Goal: Information Seeking & Learning: Compare options

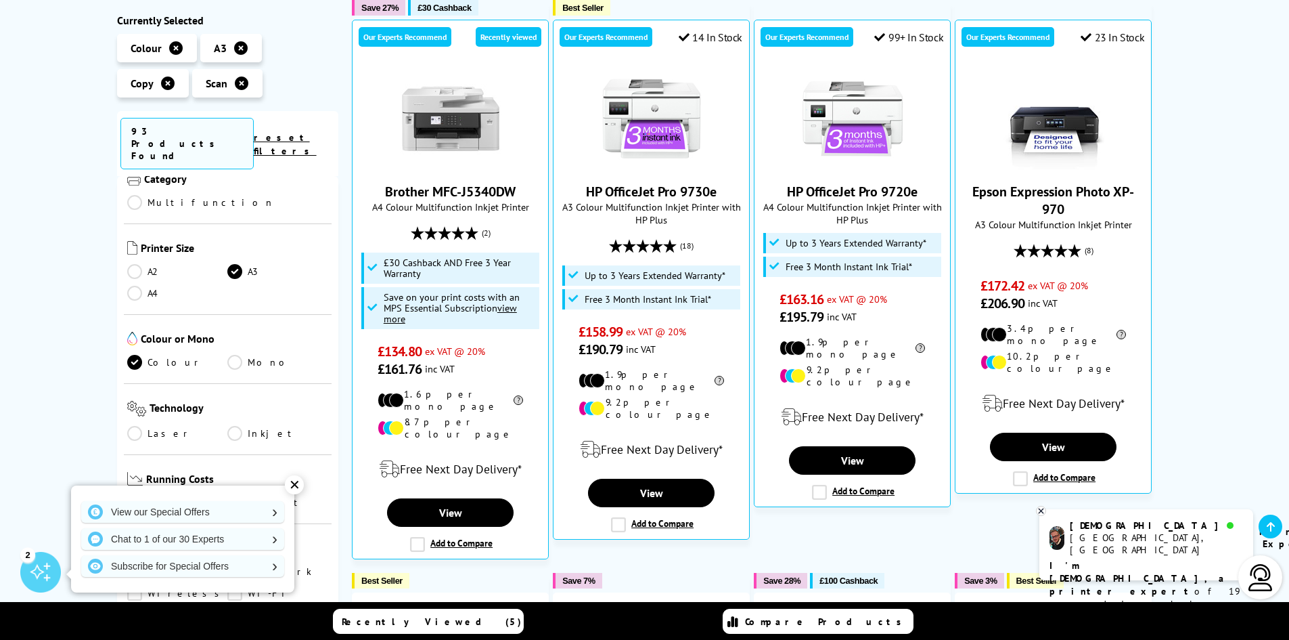
scroll to position [203, 0]
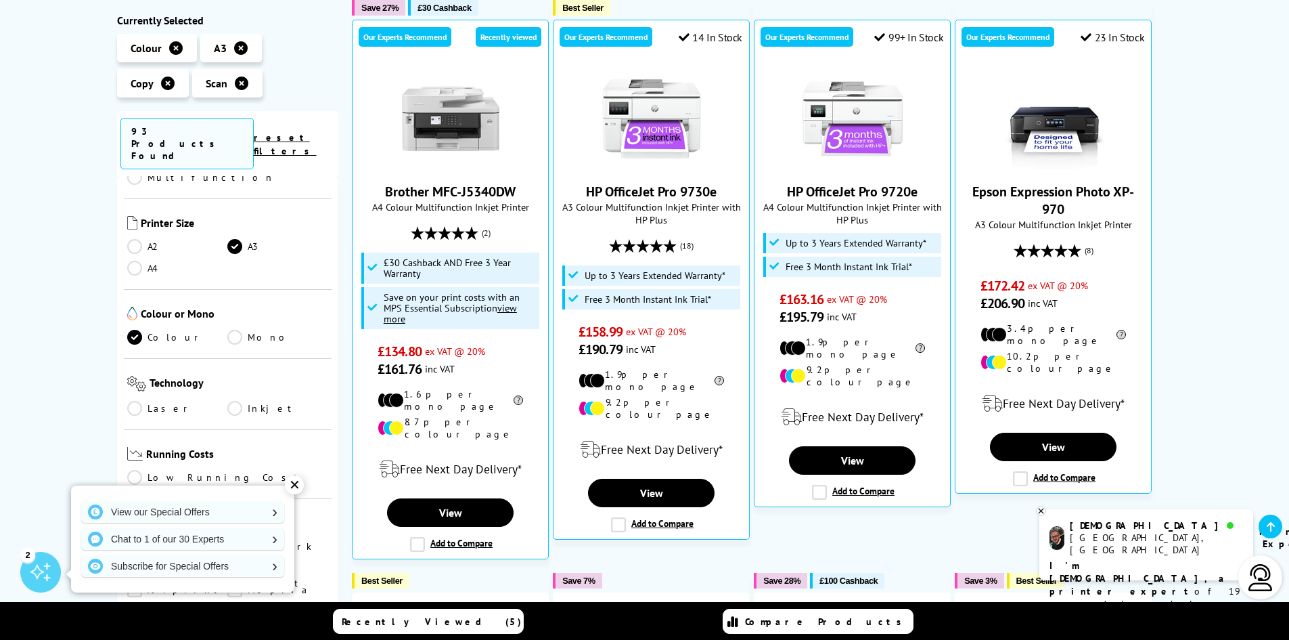
click at [130, 261] on link "A4" at bounding box center [177, 268] width 101 height 15
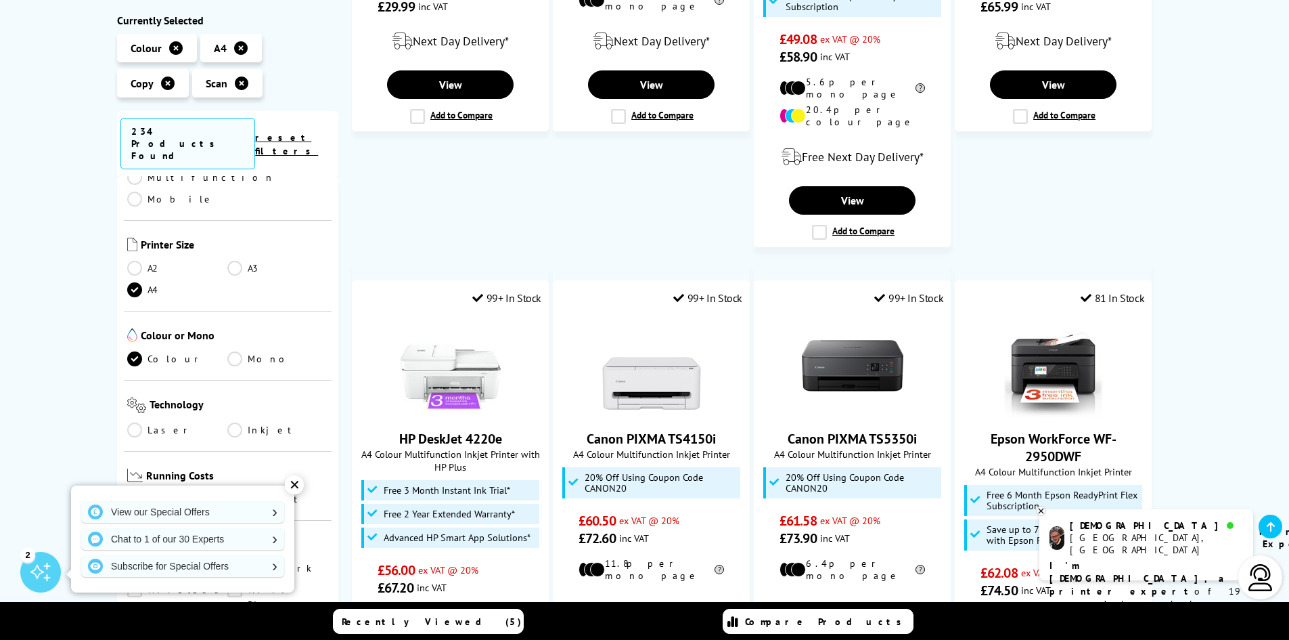
scroll to position [745, 0]
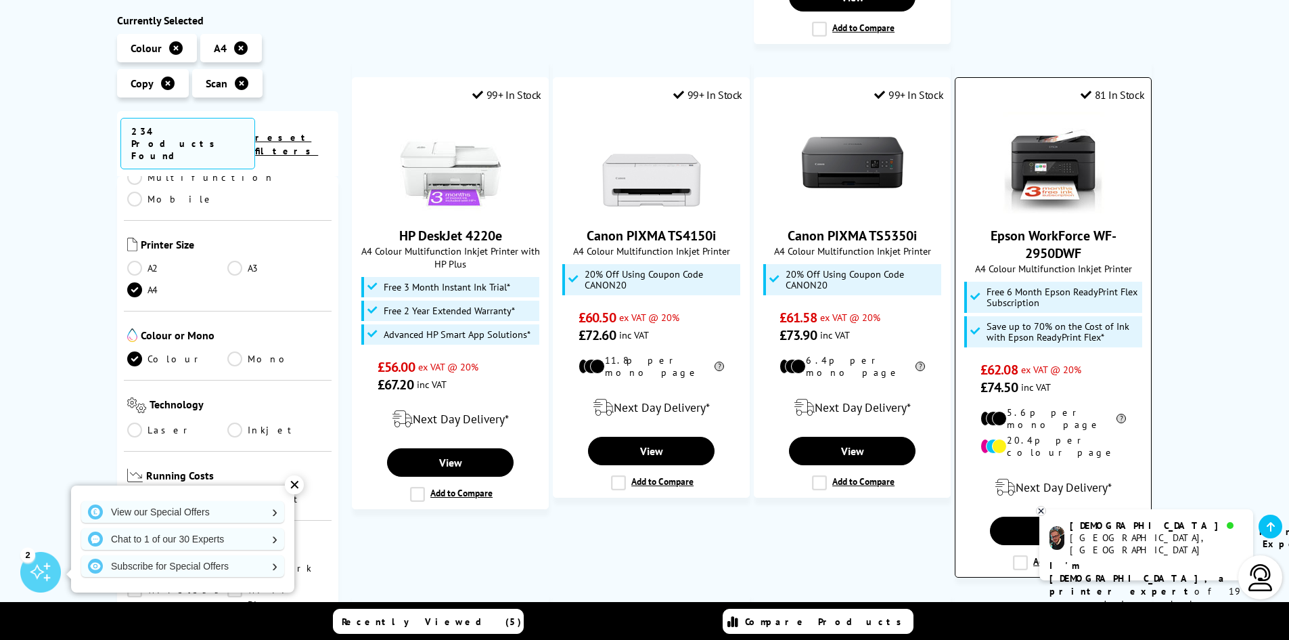
click at [1069, 149] on img at bounding box center [1054, 163] width 102 height 102
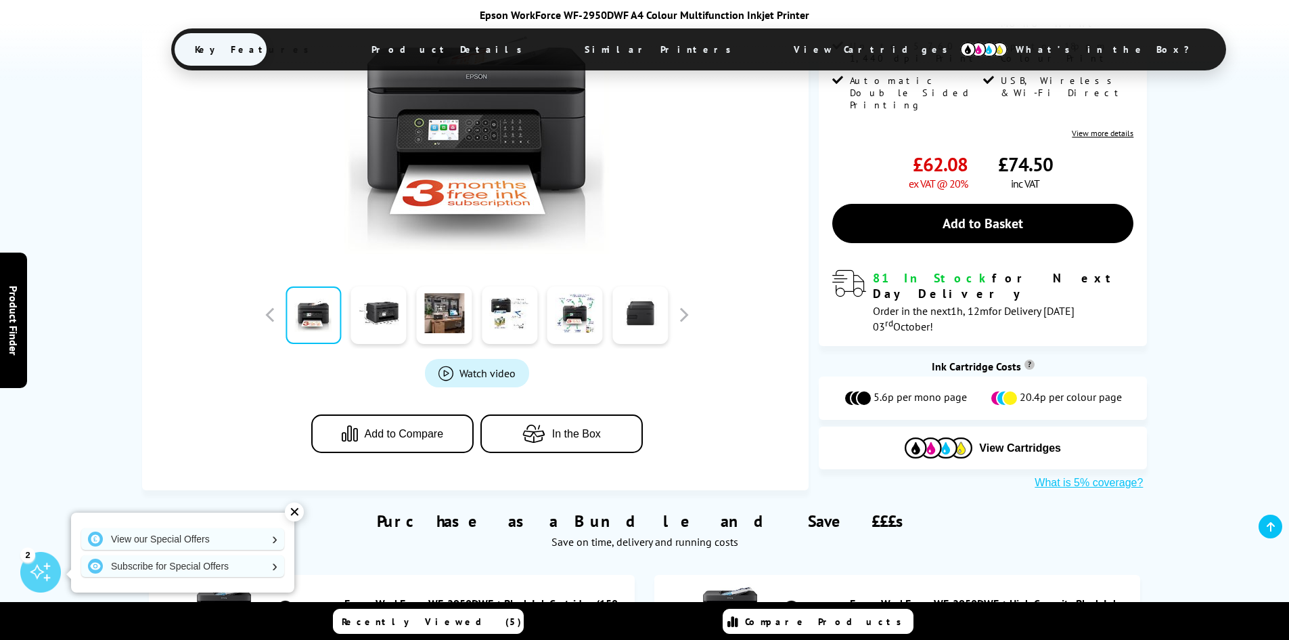
scroll to position [541, 0]
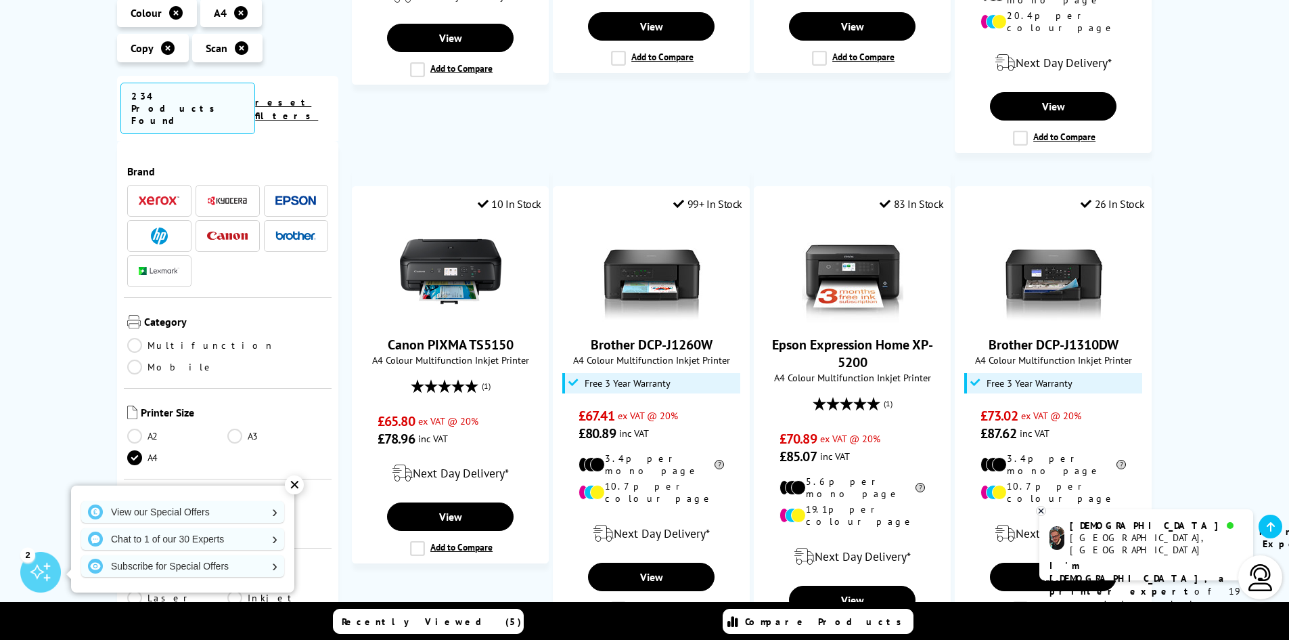
scroll to position [1151, 0]
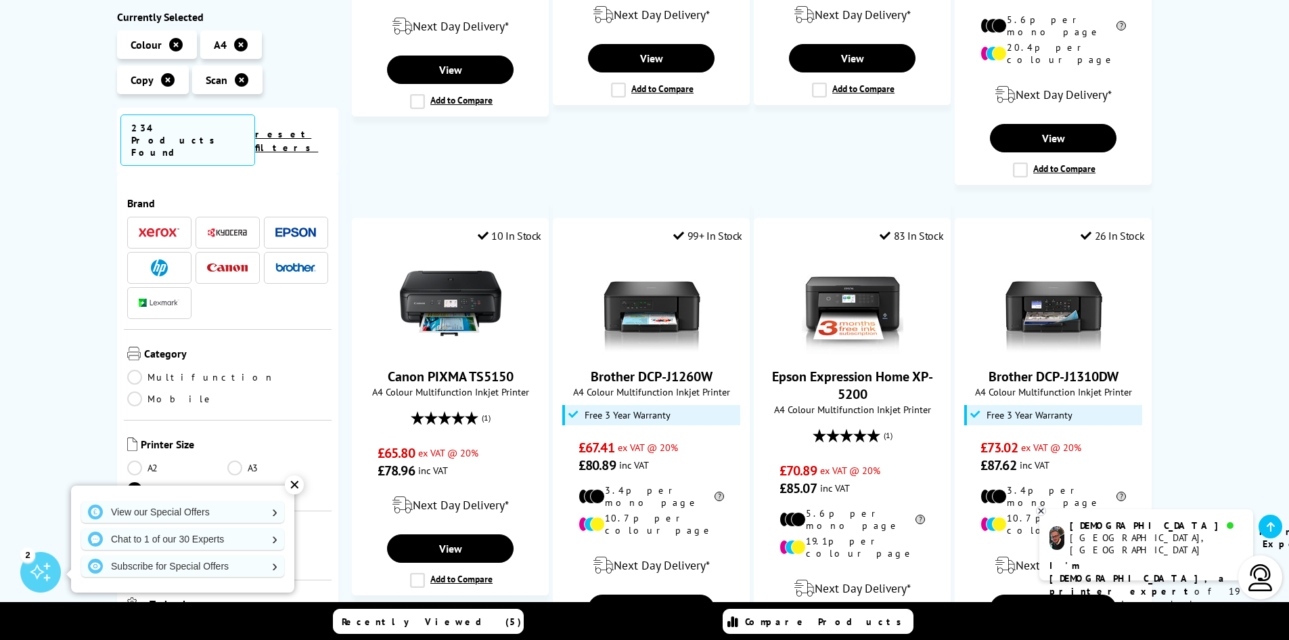
click at [291, 263] on img at bounding box center [295, 267] width 41 height 9
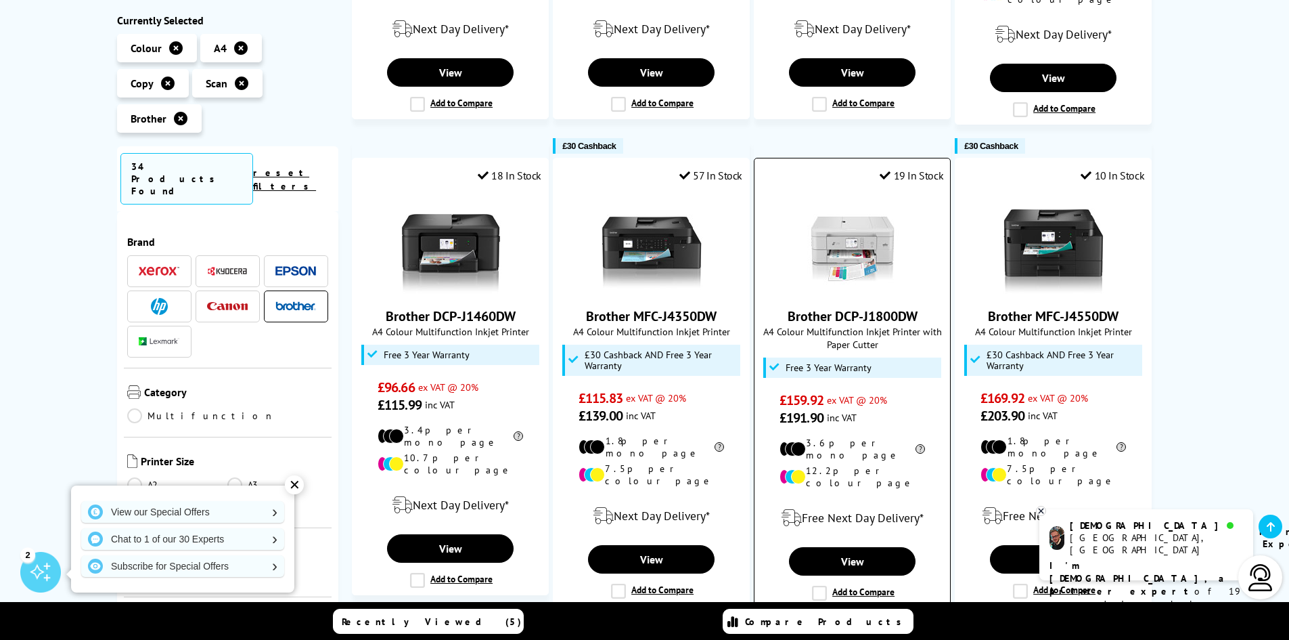
scroll to position [609, 0]
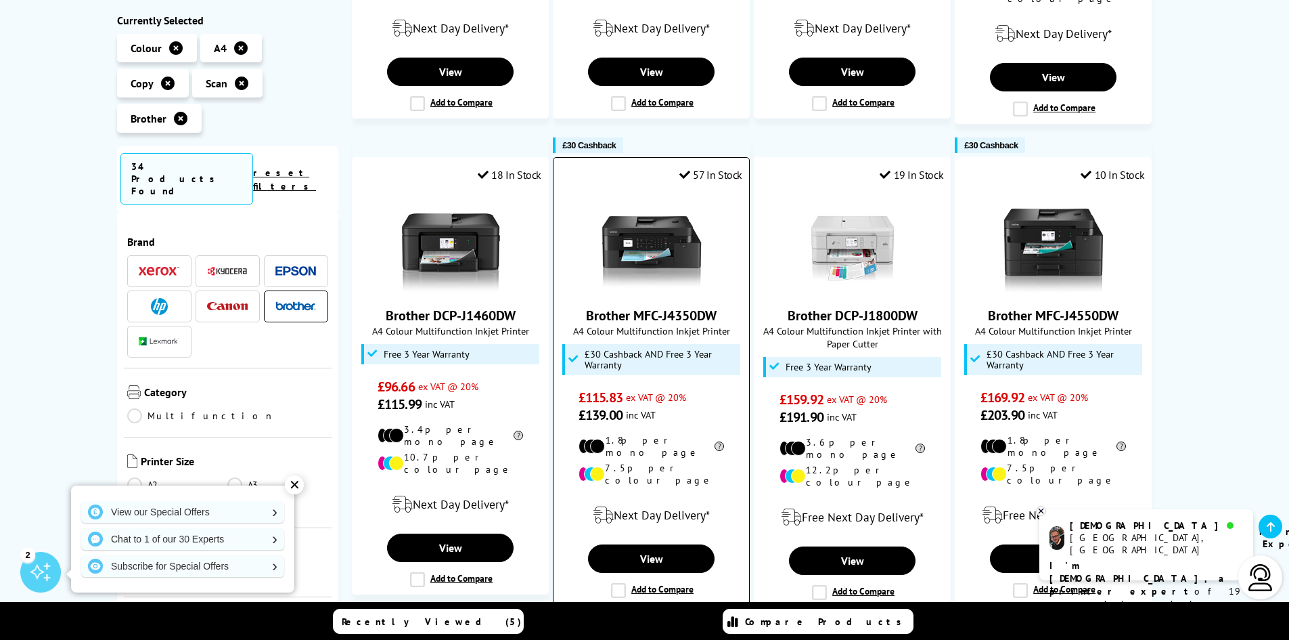
click at [650, 228] on img at bounding box center [652, 243] width 102 height 102
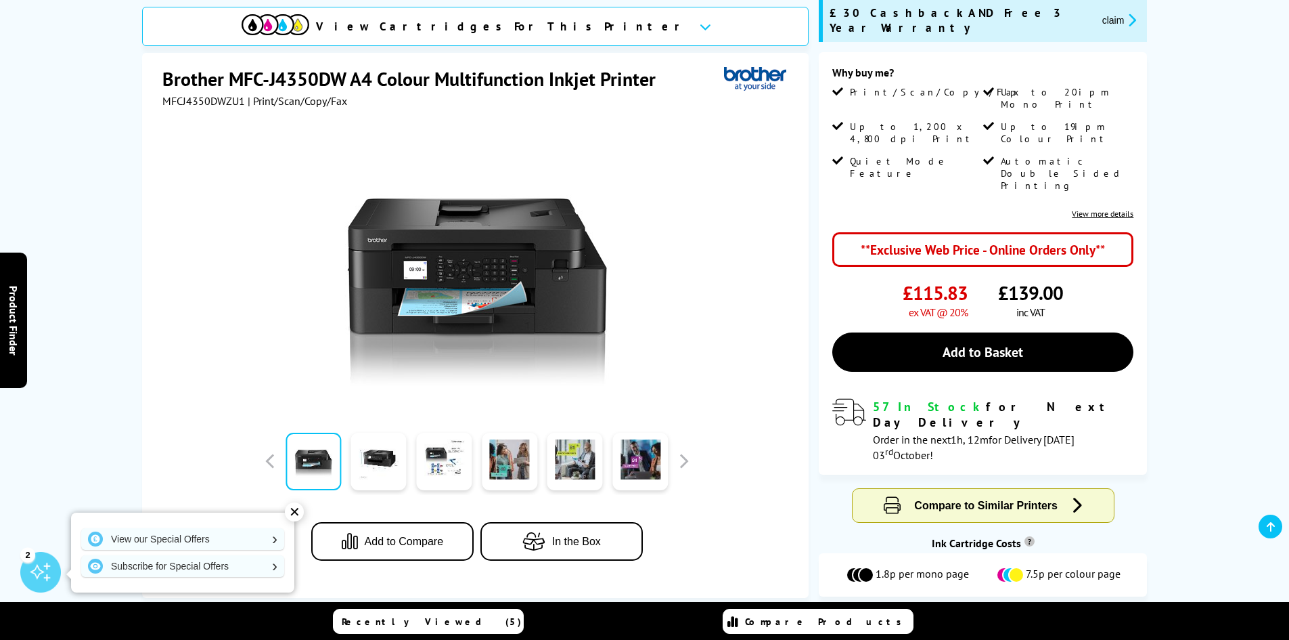
scroll to position [203, 0]
click at [382, 462] on link at bounding box center [378, 461] width 55 height 58
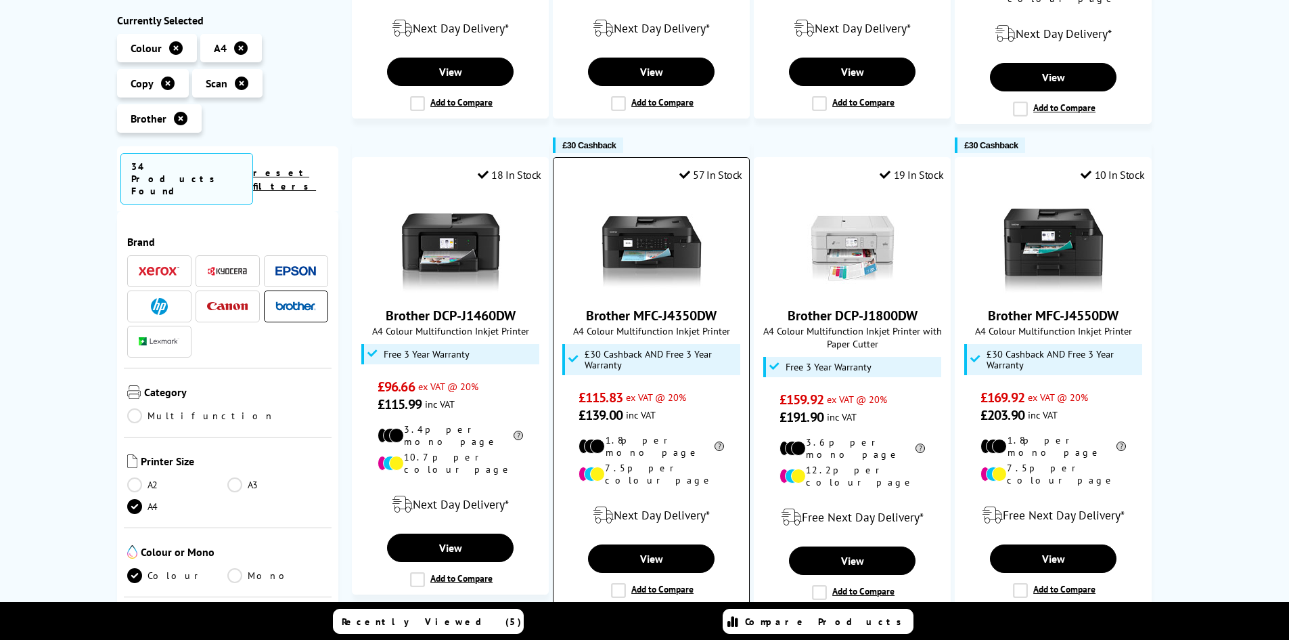
scroll to position [609, 0]
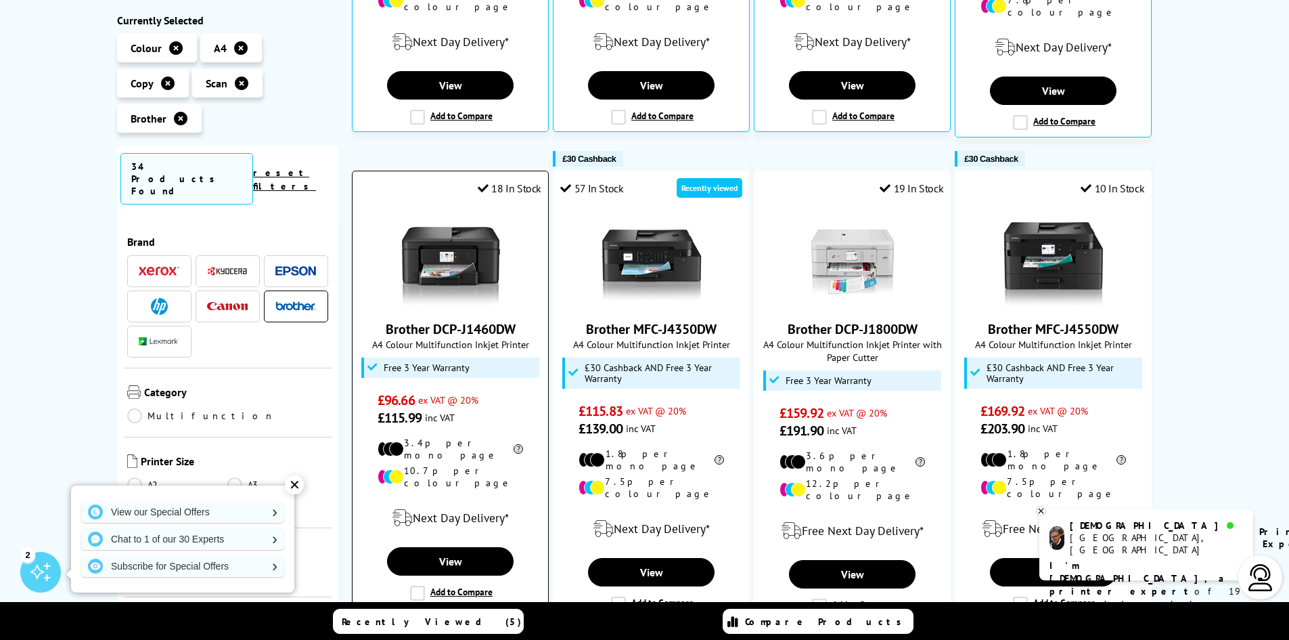
click at [466, 248] on img at bounding box center [451, 256] width 102 height 102
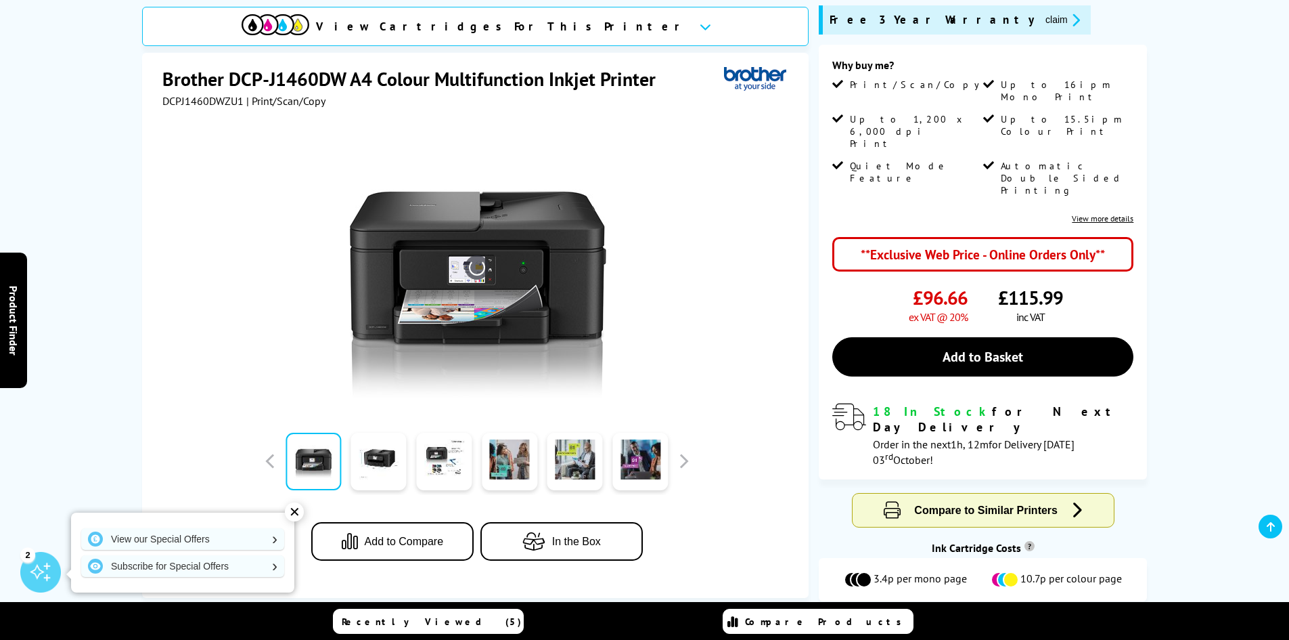
scroll to position [203, 0]
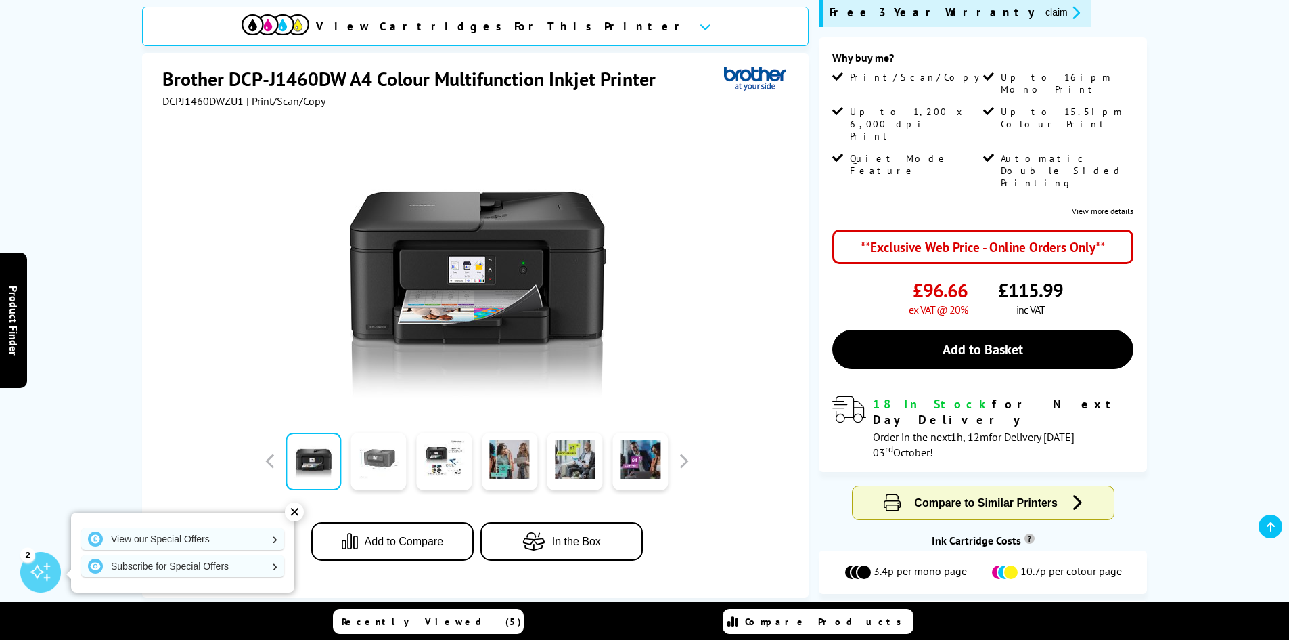
click at [374, 458] on link at bounding box center [378, 461] width 55 height 58
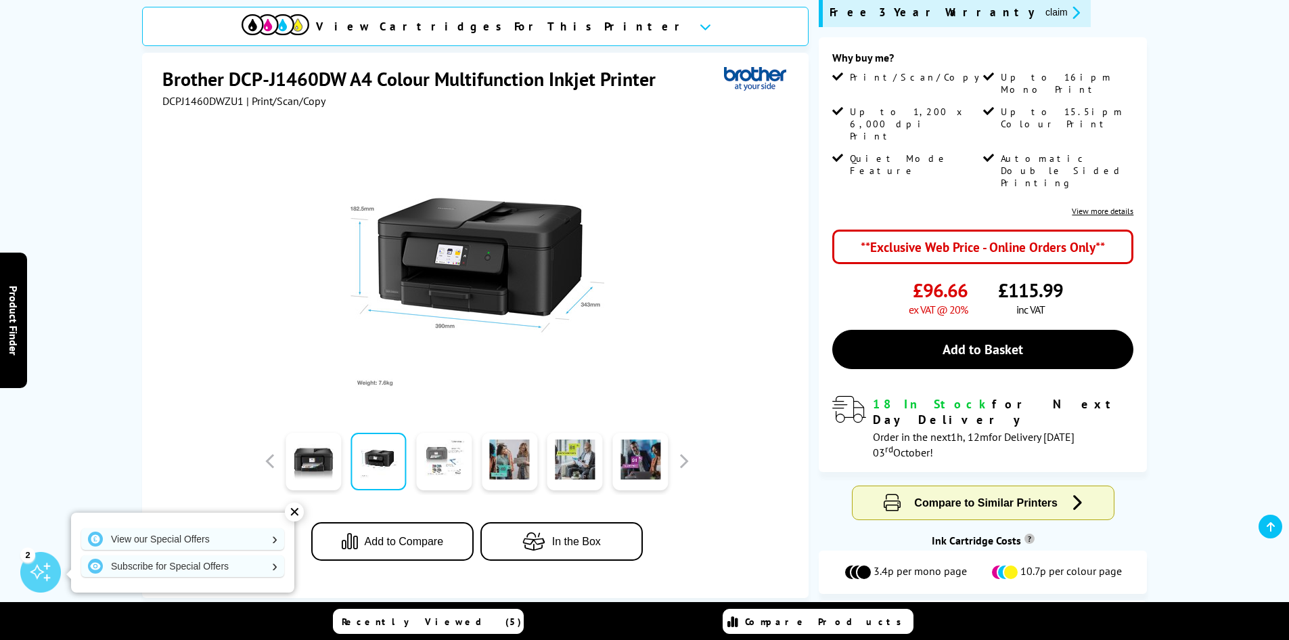
click at [446, 466] on link at bounding box center [443, 461] width 55 height 58
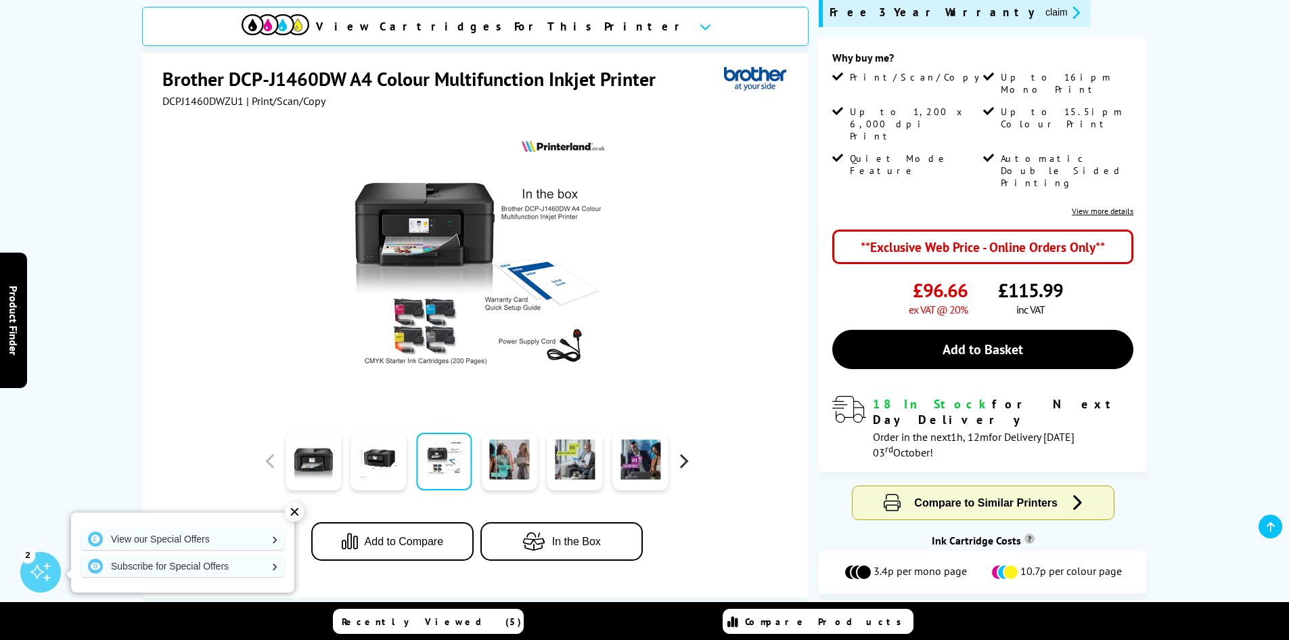
click at [687, 459] on button "button" at bounding box center [683, 461] width 20 height 20
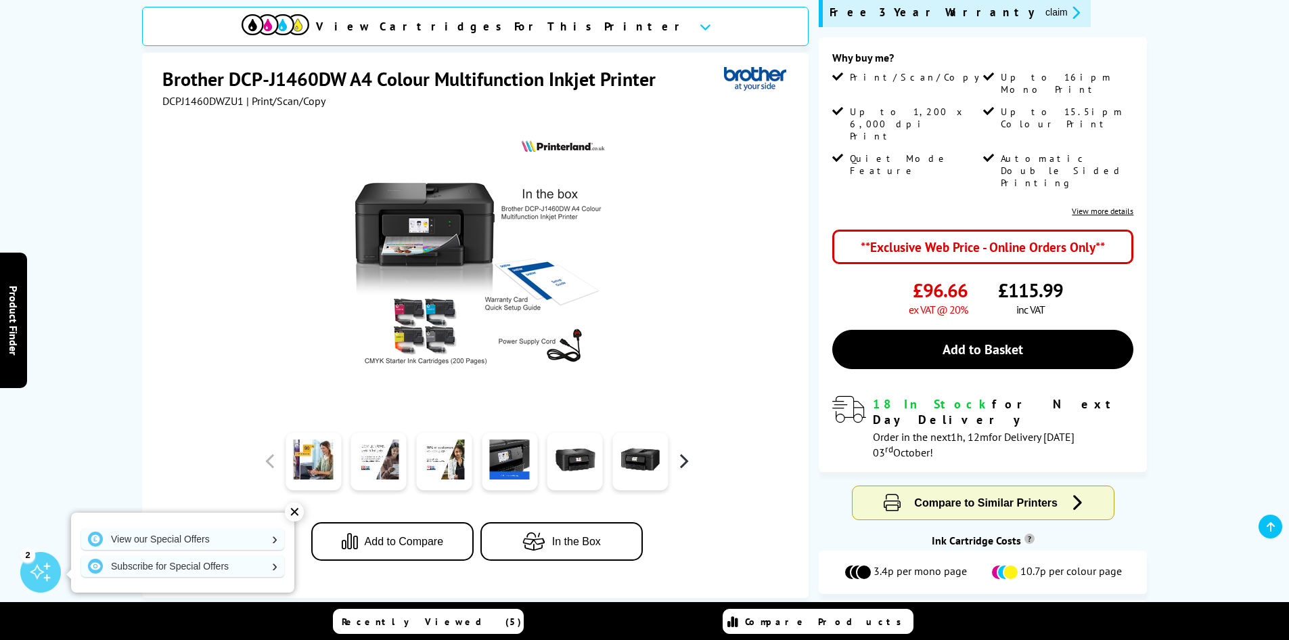
click at [687, 459] on button "button" at bounding box center [683, 461] width 20 height 20
click at [501, 451] on link at bounding box center [509, 461] width 55 height 58
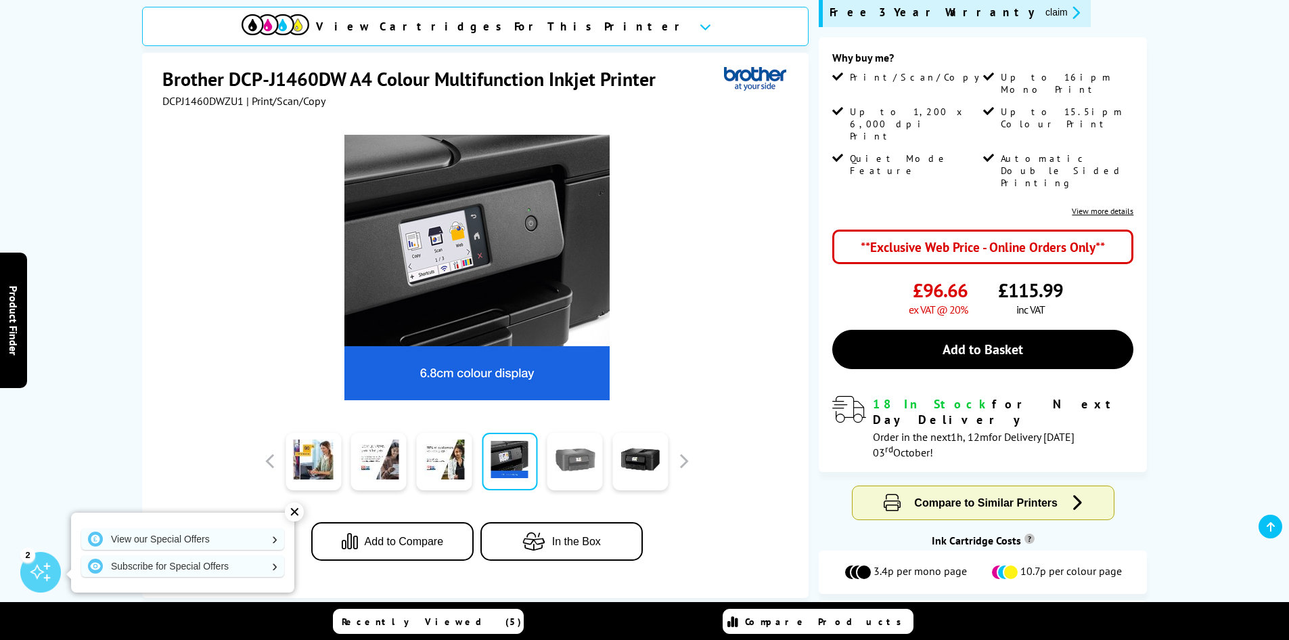
click at [569, 468] on link at bounding box center [575, 461] width 55 height 58
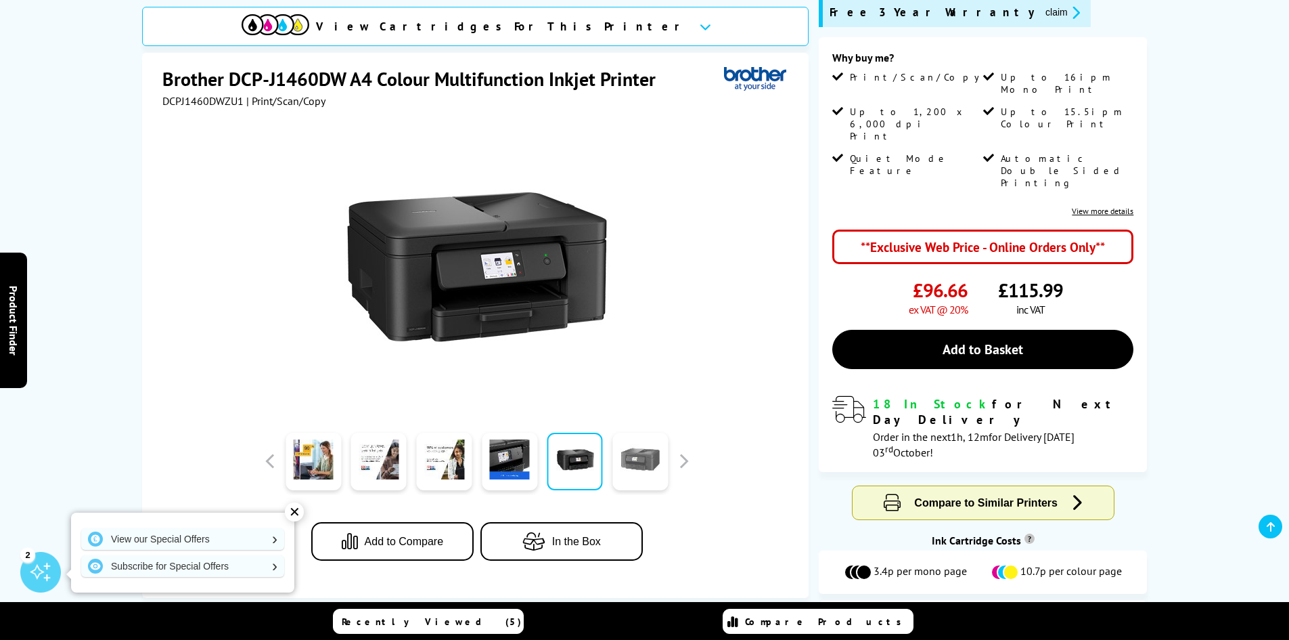
click at [631, 470] on link at bounding box center [640, 461] width 55 height 58
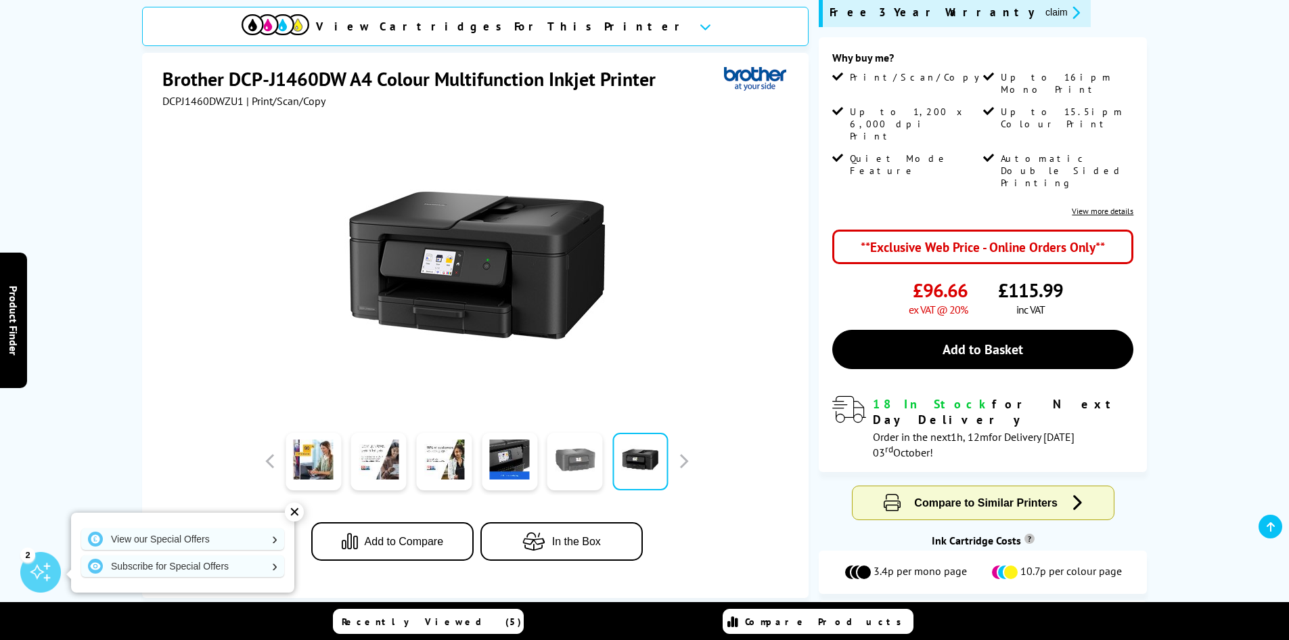
click at [577, 469] on link at bounding box center [575, 461] width 55 height 58
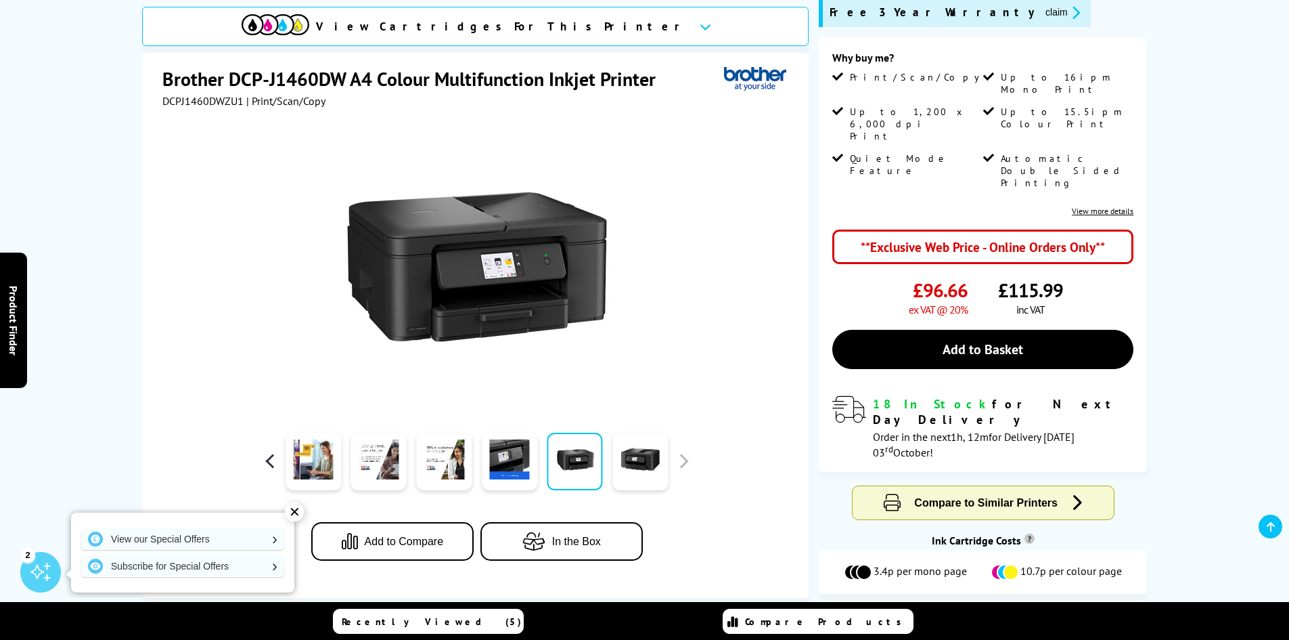
click at [267, 458] on button "button" at bounding box center [271, 461] width 20 height 20
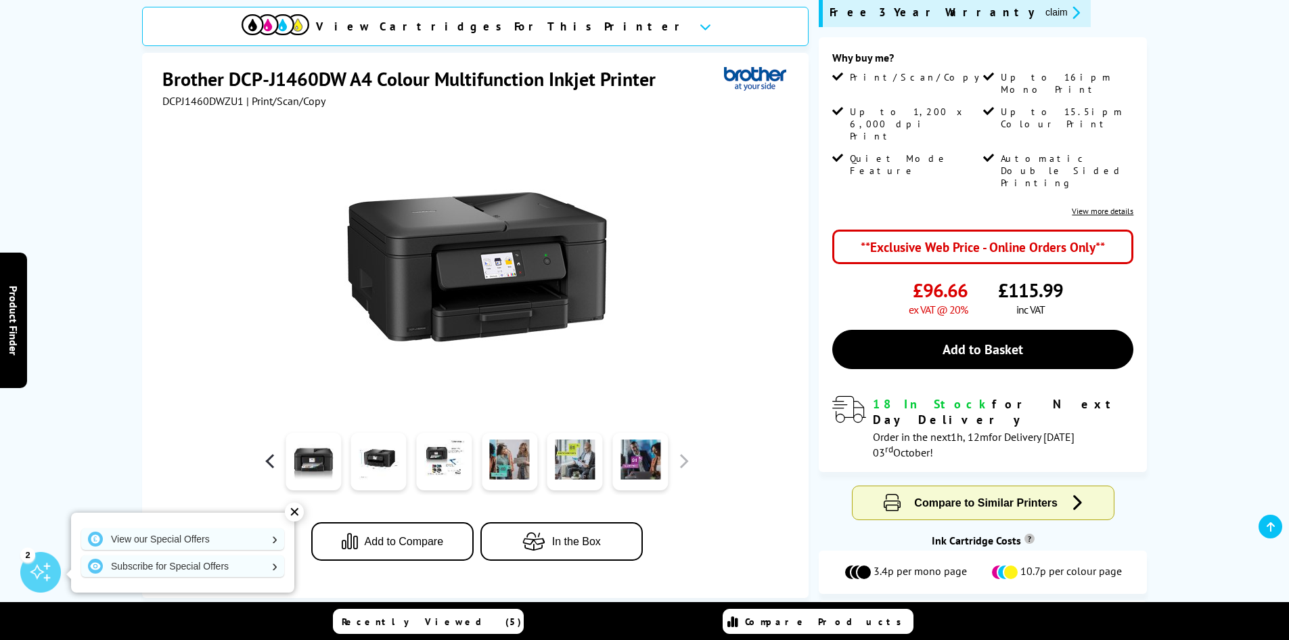
click at [267, 458] on button "button" at bounding box center [271, 461] width 20 height 20
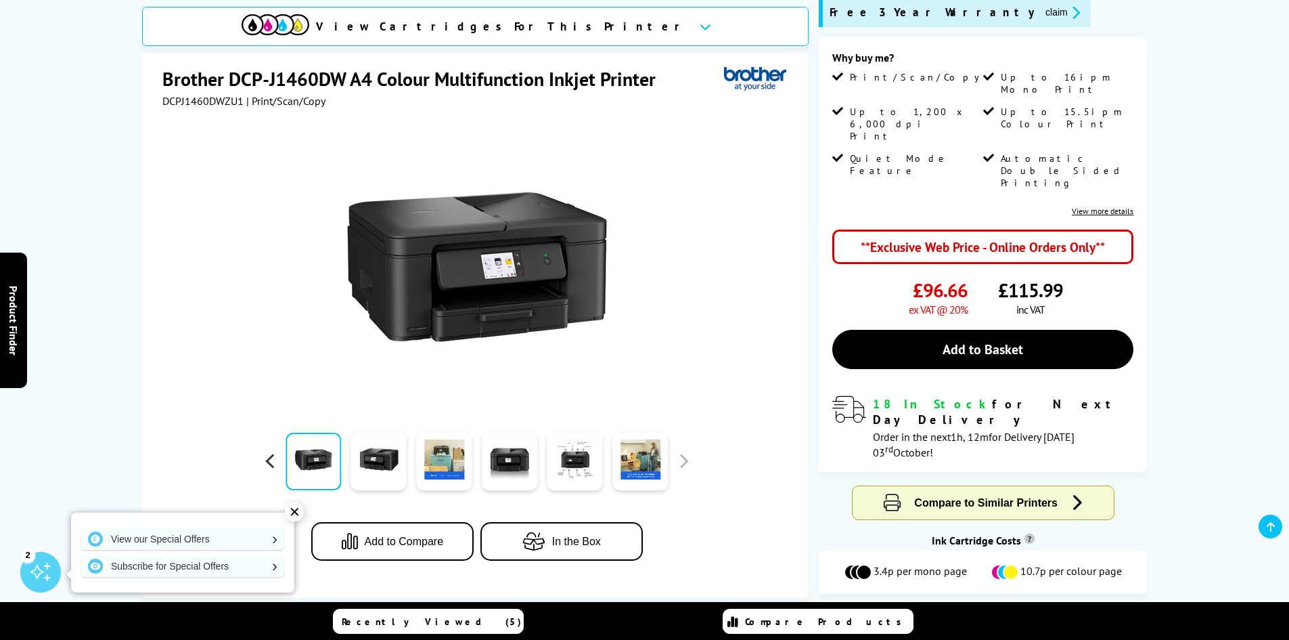
click at [275, 459] on button "button" at bounding box center [271, 461] width 20 height 20
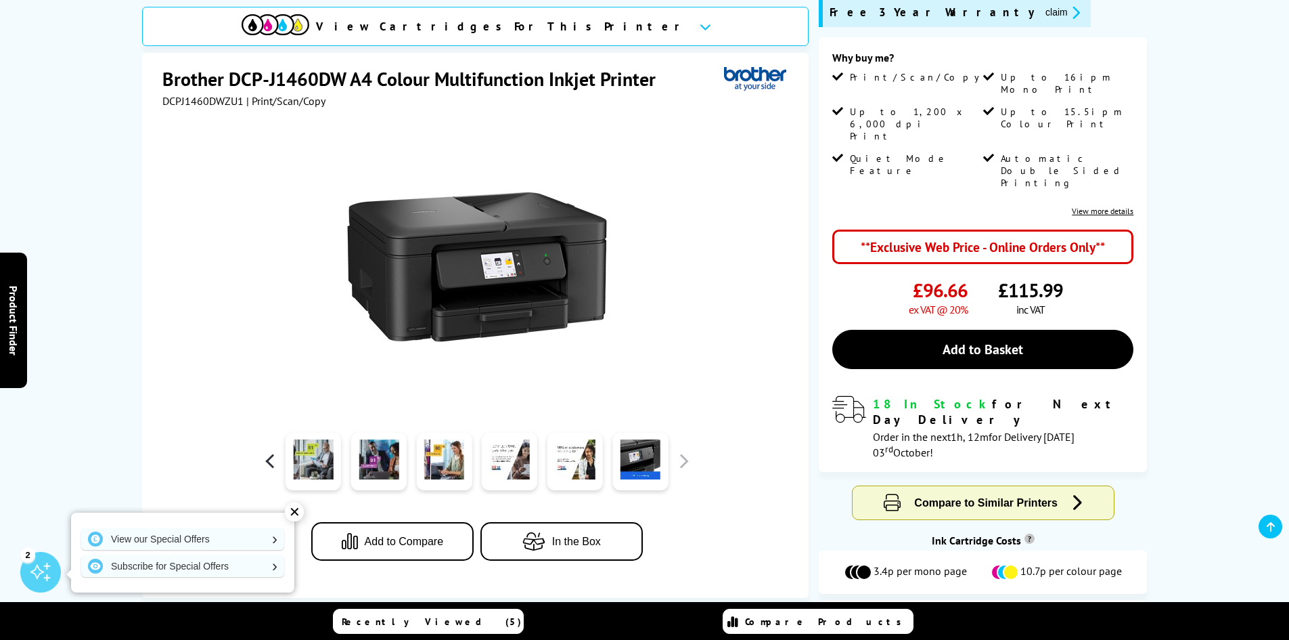
click at [275, 459] on button "button" at bounding box center [271, 461] width 20 height 20
click at [268, 460] on button "button" at bounding box center [271, 461] width 20 height 20
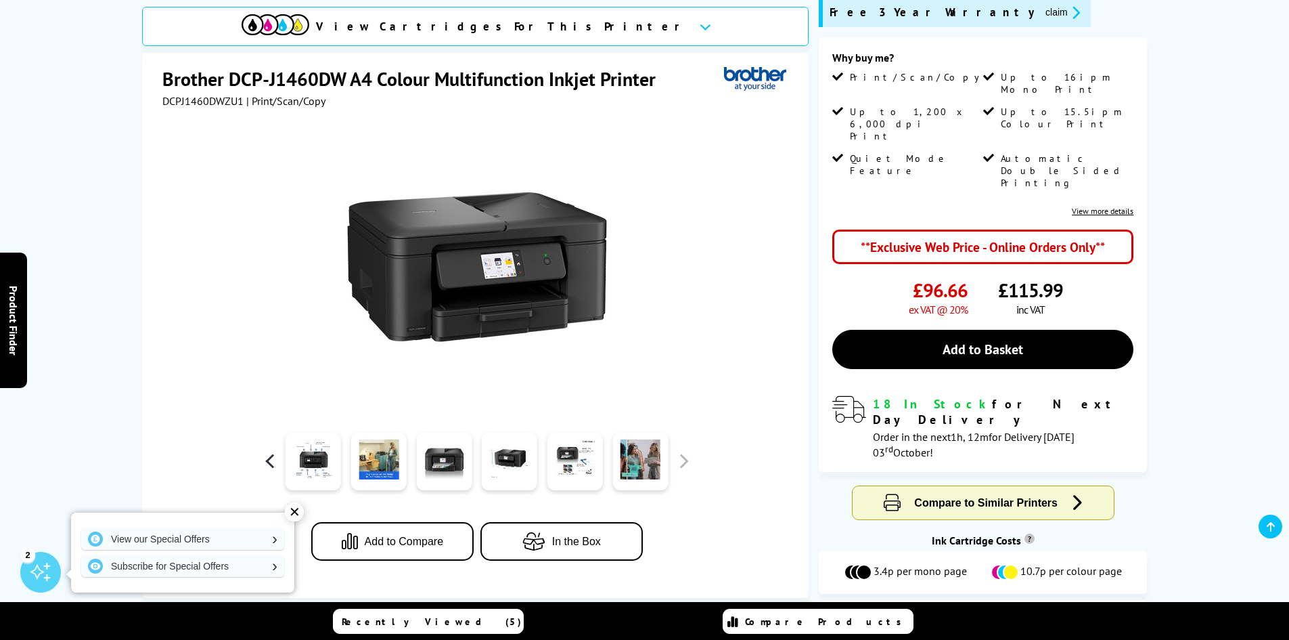
click at [268, 460] on button "button" at bounding box center [271, 461] width 20 height 20
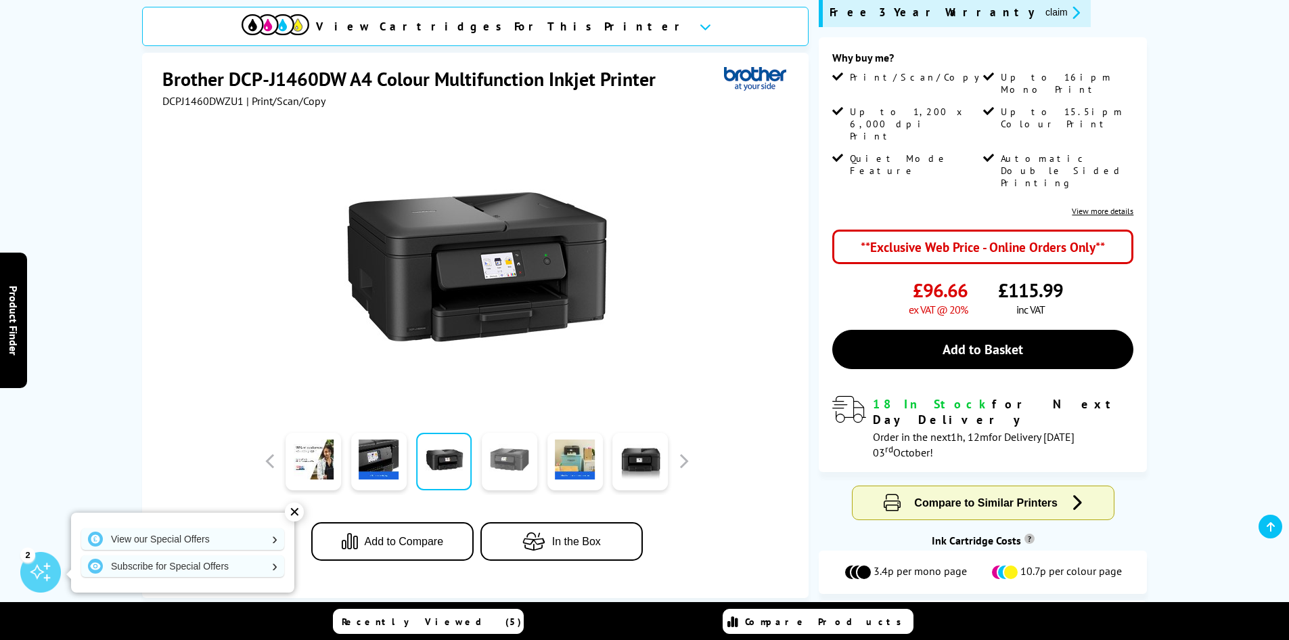
click at [537, 468] on link at bounding box center [509, 461] width 55 height 58
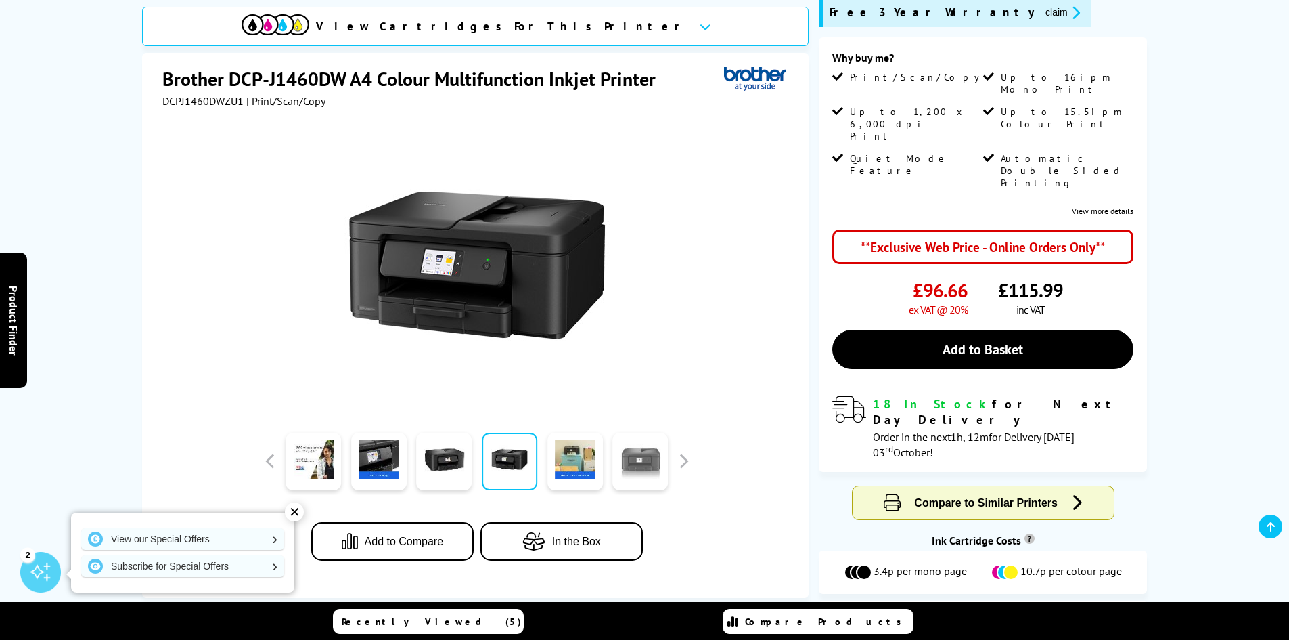
click at [632, 468] on link at bounding box center [640, 461] width 55 height 58
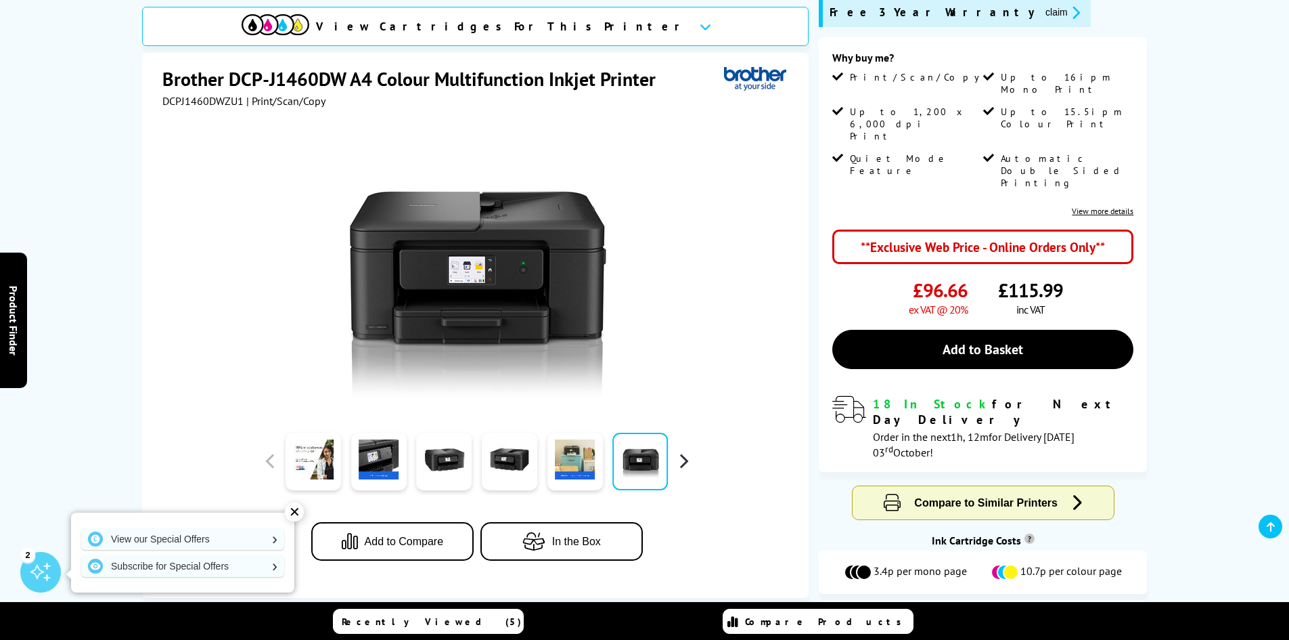
click at [673, 459] on button "button" at bounding box center [683, 461] width 20 height 20
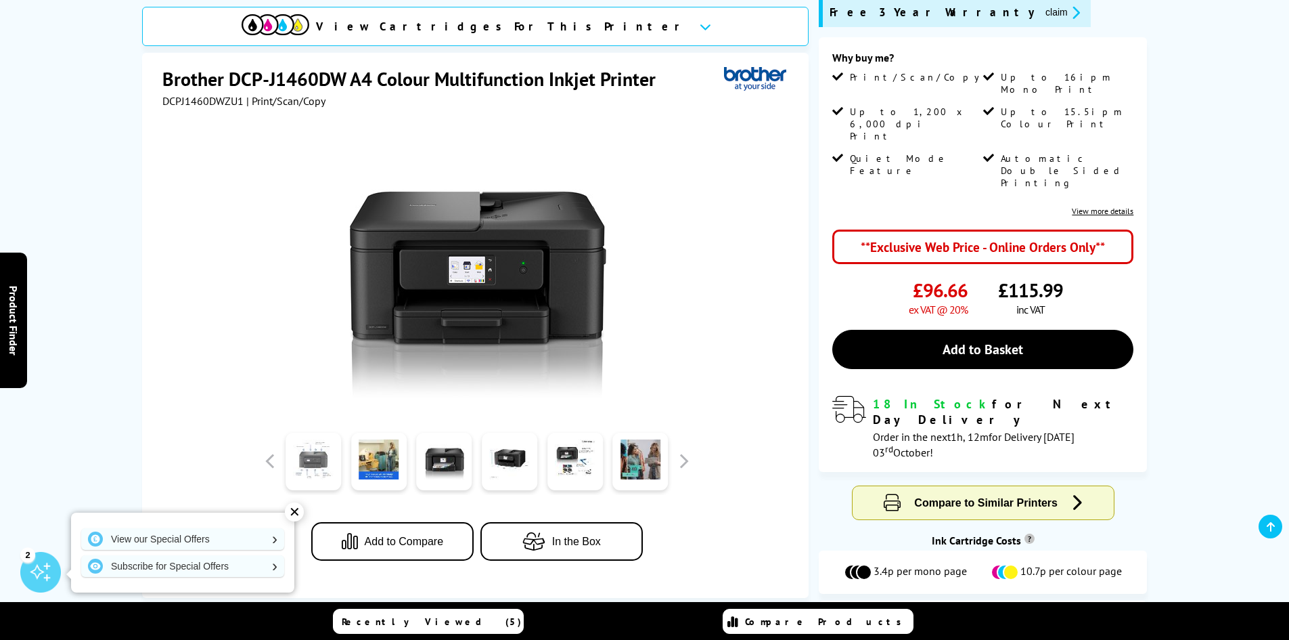
click at [310, 455] on link at bounding box center [313, 461] width 55 height 58
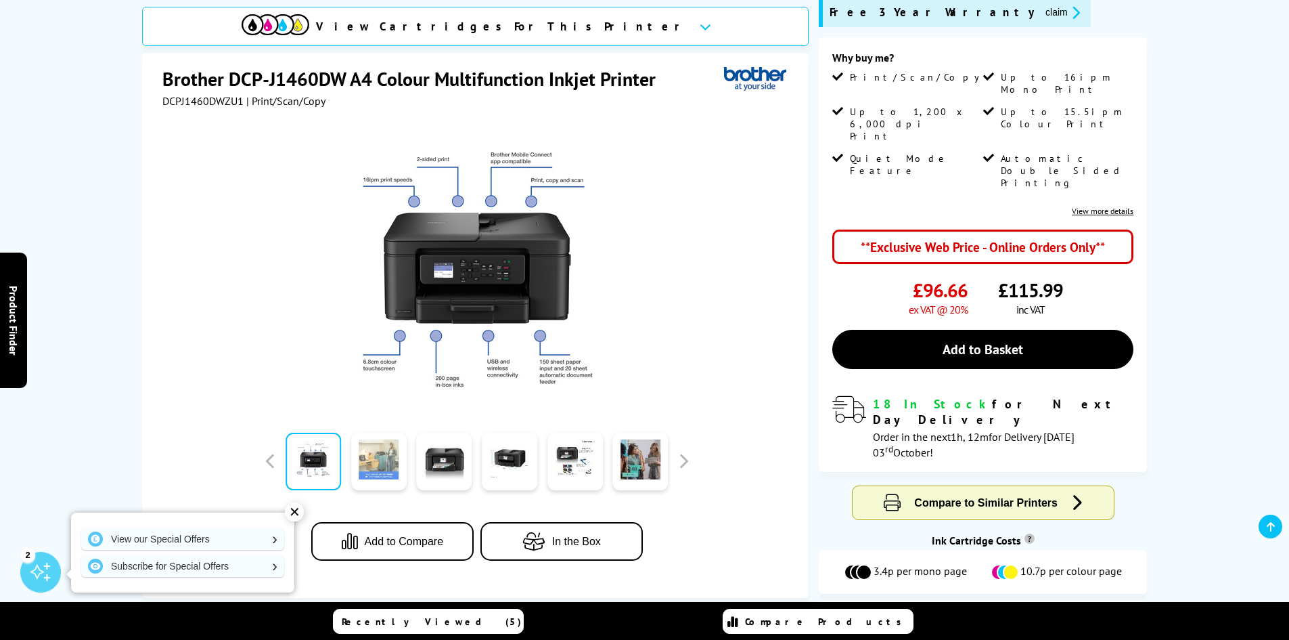
click at [362, 461] on link at bounding box center [378, 461] width 55 height 58
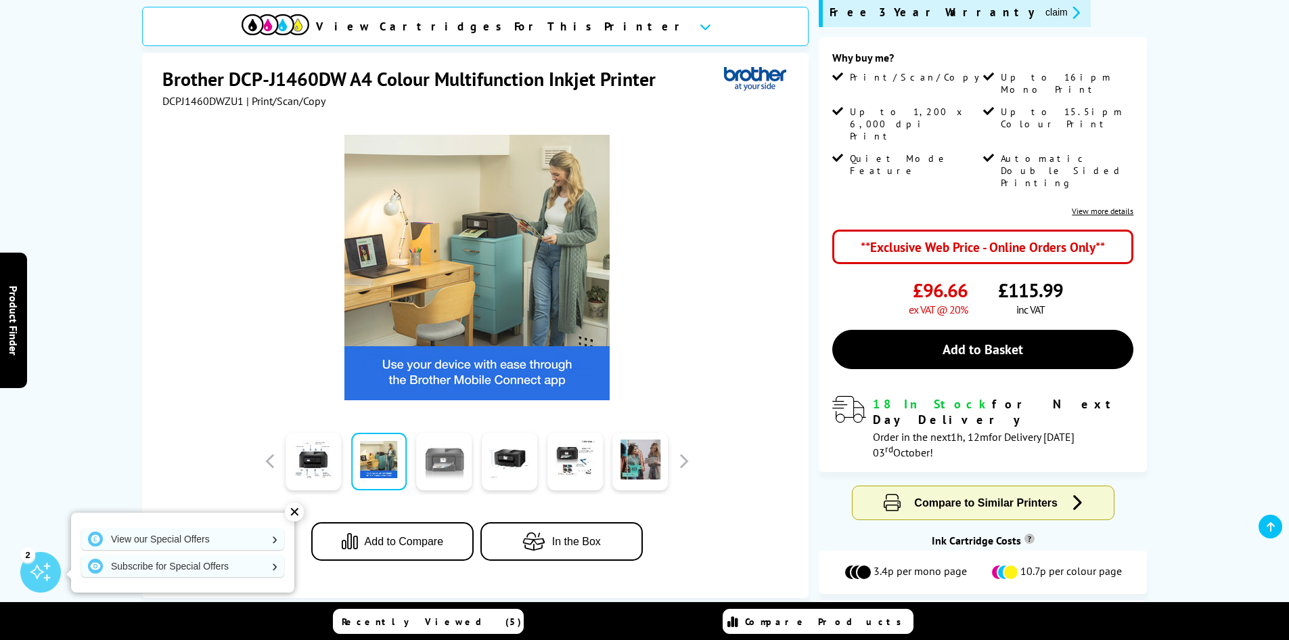
click at [429, 470] on link at bounding box center [443, 461] width 55 height 58
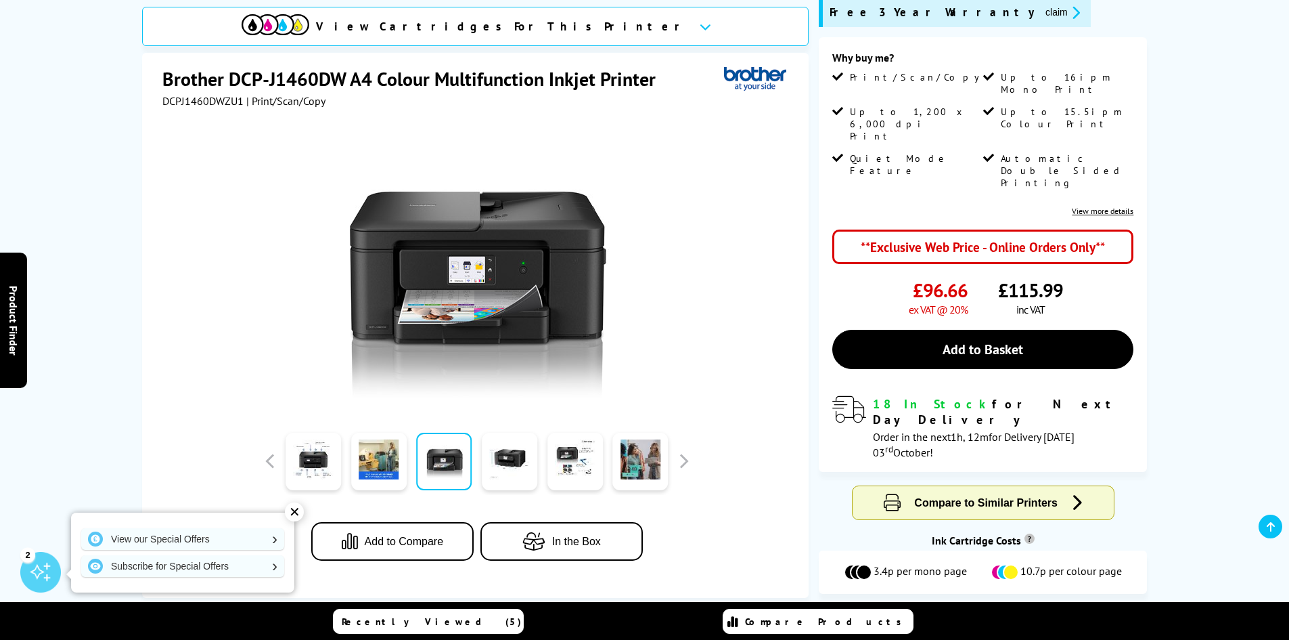
click at [481, 471] on div at bounding box center [510, 461] width 66 height 68
click at [496, 472] on link at bounding box center [509, 461] width 55 height 58
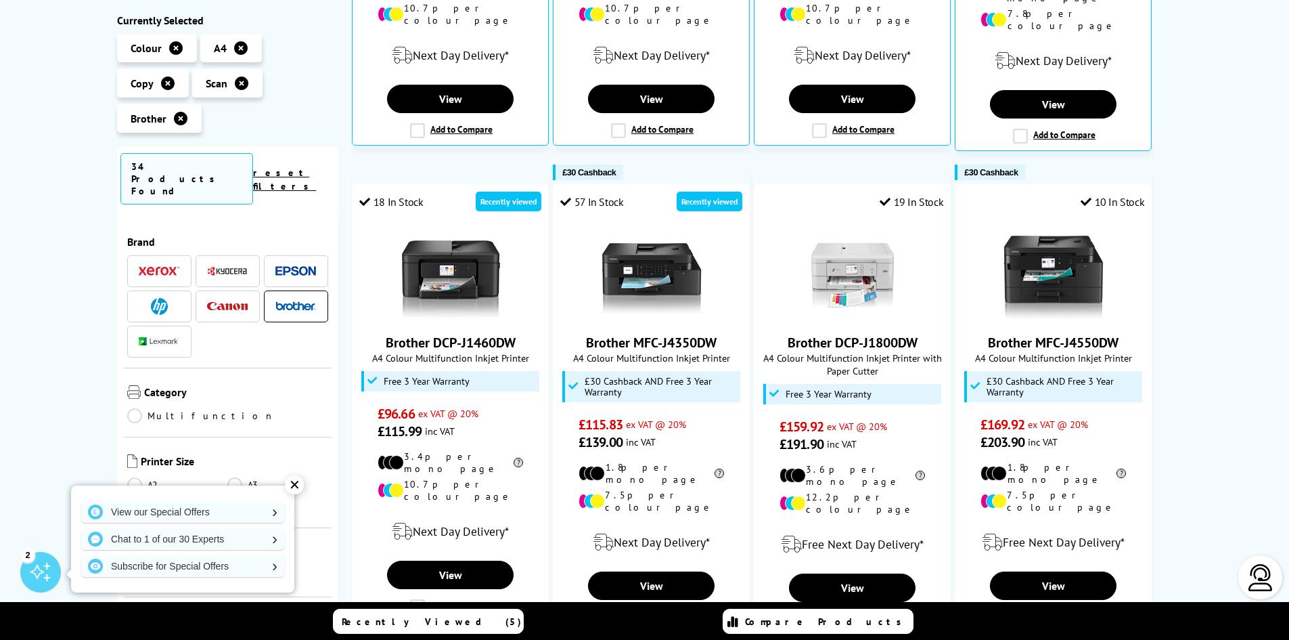
scroll to position [609, 0]
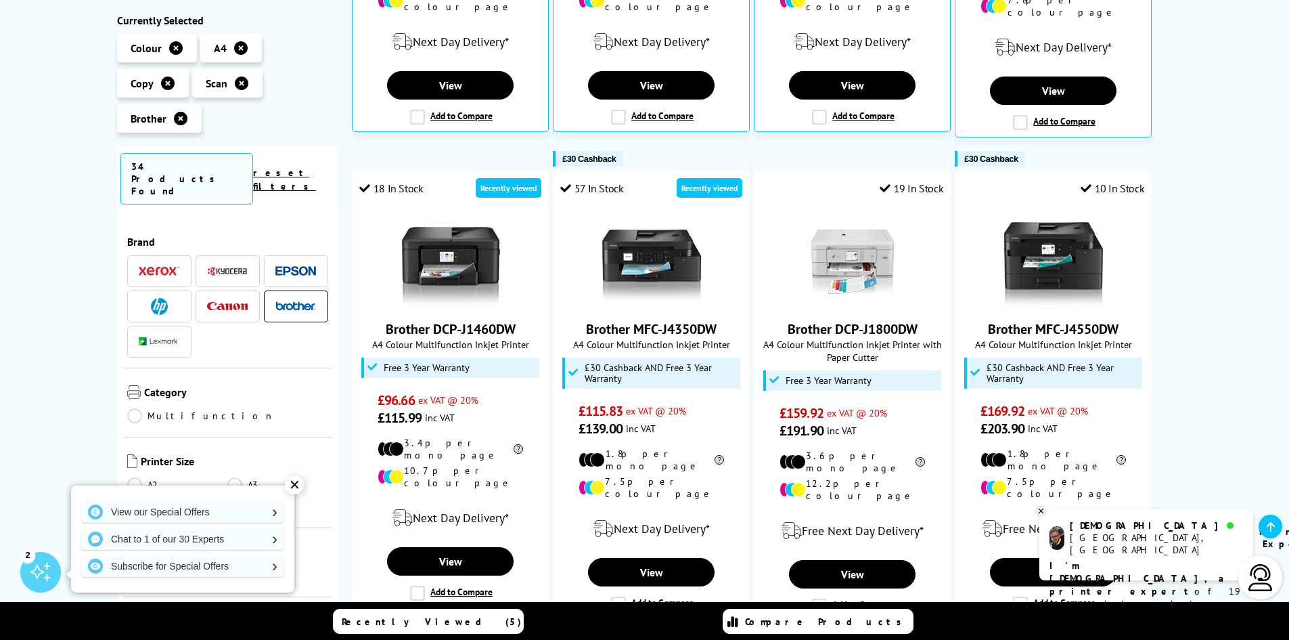
click at [289, 301] on img at bounding box center [295, 305] width 41 height 9
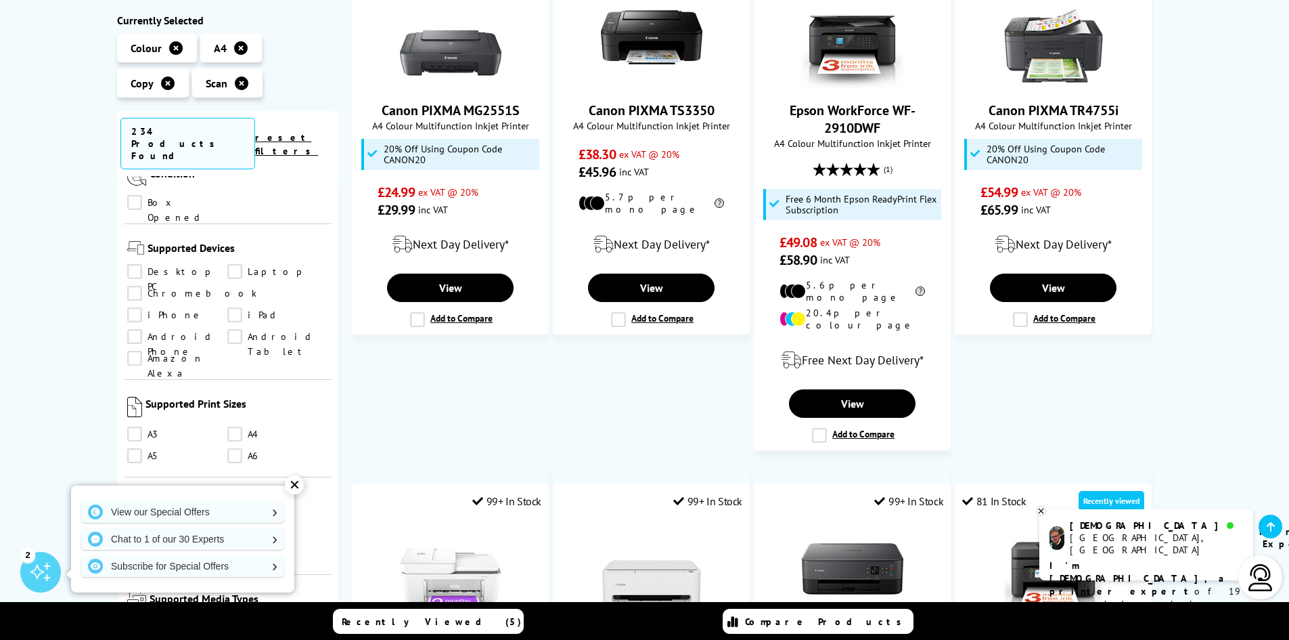
scroll to position [1015, 0]
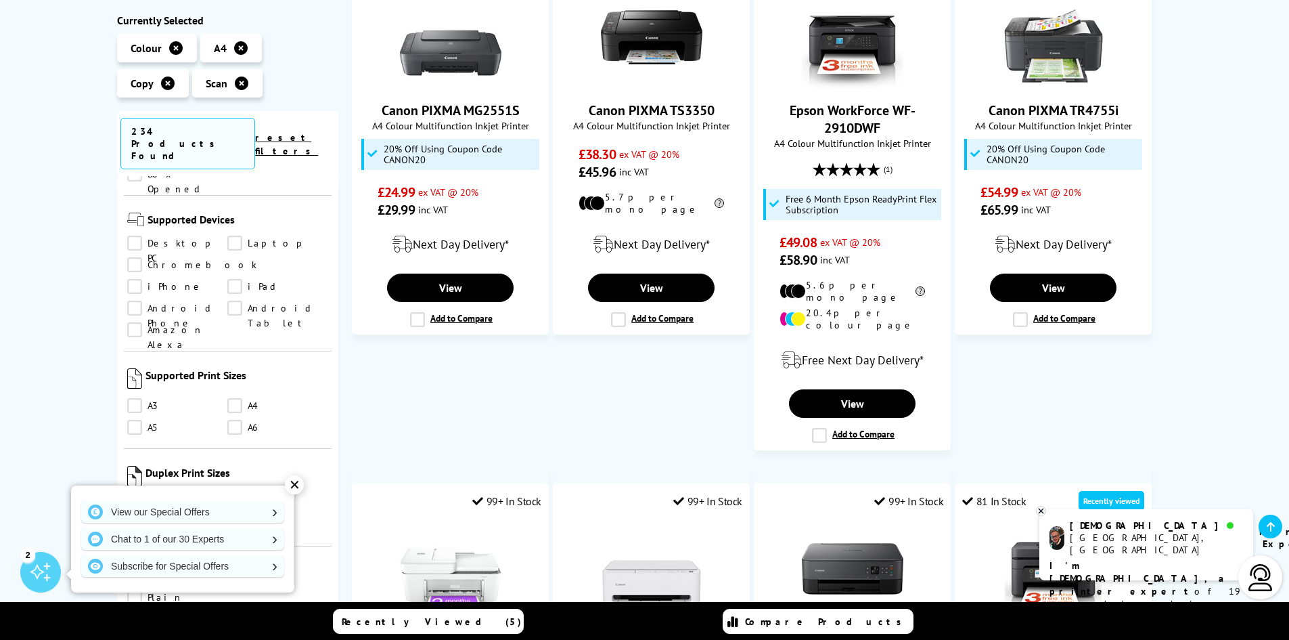
click at [135, 399] on link "A3" at bounding box center [177, 406] width 101 height 15
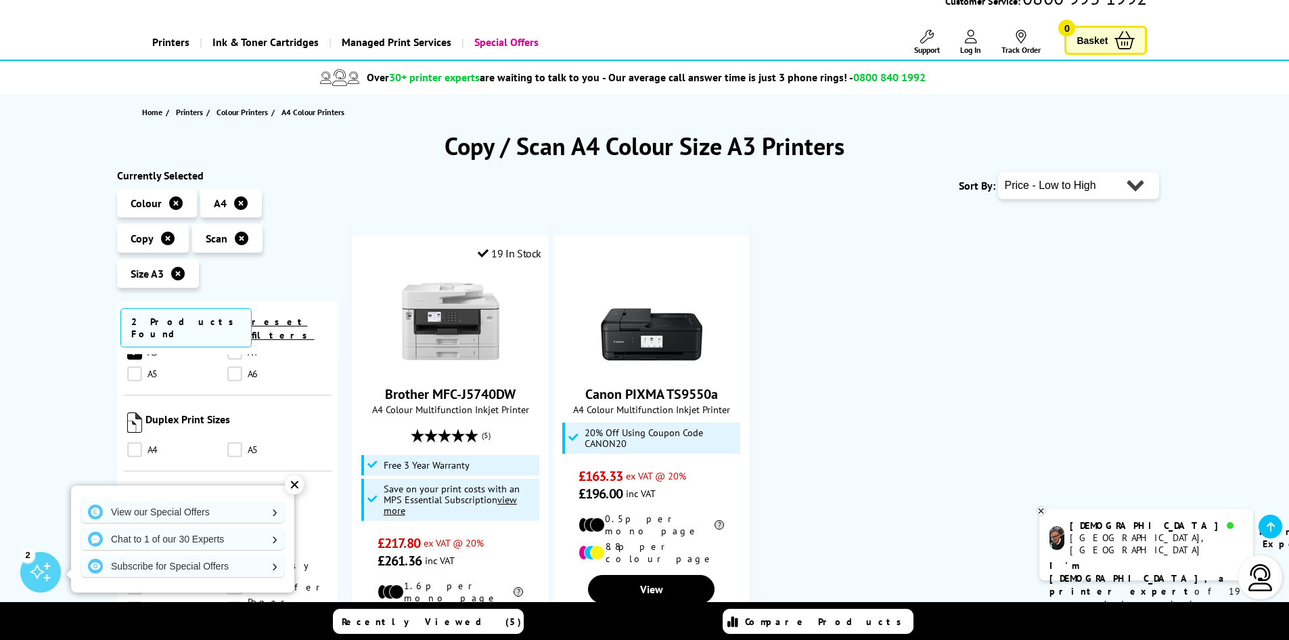
scroll to position [135, 0]
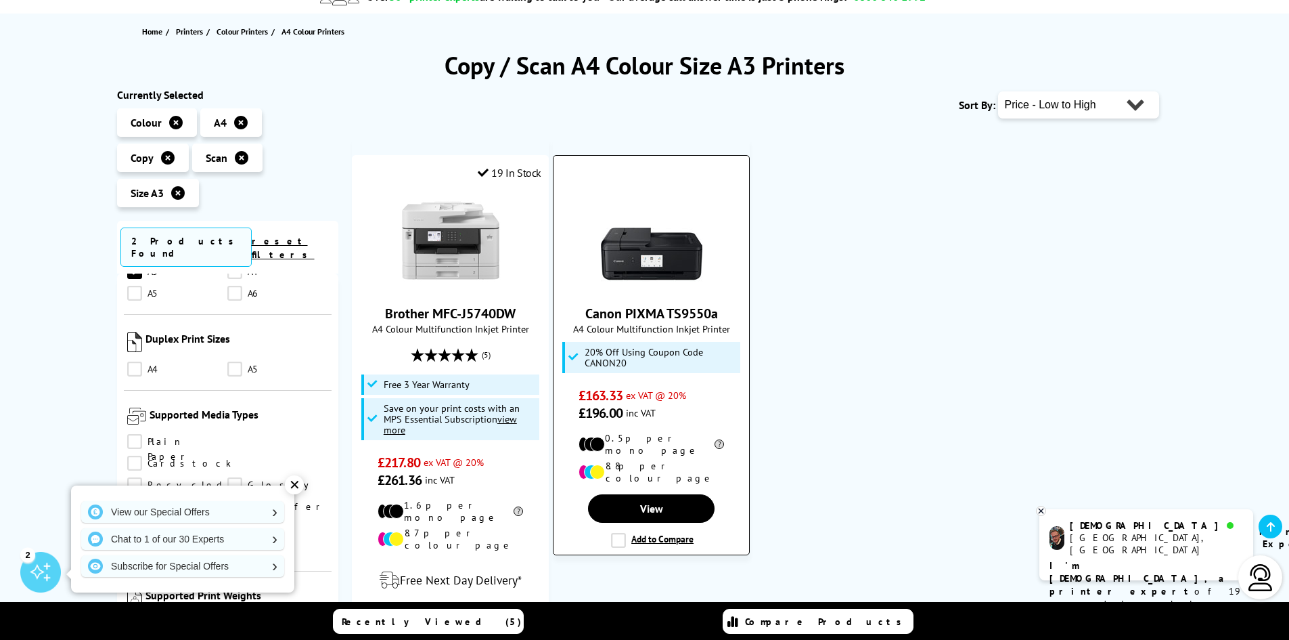
click at [617, 246] on img at bounding box center [652, 241] width 102 height 102
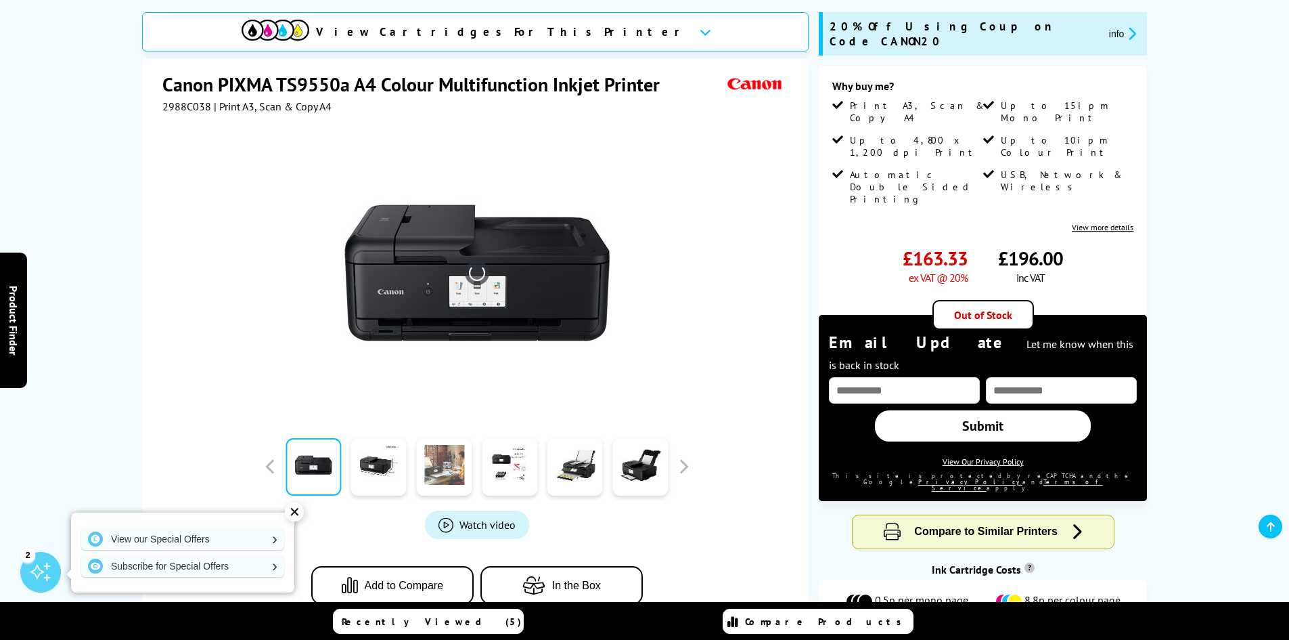
scroll to position [203, 0]
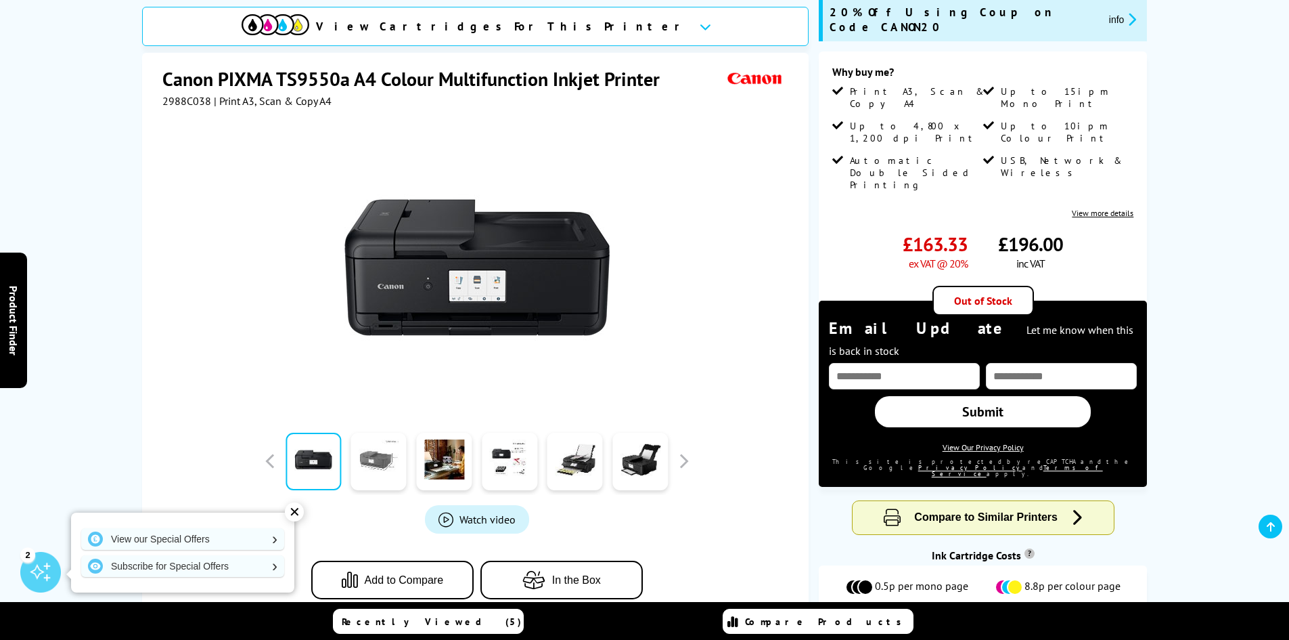
click at [365, 456] on link at bounding box center [378, 461] width 55 height 58
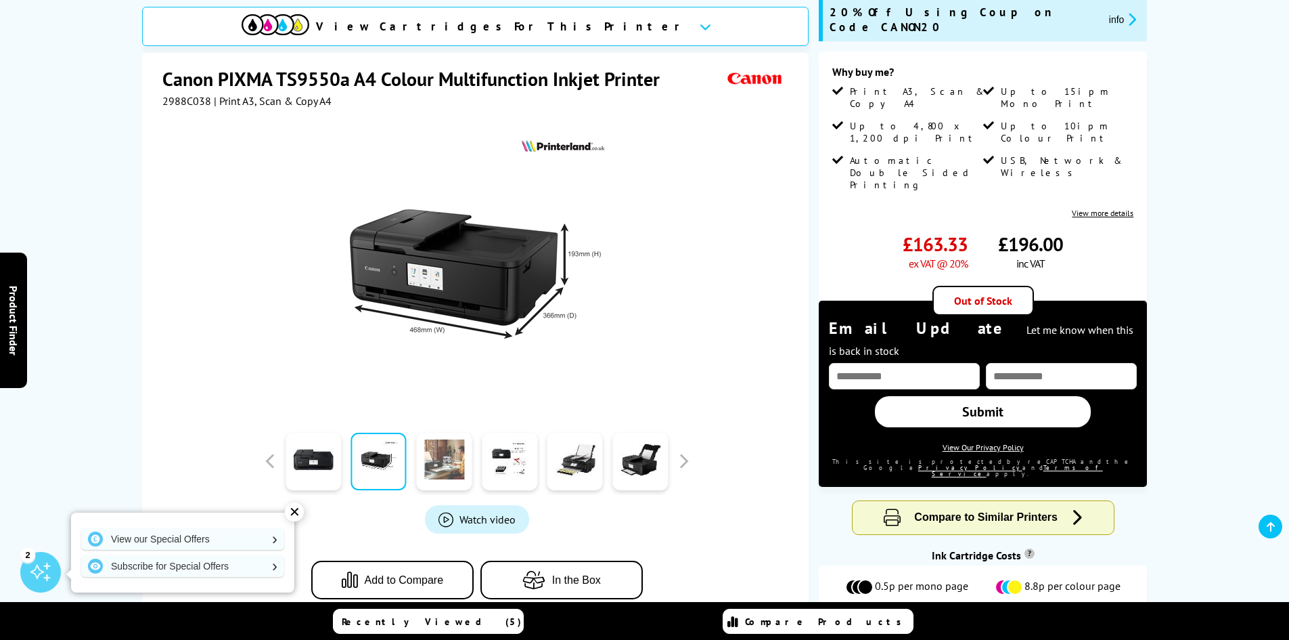
click at [440, 463] on link at bounding box center [443, 461] width 55 height 58
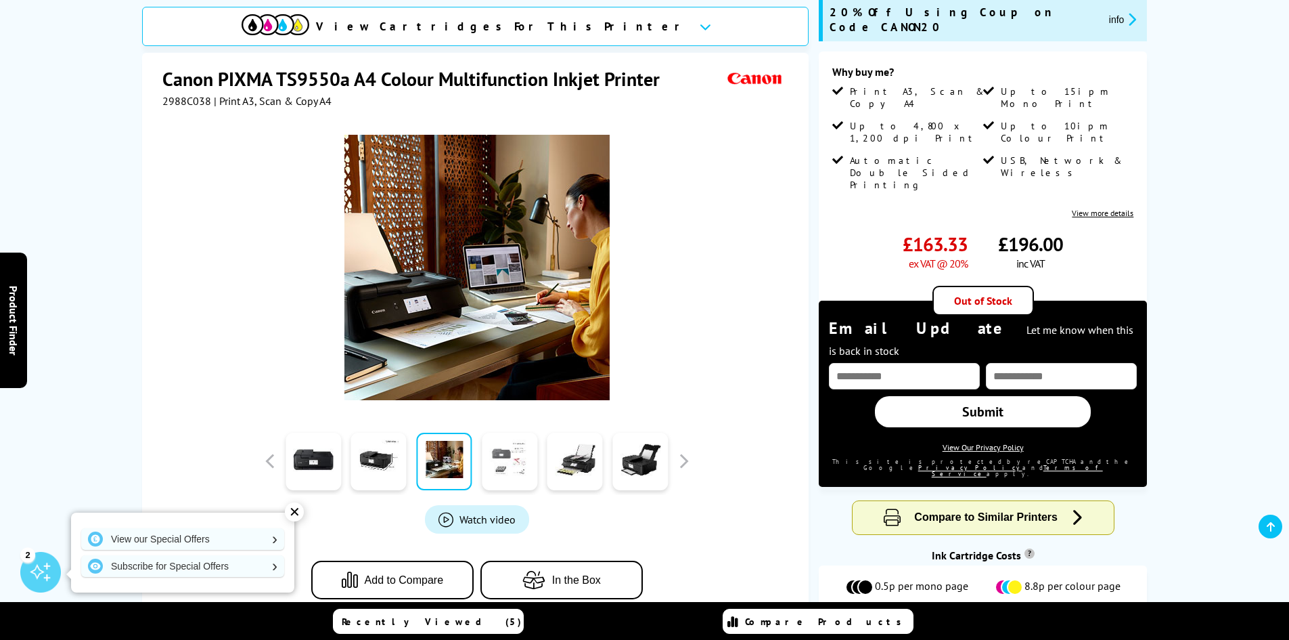
click at [513, 455] on link at bounding box center [509, 461] width 55 height 58
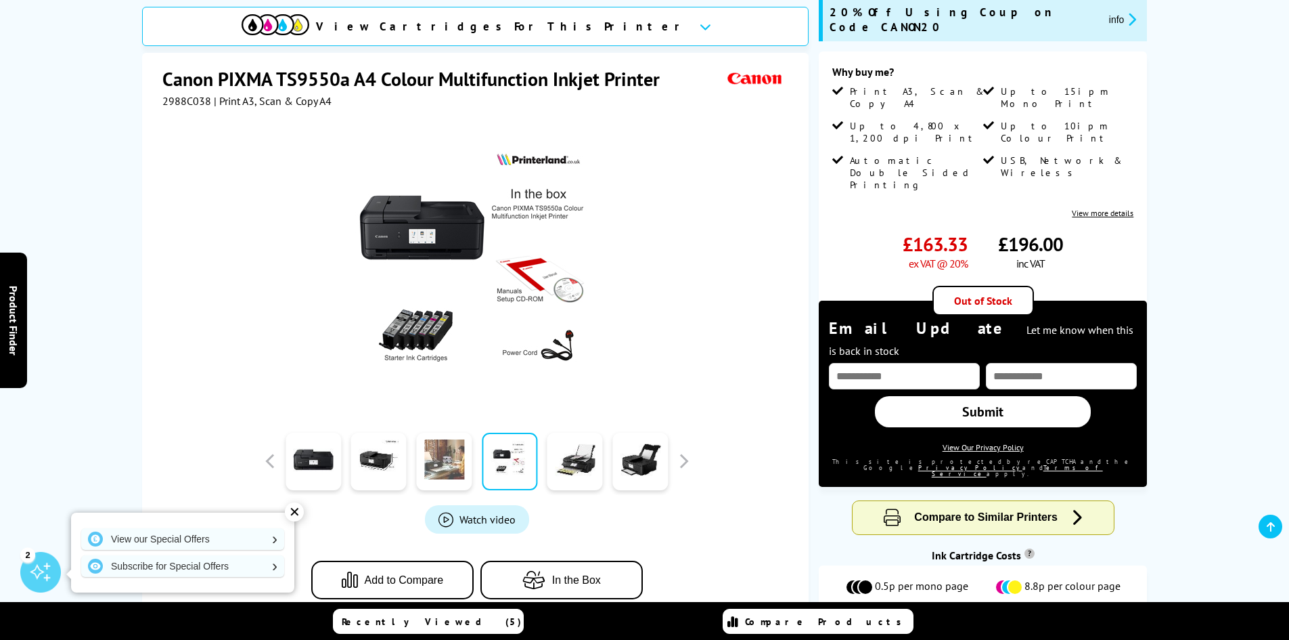
click at [453, 451] on link at bounding box center [443, 461] width 55 height 58
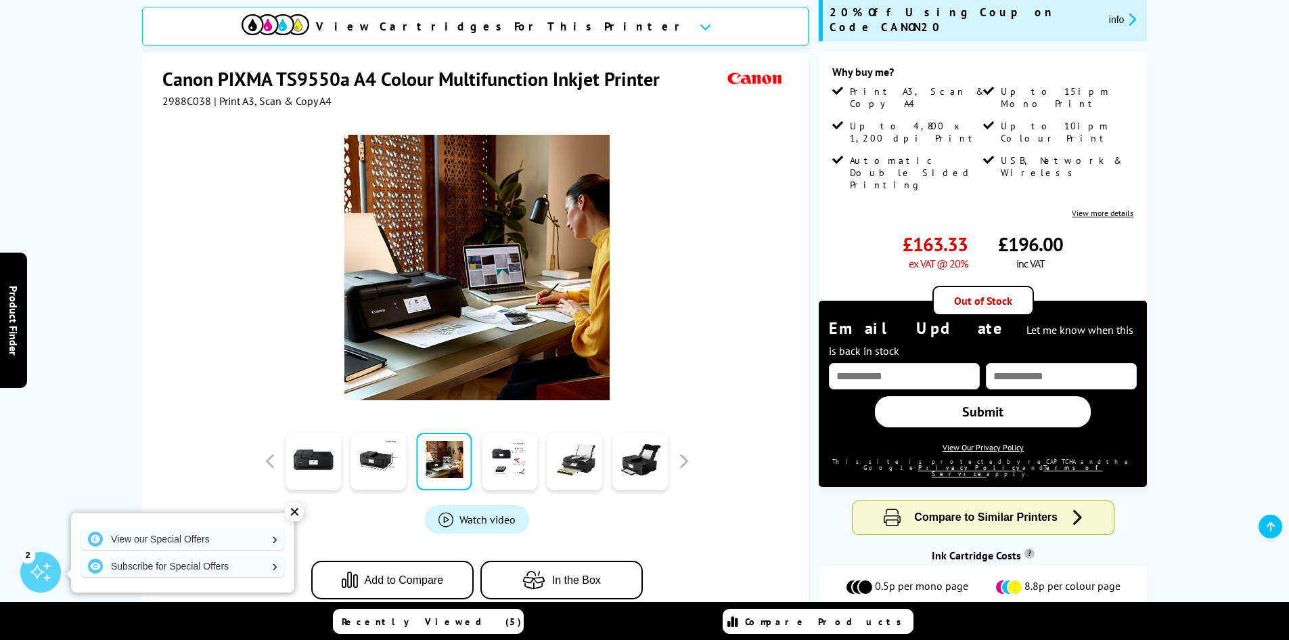
click at [430, 318] on img at bounding box center [477, 267] width 265 height 265
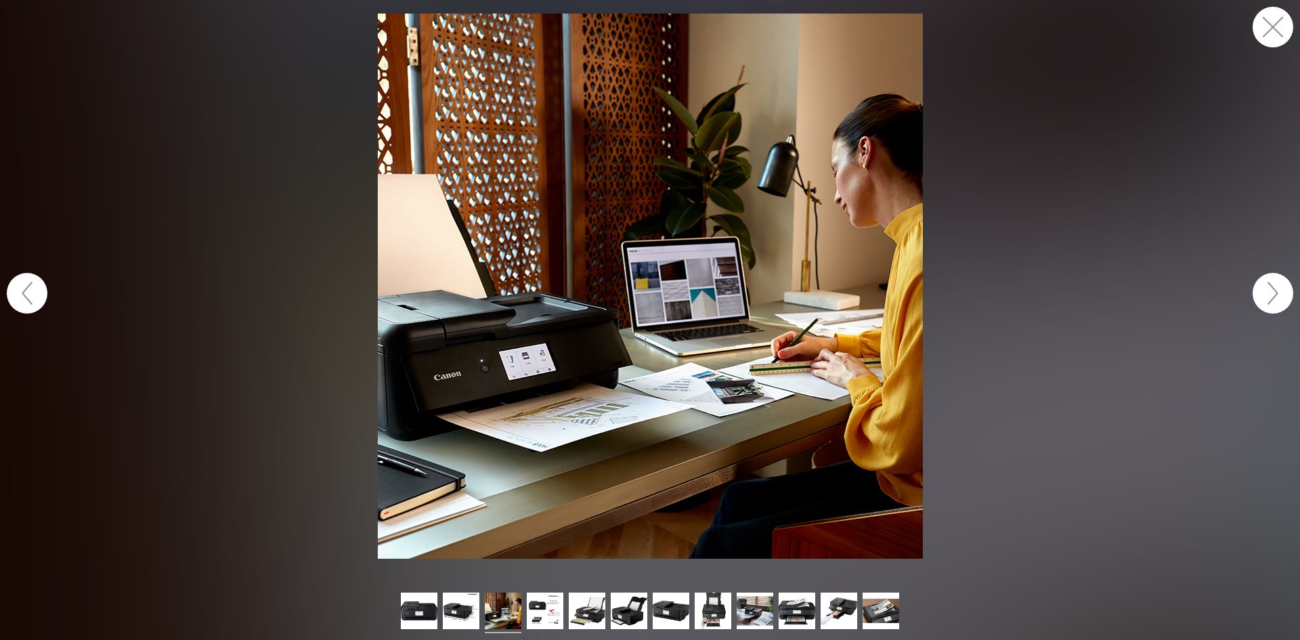
click at [1275, 25] on button "button" at bounding box center [1272, 27] width 41 height 41
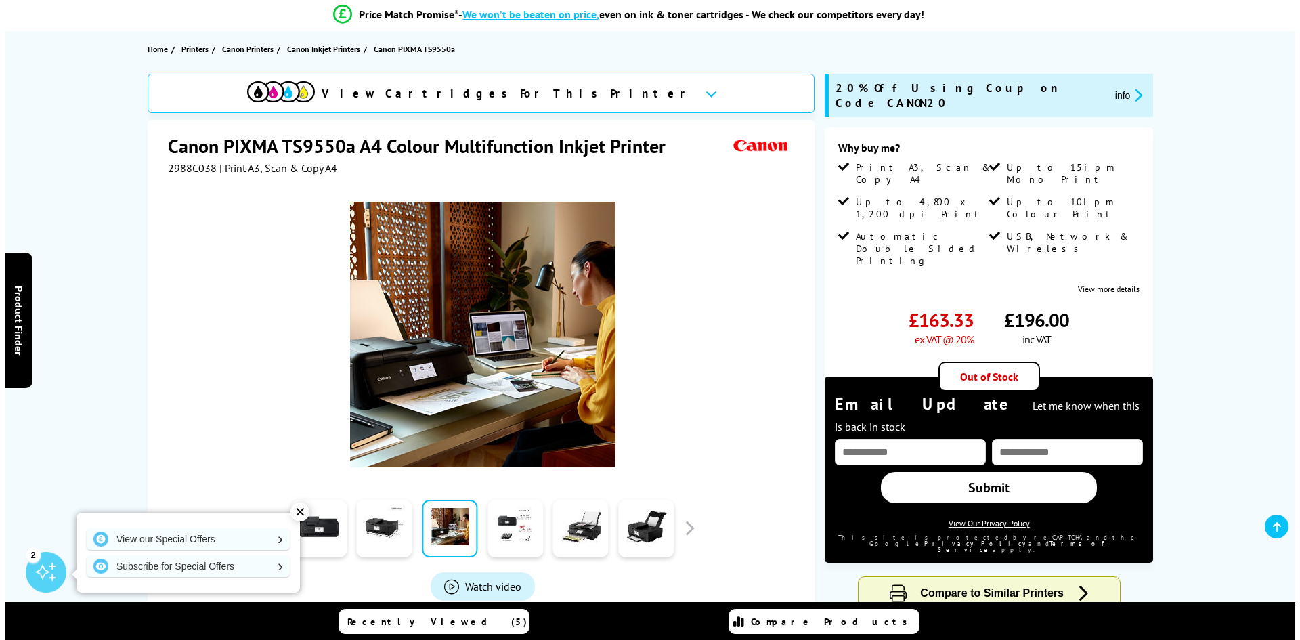
scroll to position [68, 0]
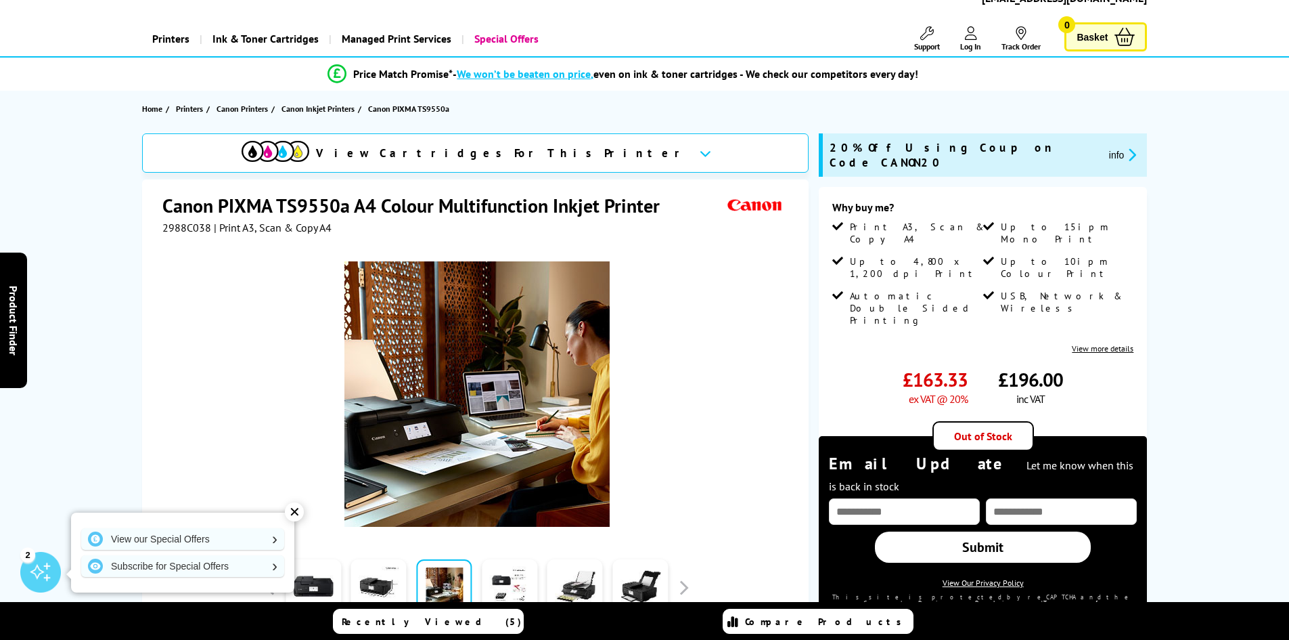
click at [1124, 154] on icon "promo-description" at bounding box center [1130, 155] width 12 height 14
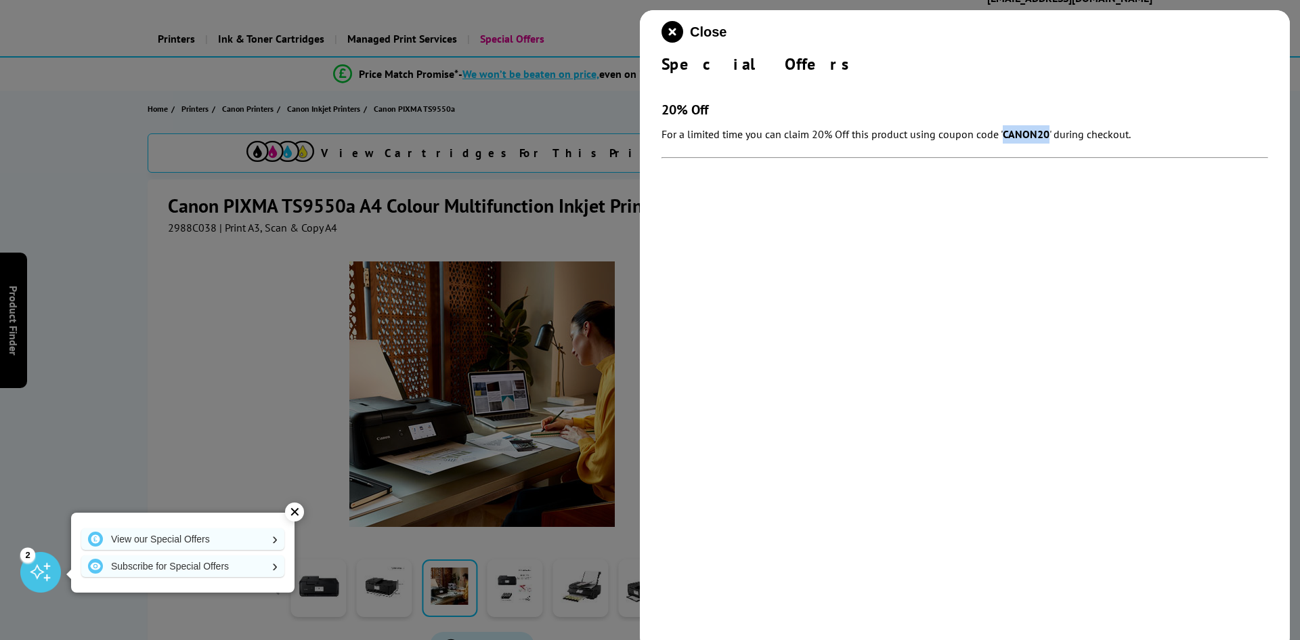
drag, startPoint x: 1003, startPoint y: 133, endPoint x: 1049, endPoint y: 132, distance: 46.0
click at [1049, 132] on p "For a limited time you can claim 20% Off this product using coupon code ' CANON…" at bounding box center [964, 134] width 606 height 18
click at [395, 192] on div at bounding box center [650, 320] width 1300 height 640
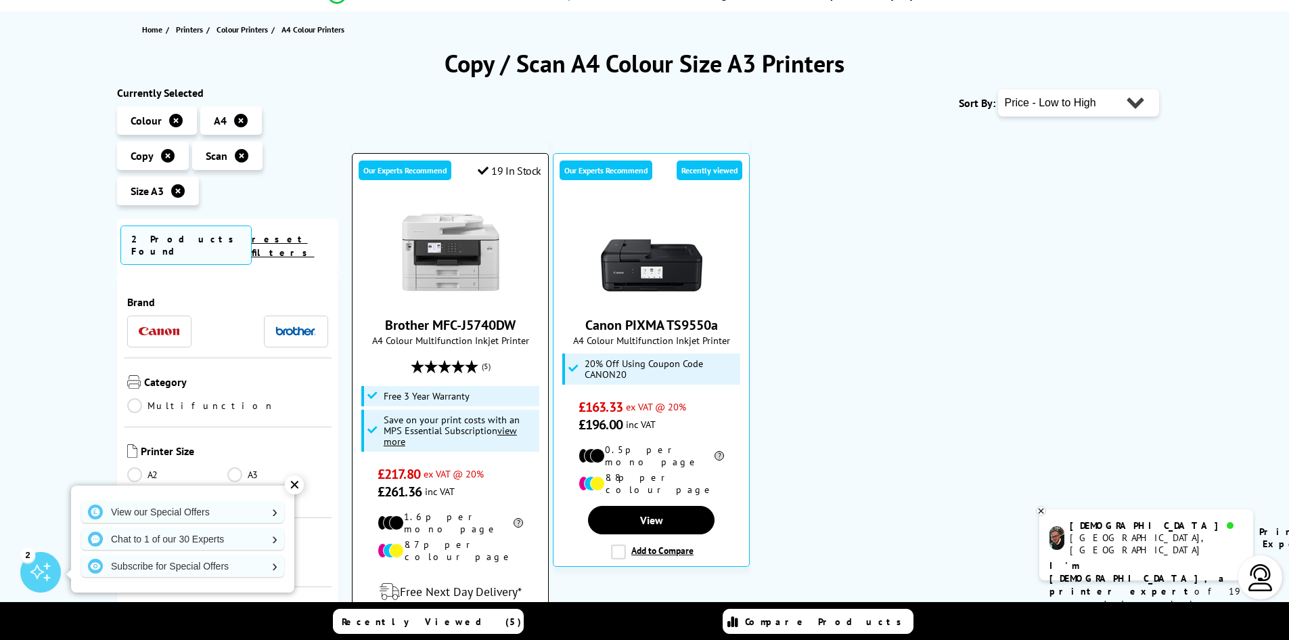
click at [444, 278] on img at bounding box center [451, 252] width 102 height 102
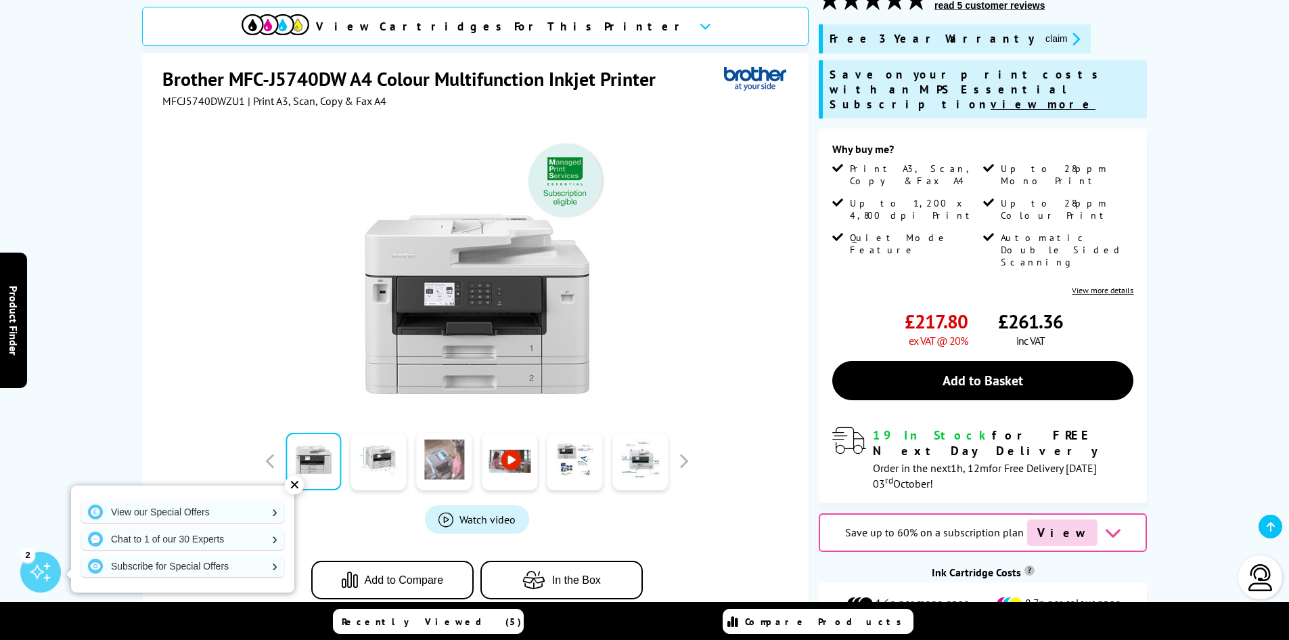
scroll to position [338, 0]
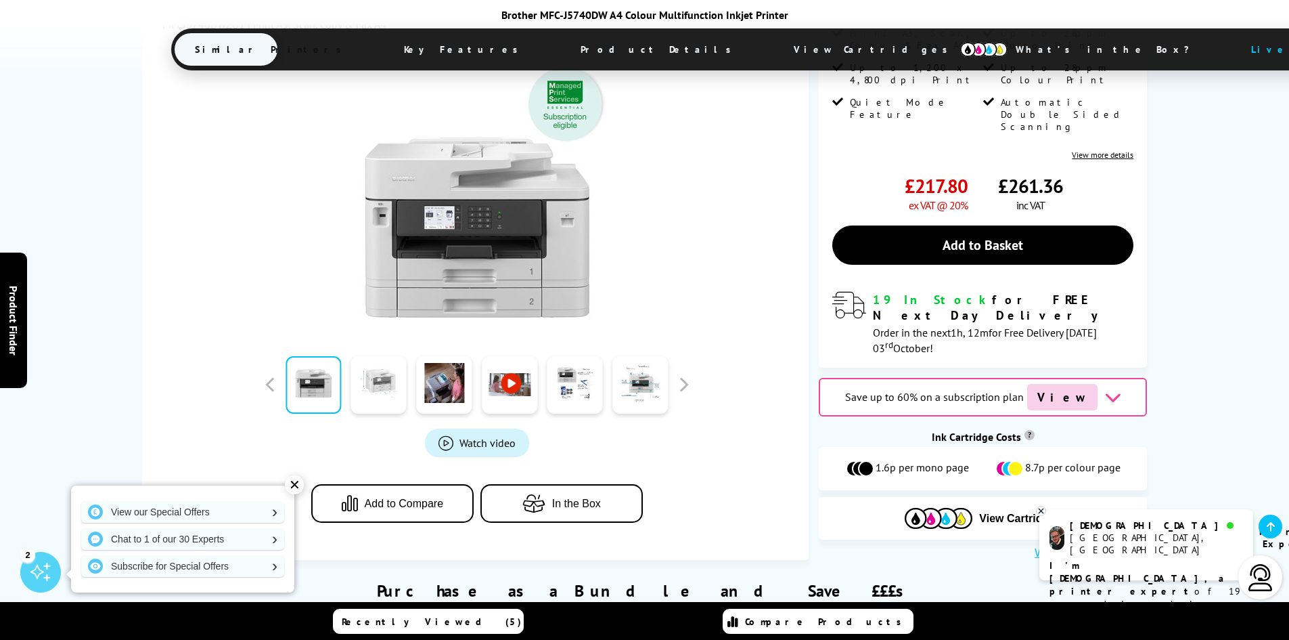
click at [390, 356] on link at bounding box center [378, 385] width 55 height 58
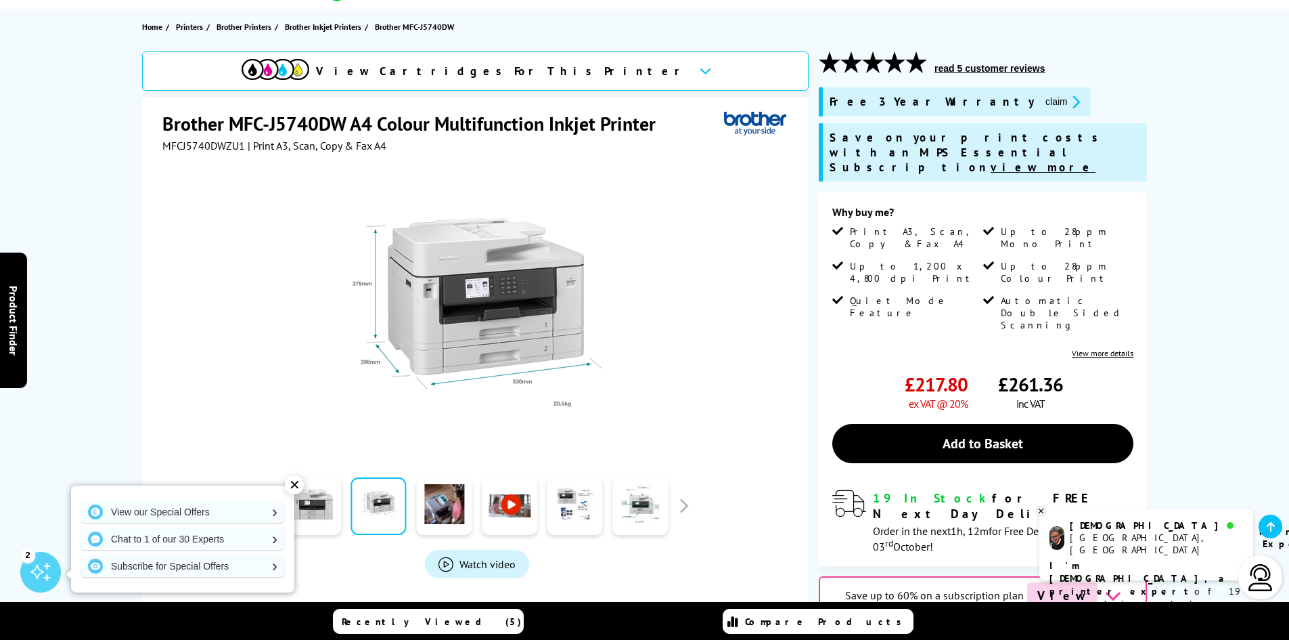
scroll to position [135, 0]
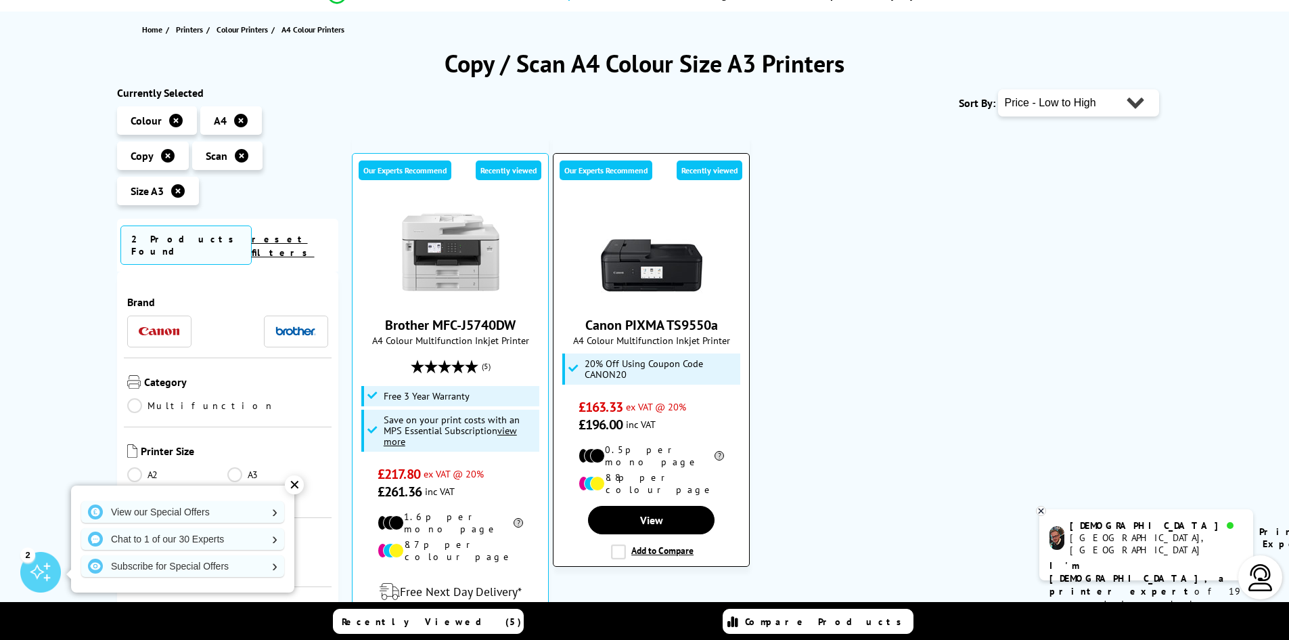
click at [688, 296] on img at bounding box center [652, 252] width 102 height 102
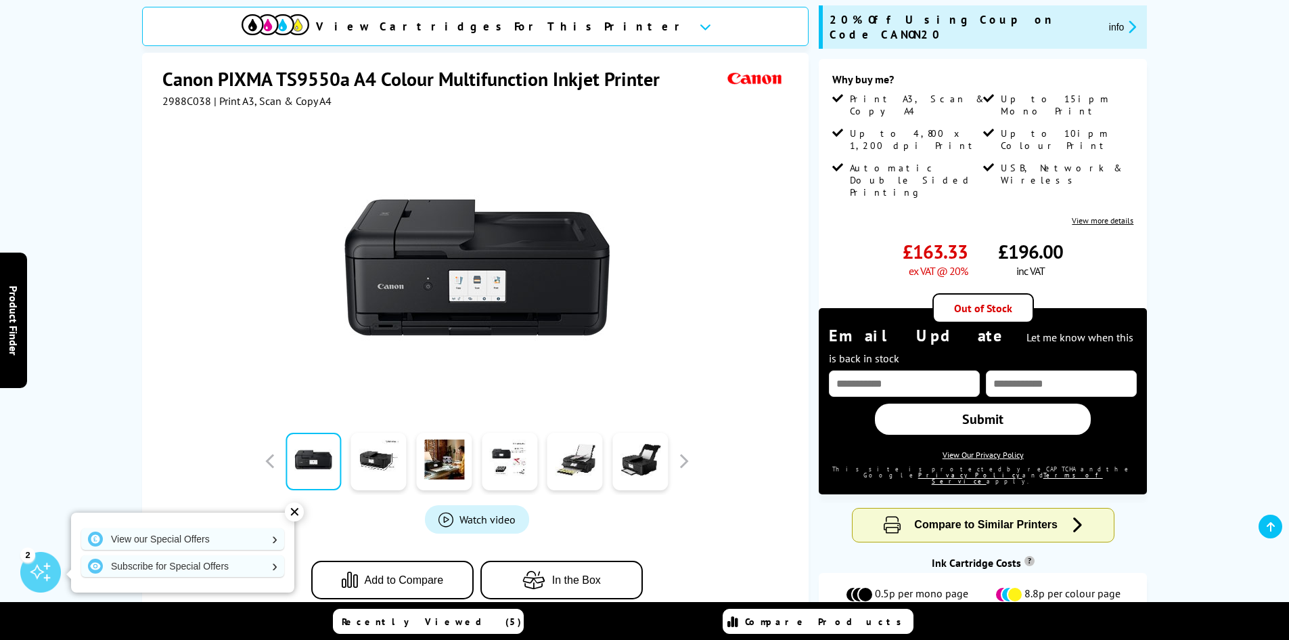
scroll to position [203, 0]
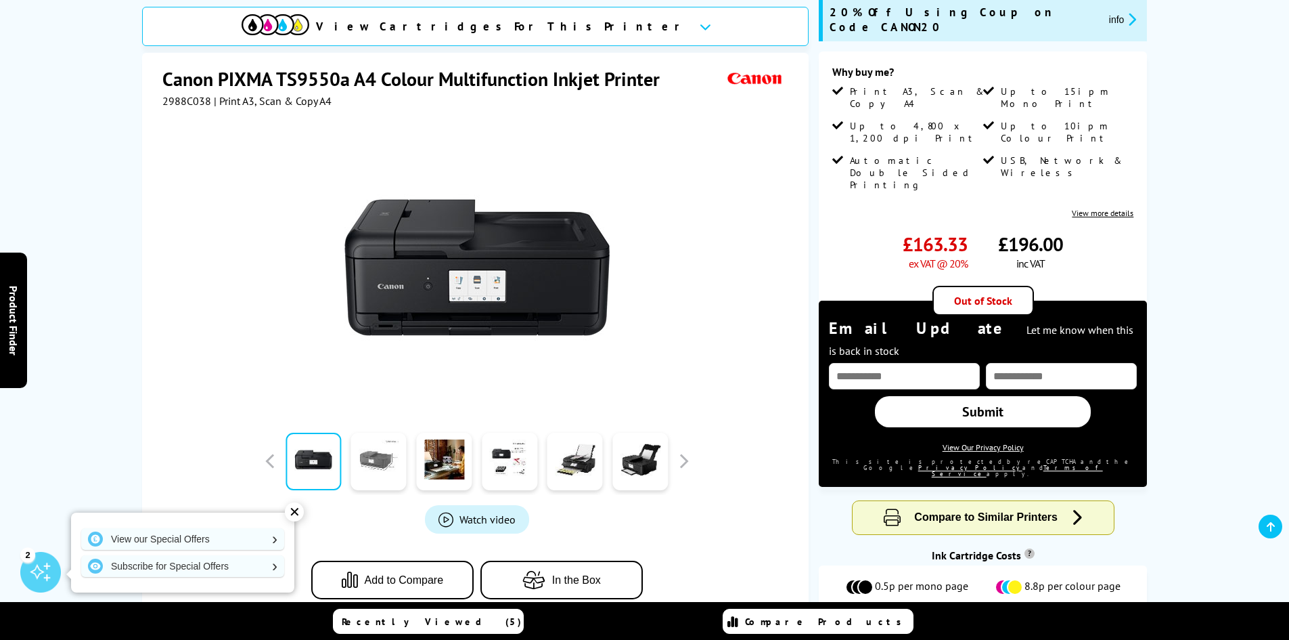
click at [368, 457] on link at bounding box center [378, 461] width 55 height 58
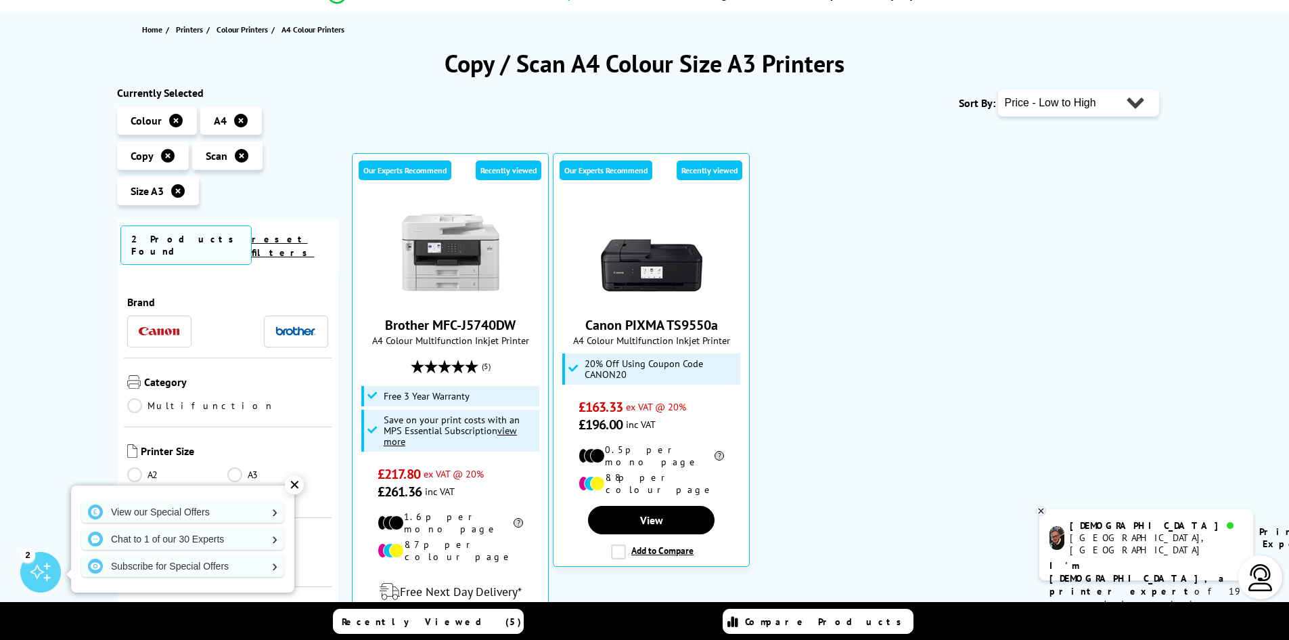
click at [235, 154] on icon at bounding box center [242, 156] width 14 height 14
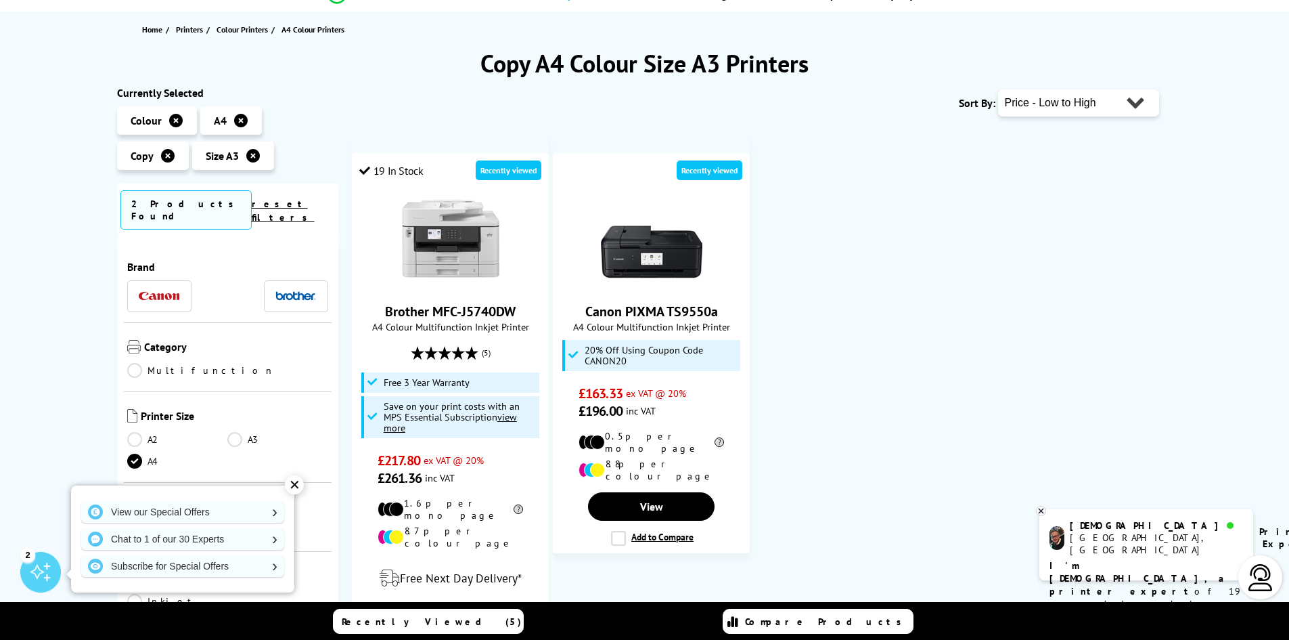
click at [175, 149] on icon at bounding box center [168, 156] width 14 height 14
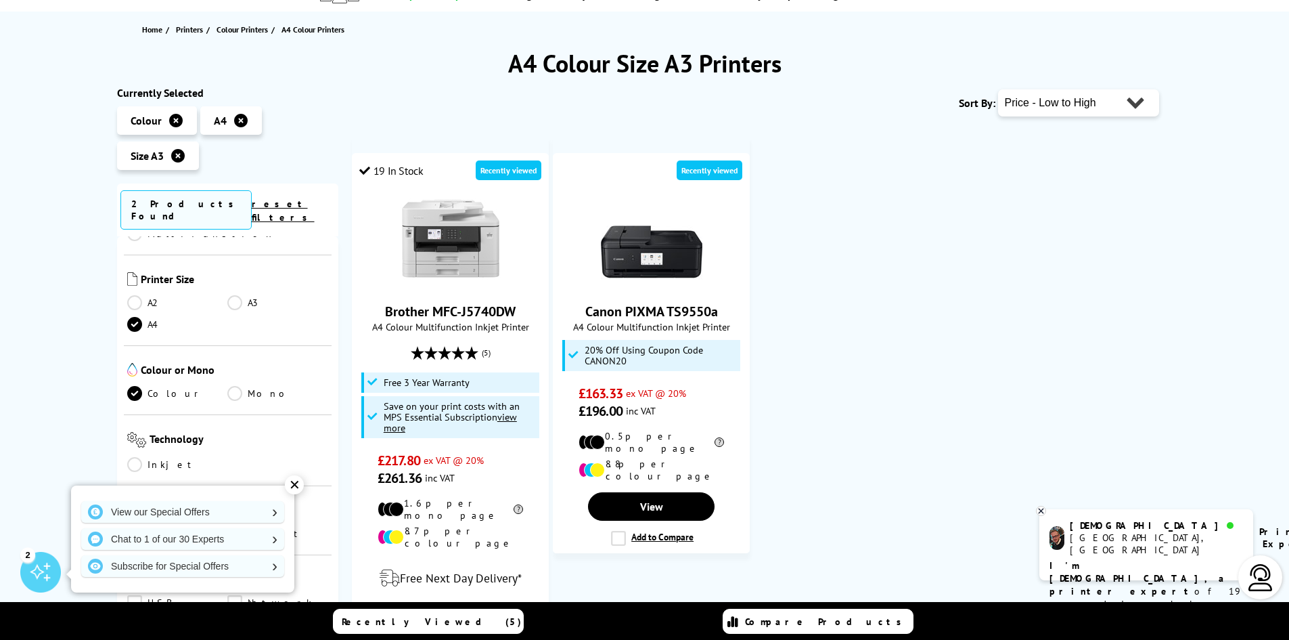
scroll to position [135, 0]
click at [232, 296] on link "A3" at bounding box center [277, 303] width 101 height 15
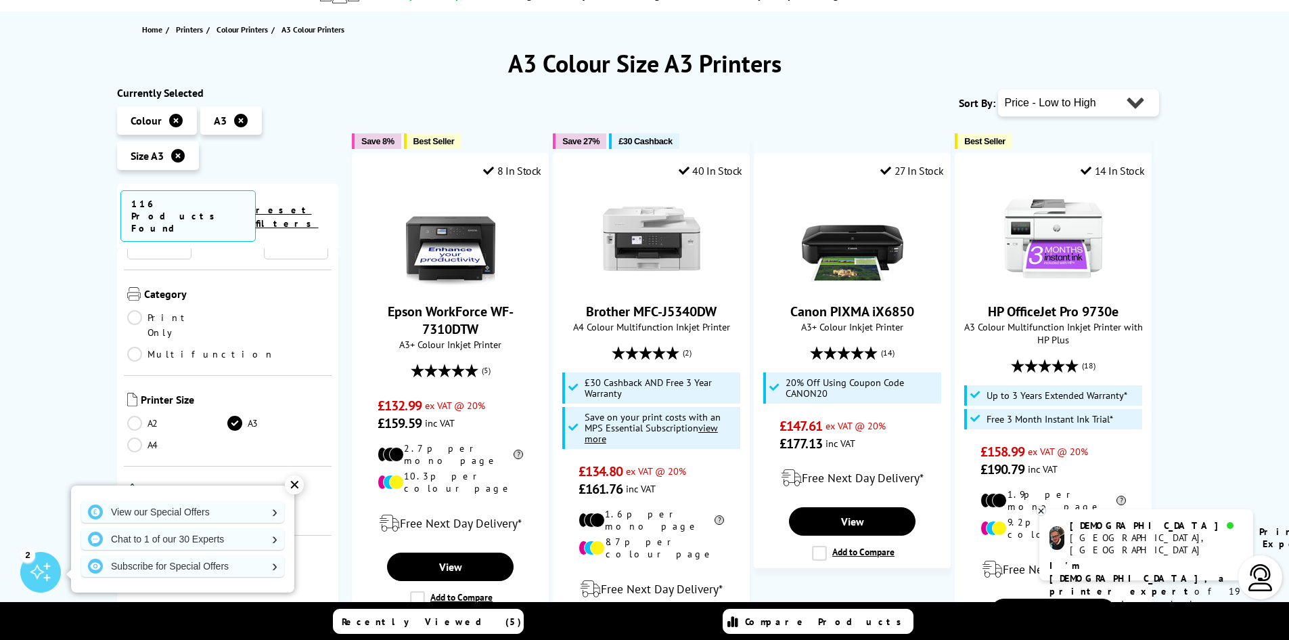
scroll to position [203, 0]
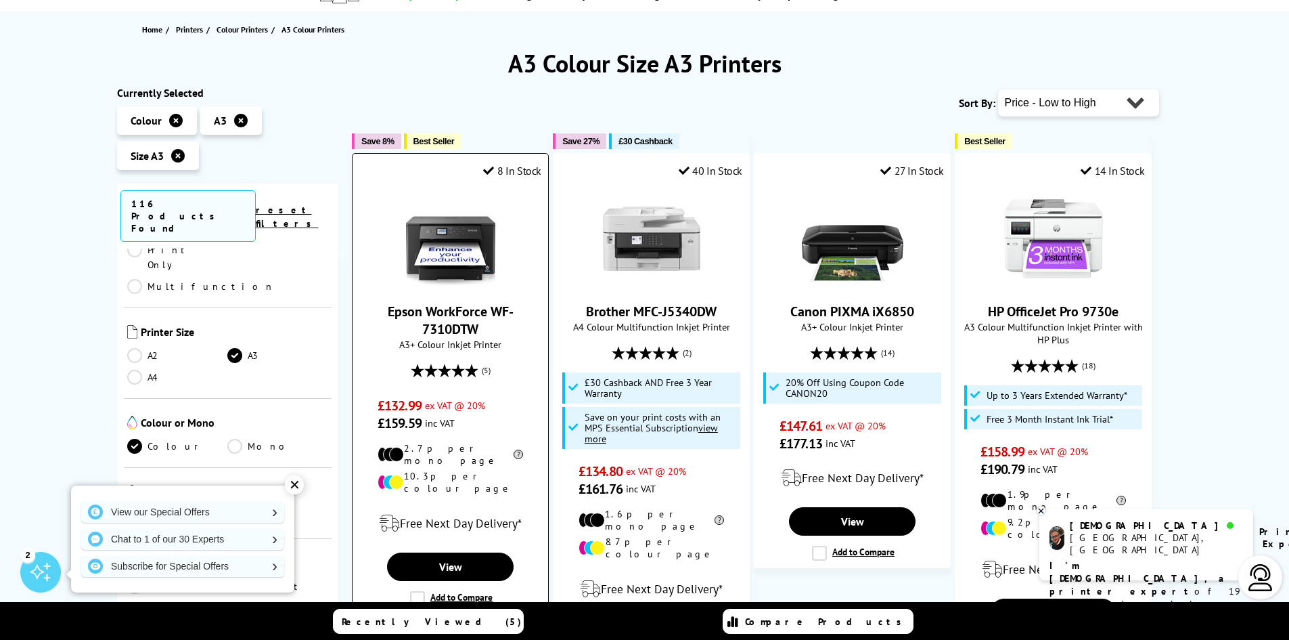
click at [465, 283] on img at bounding box center [451, 238] width 102 height 102
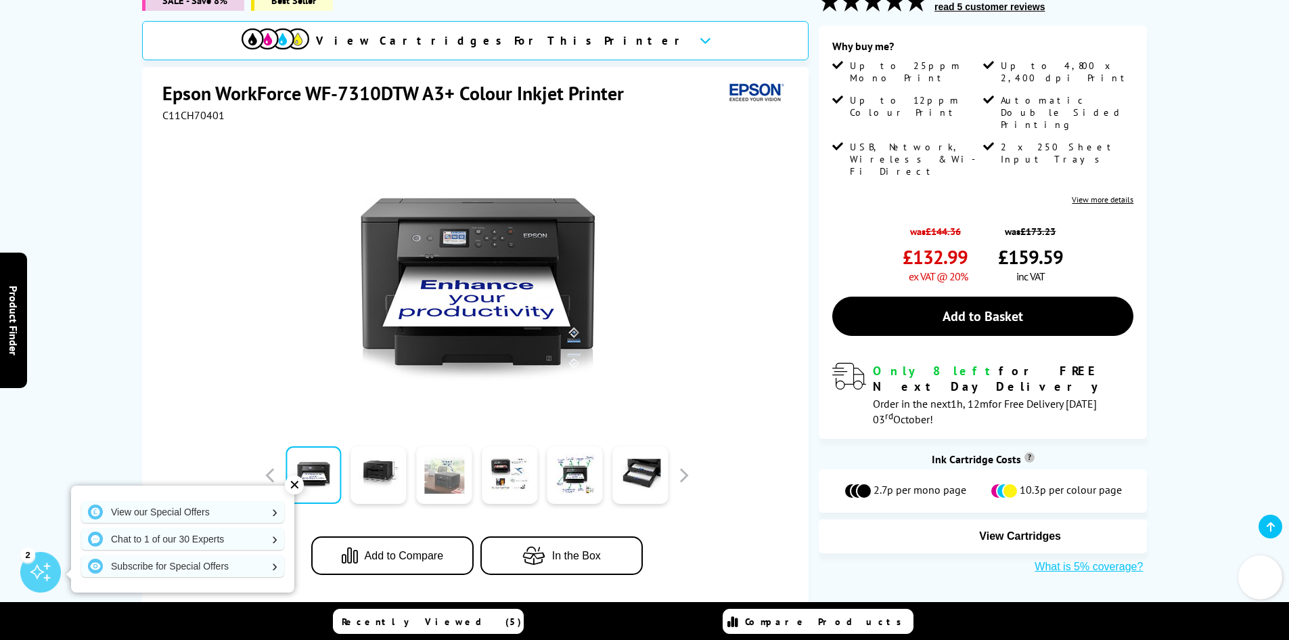
scroll to position [203, 0]
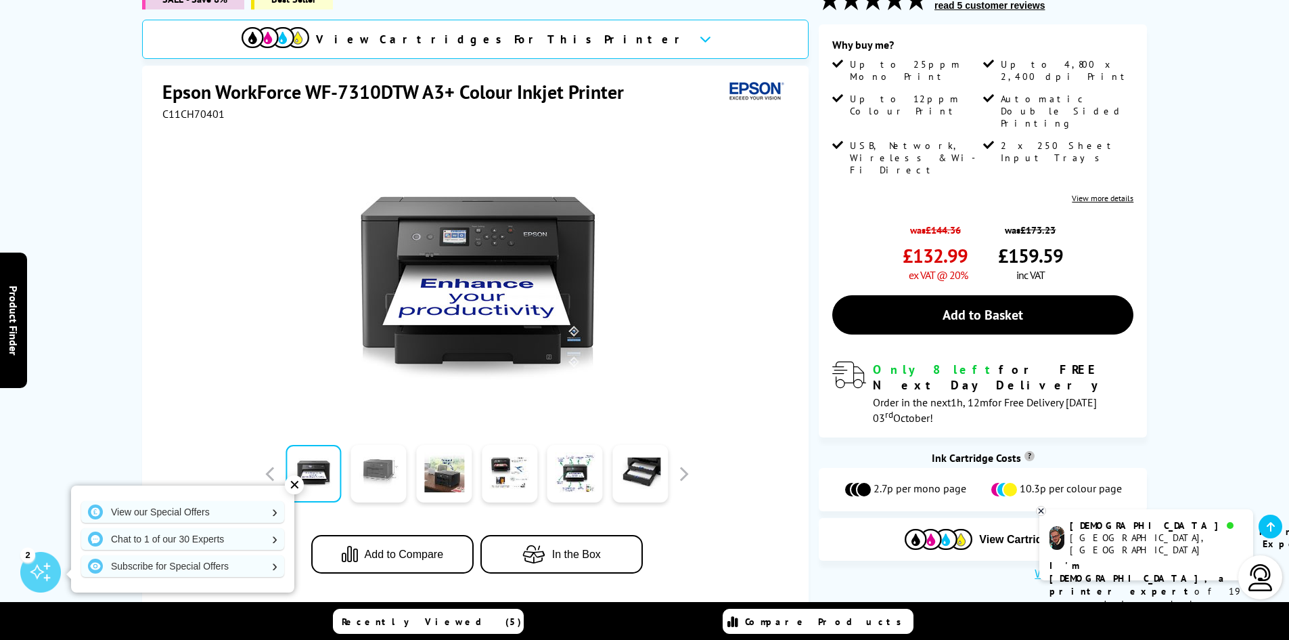
click at [386, 468] on link at bounding box center [378, 474] width 55 height 58
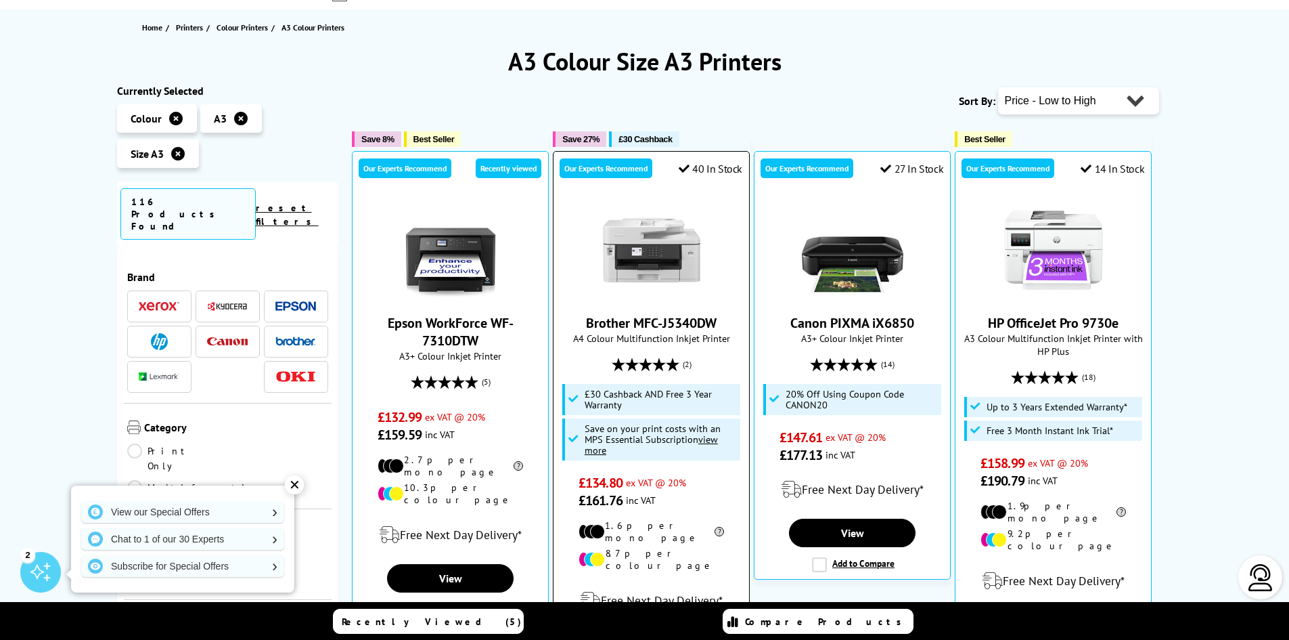
scroll to position [137, 0]
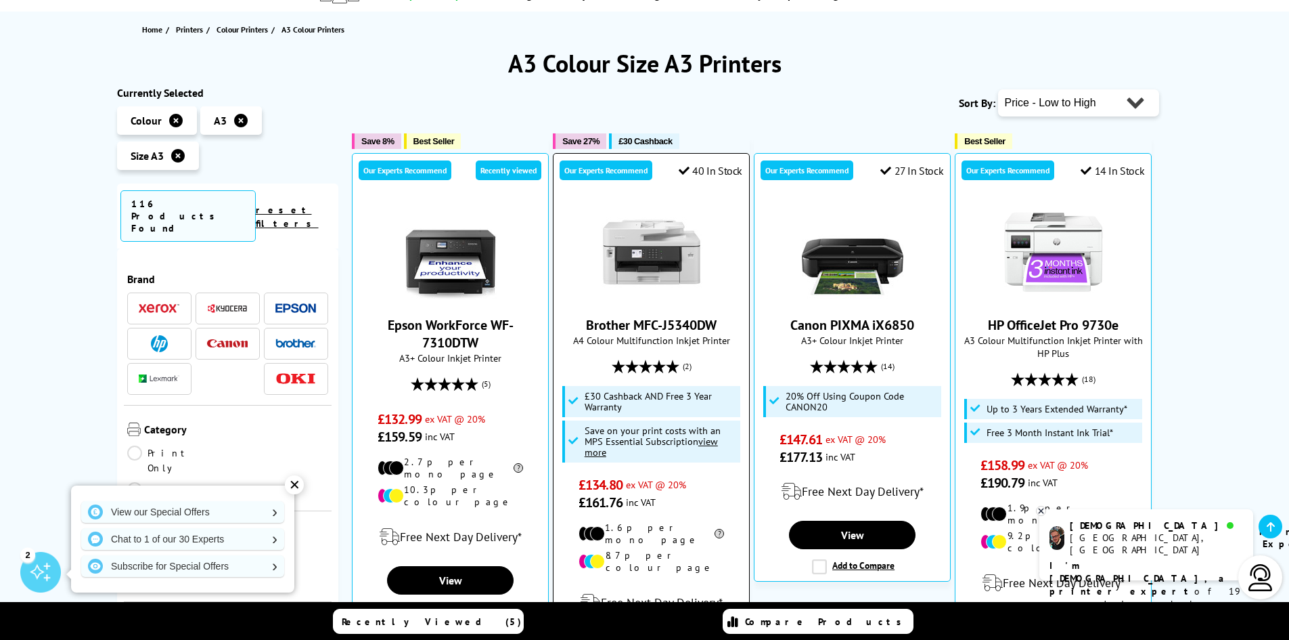
click at [640, 280] on img at bounding box center [652, 252] width 102 height 102
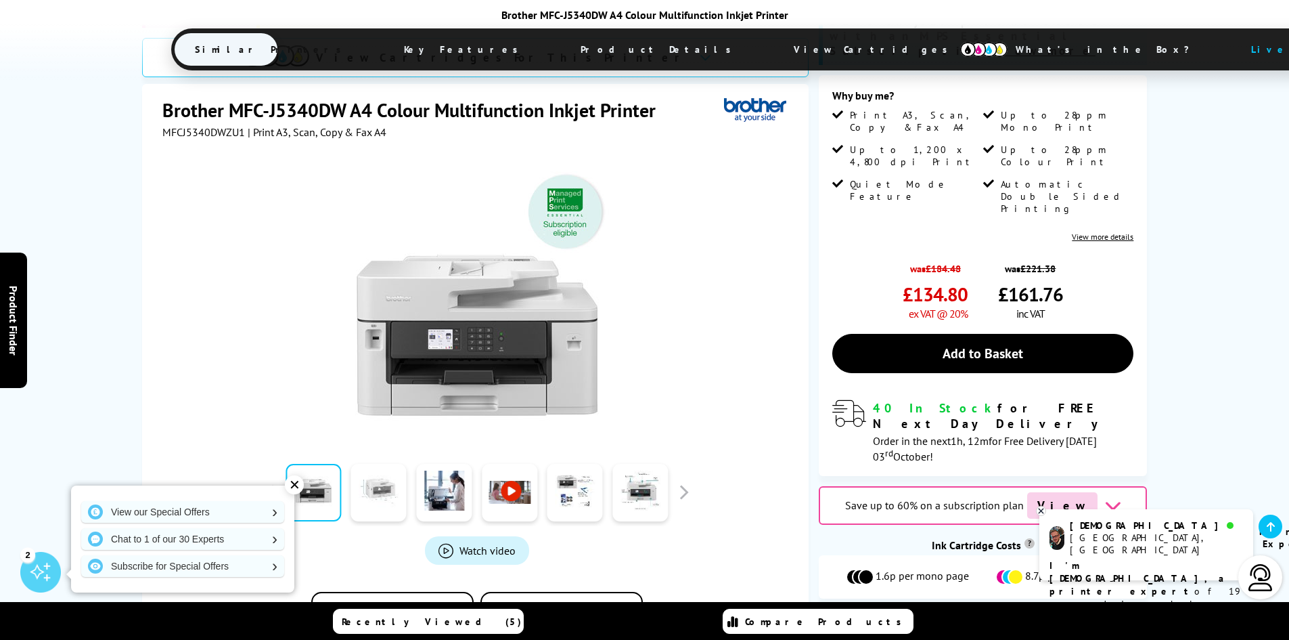
click at [398, 464] on link at bounding box center [378, 493] width 55 height 58
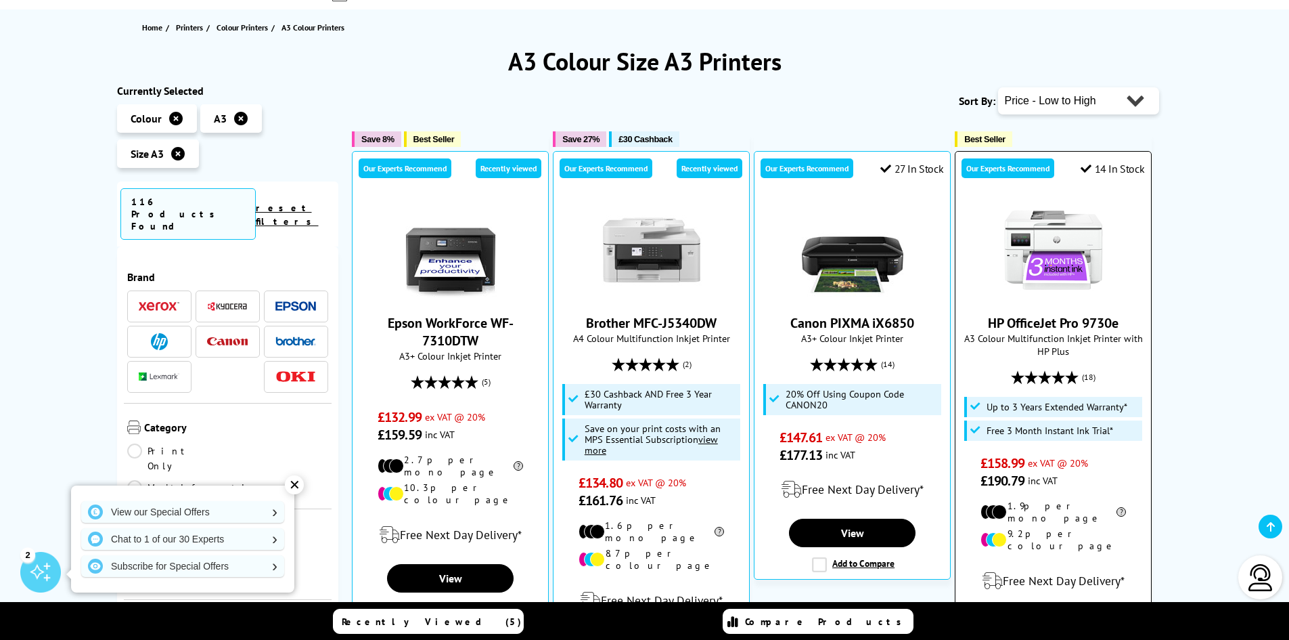
scroll to position [137, 0]
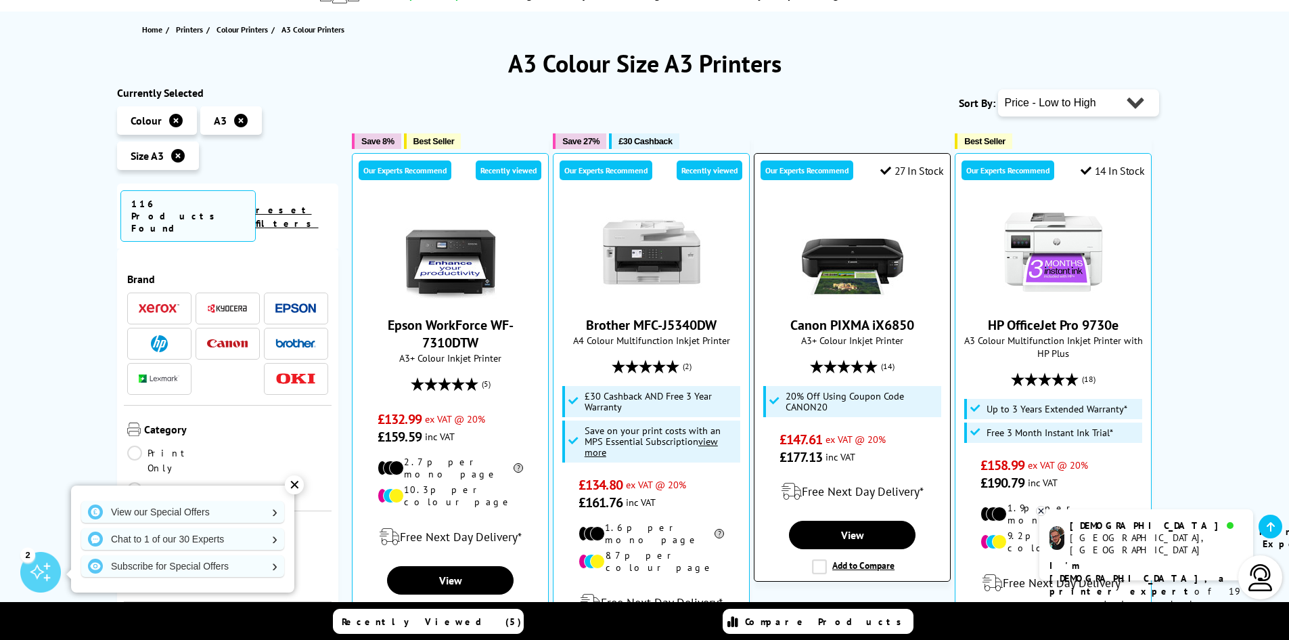
click at [843, 274] on img at bounding box center [853, 252] width 102 height 102
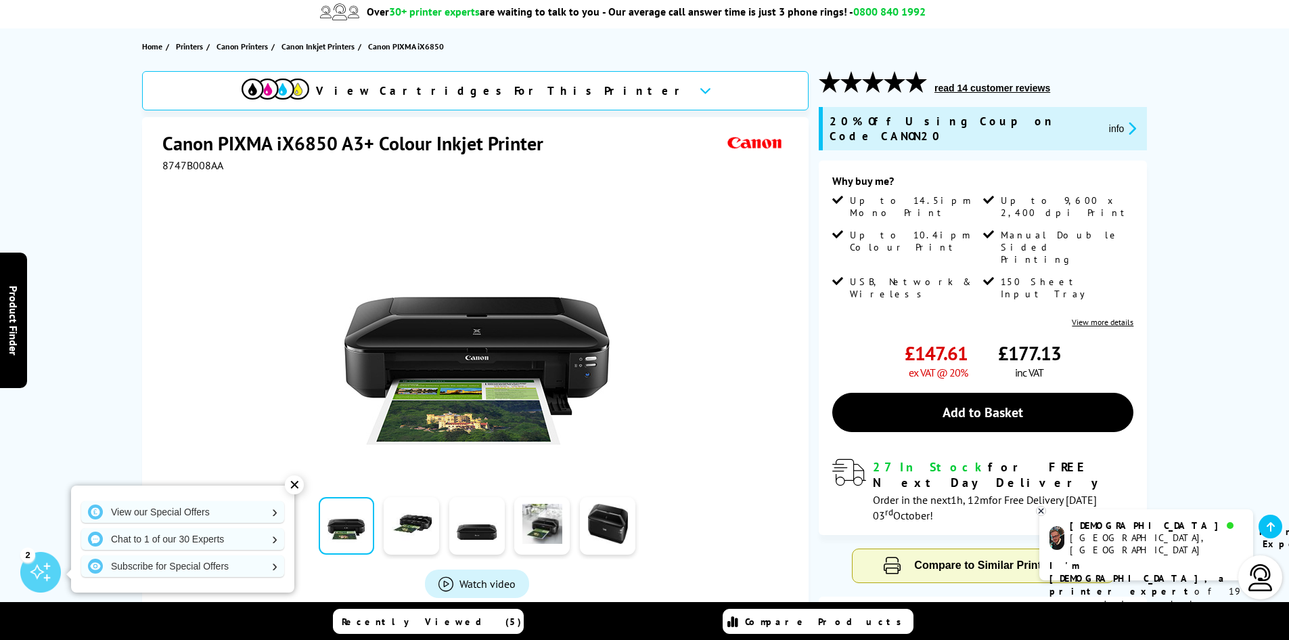
scroll to position [203, 0]
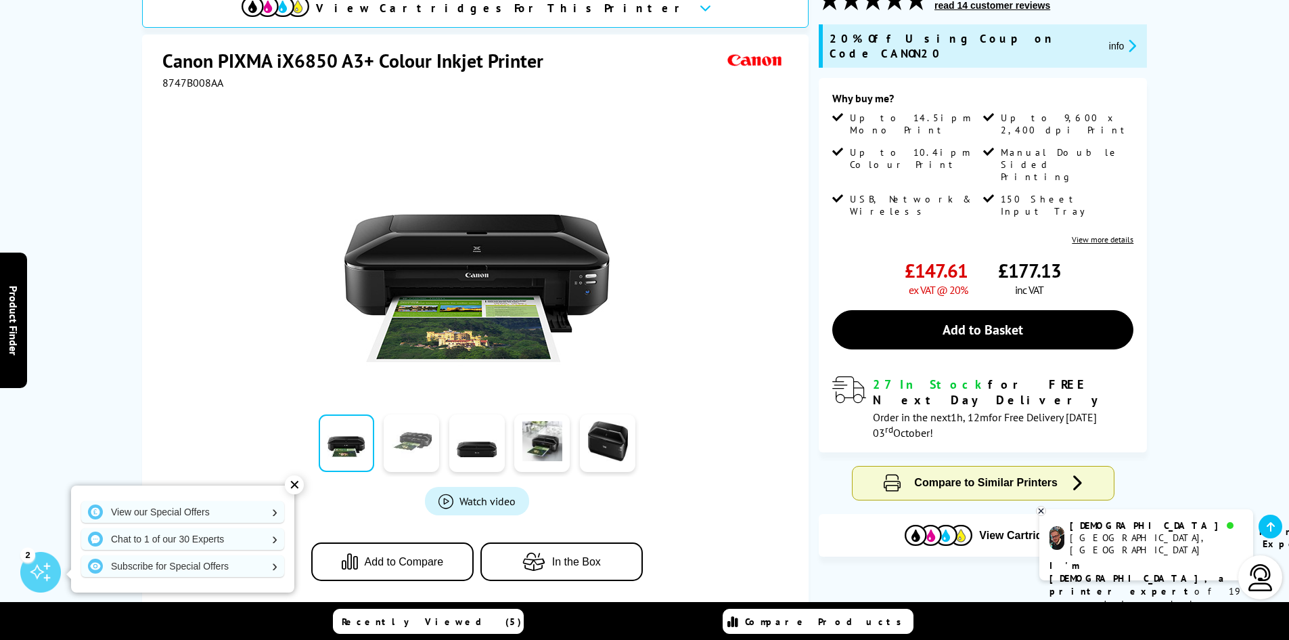
click at [424, 452] on link at bounding box center [411, 443] width 55 height 58
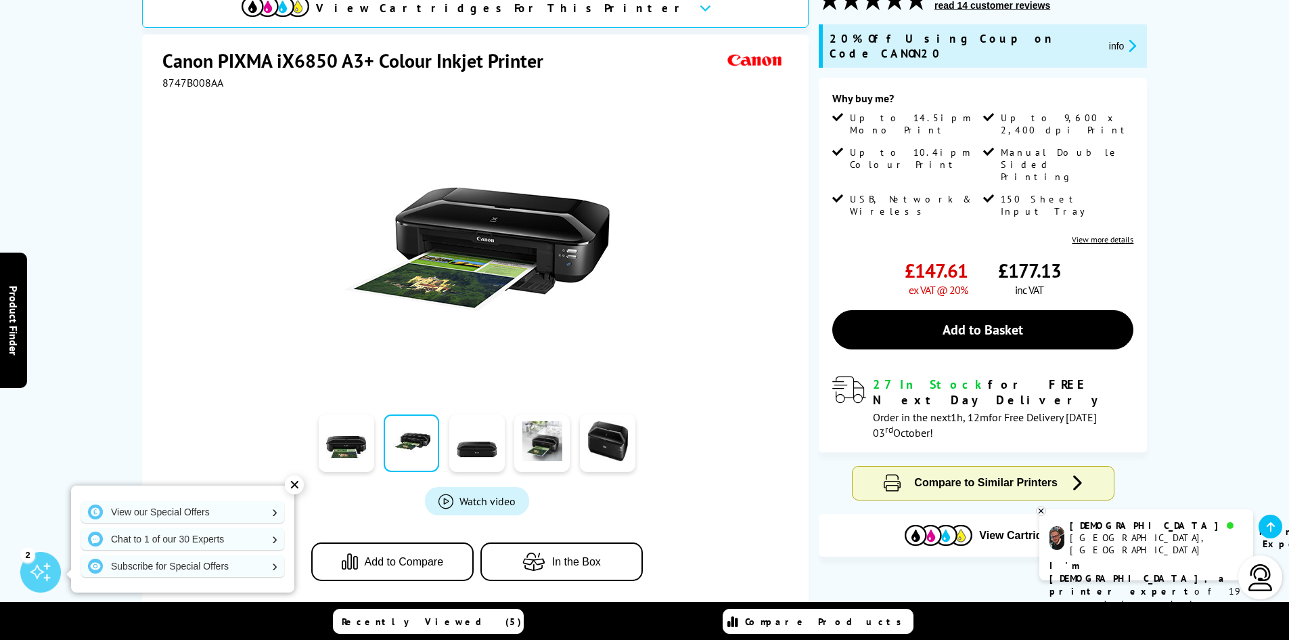
click at [439, 452] on link at bounding box center [411, 443] width 55 height 58
click at [459, 451] on link at bounding box center [476, 443] width 55 height 58
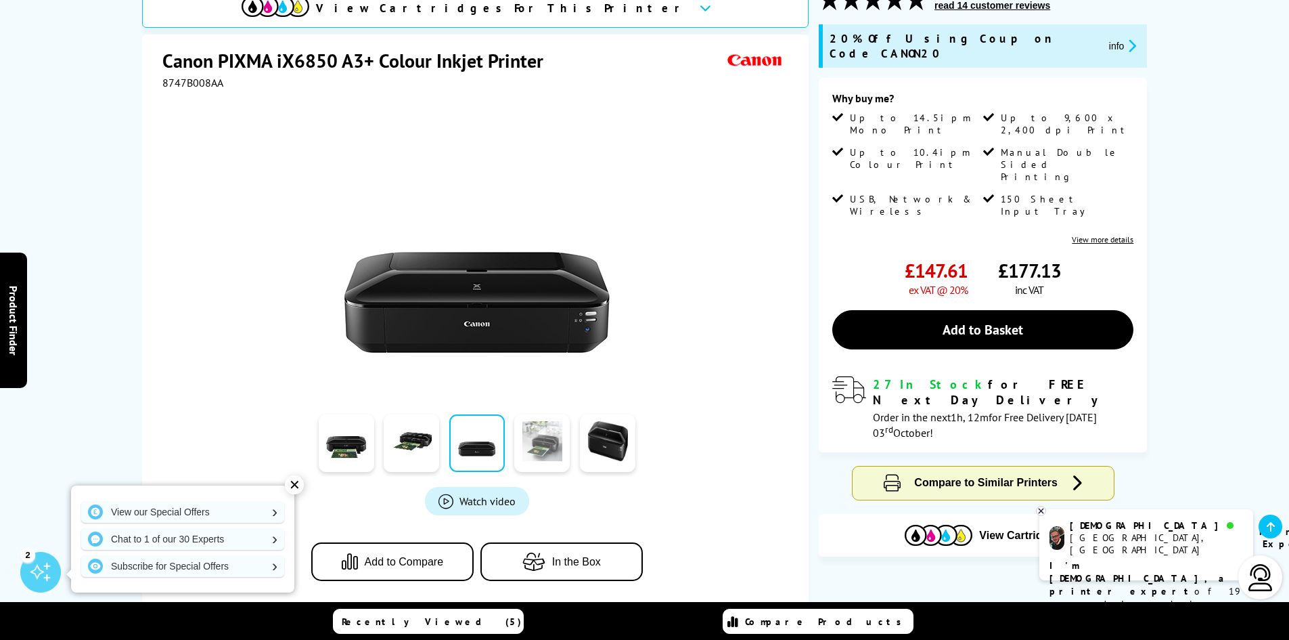
click at [544, 456] on link at bounding box center [541, 443] width 55 height 58
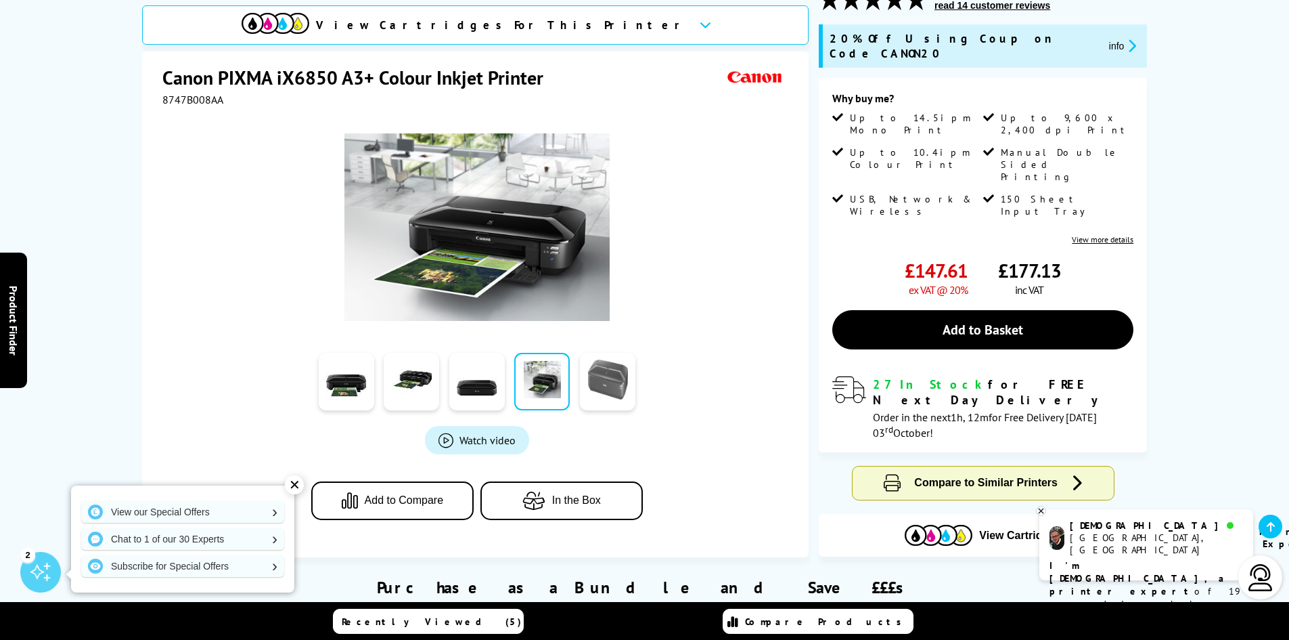
click at [619, 362] on link at bounding box center [607, 382] width 55 height 58
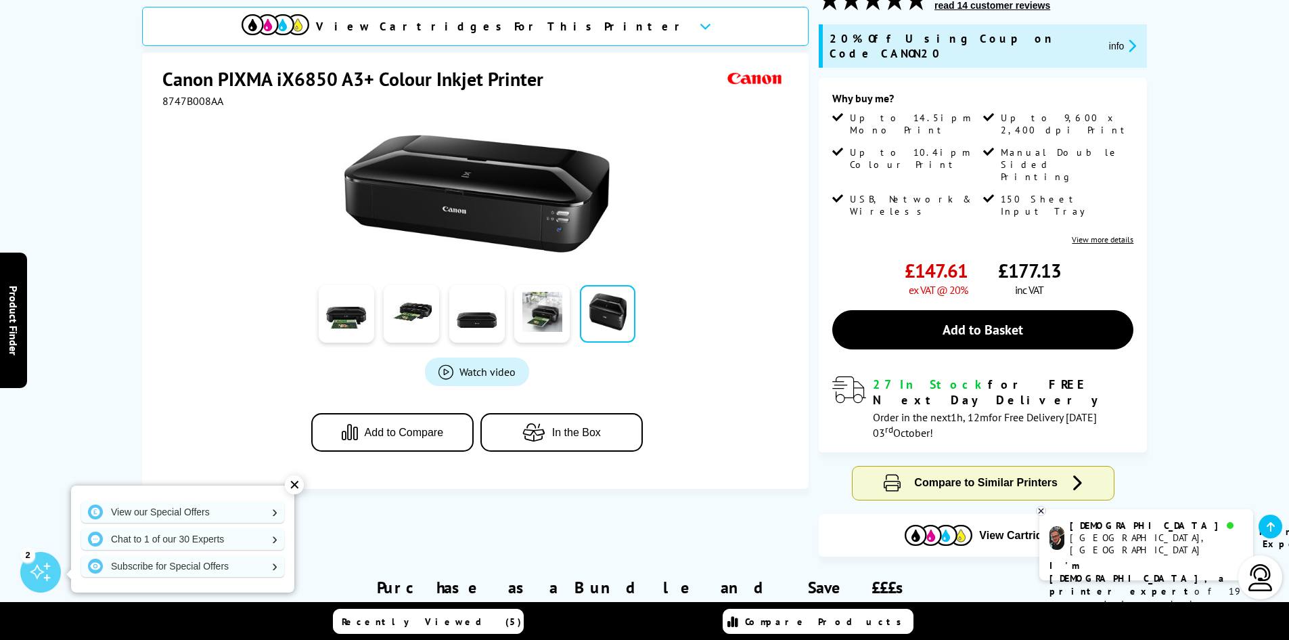
click at [499, 191] on img at bounding box center [477, 194] width 265 height 118
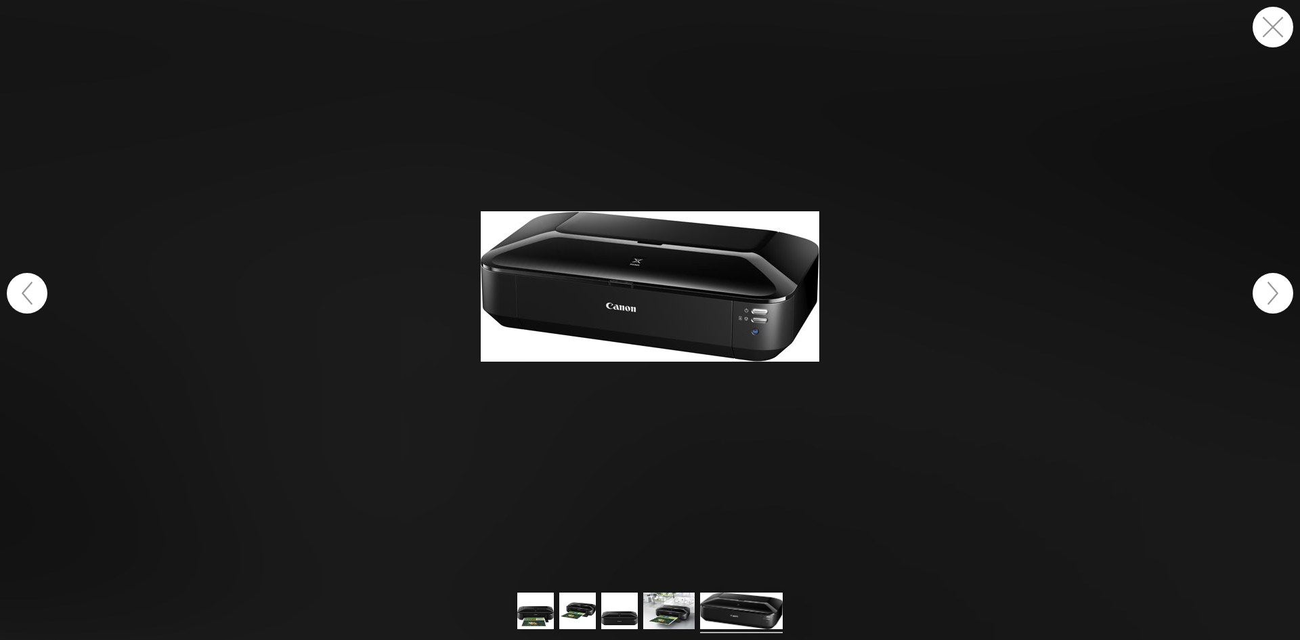
click at [1265, 293] on button "button" at bounding box center [1272, 293] width 41 height 41
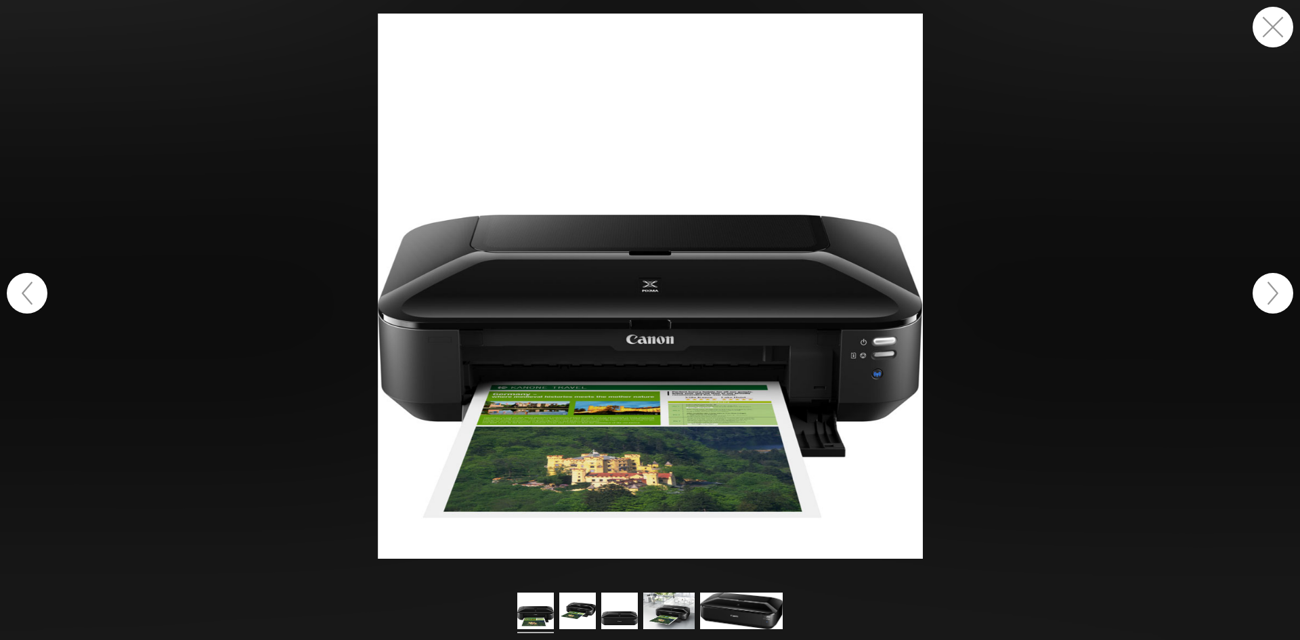
click at [1265, 293] on button "button" at bounding box center [1272, 293] width 41 height 41
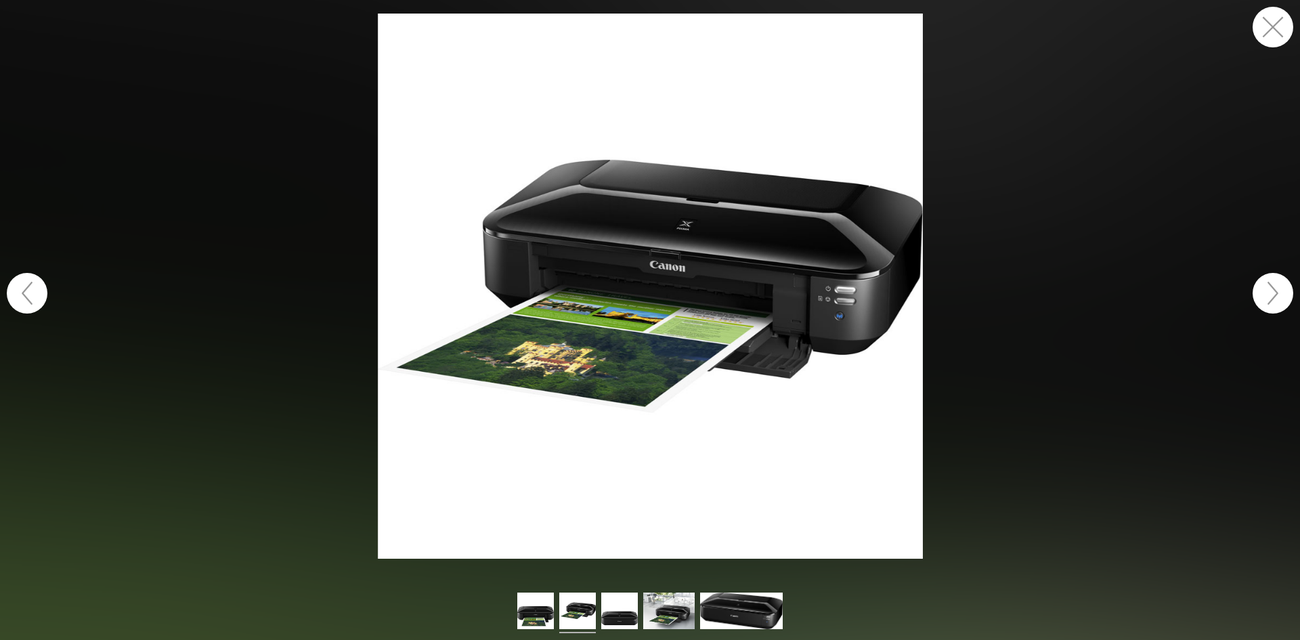
click at [1265, 293] on button "button" at bounding box center [1272, 293] width 41 height 41
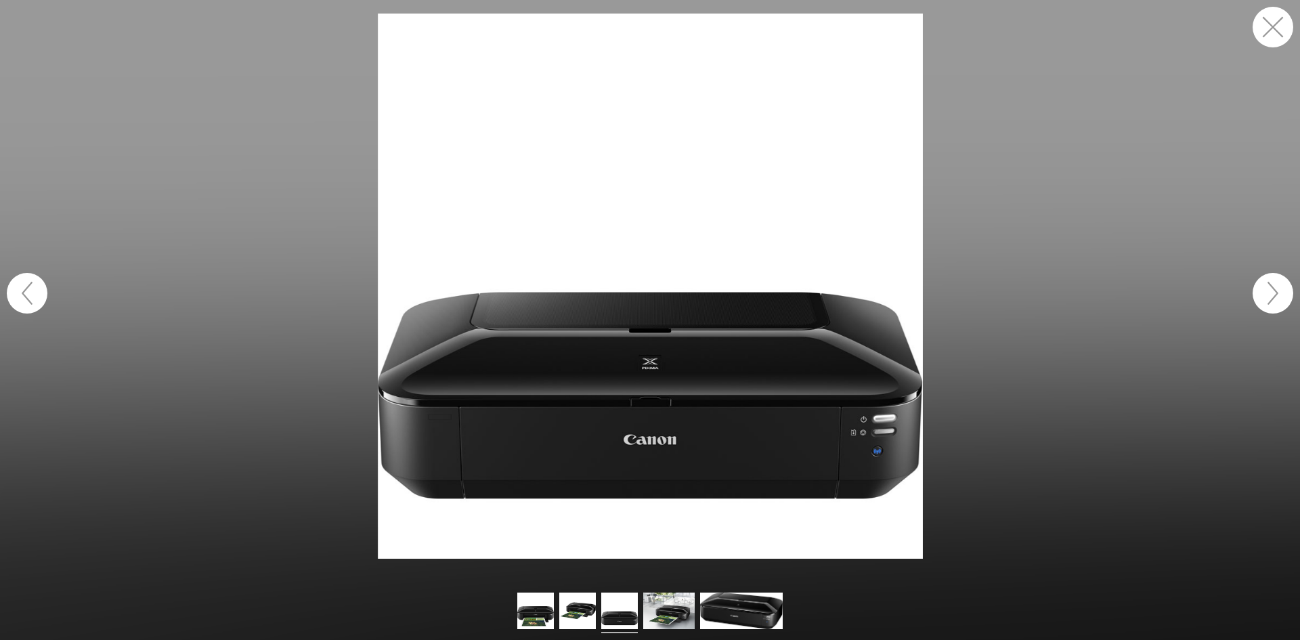
click at [1260, 32] on button "button" at bounding box center [1272, 27] width 41 height 41
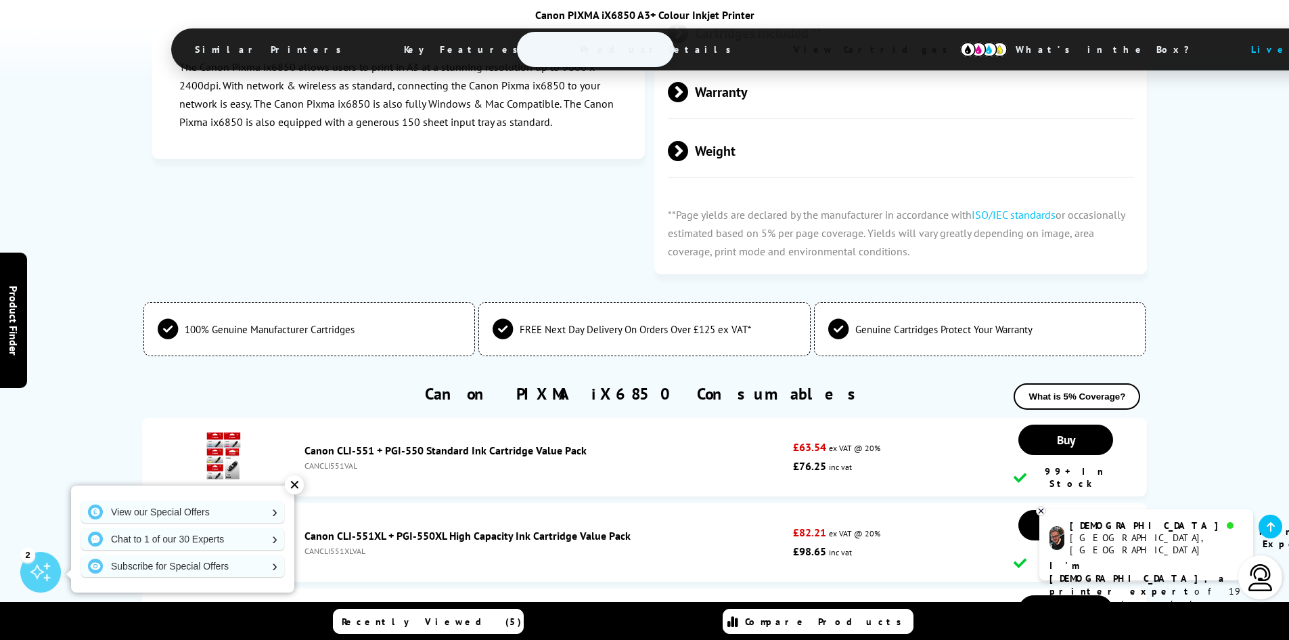
scroll to position [3249, 0]
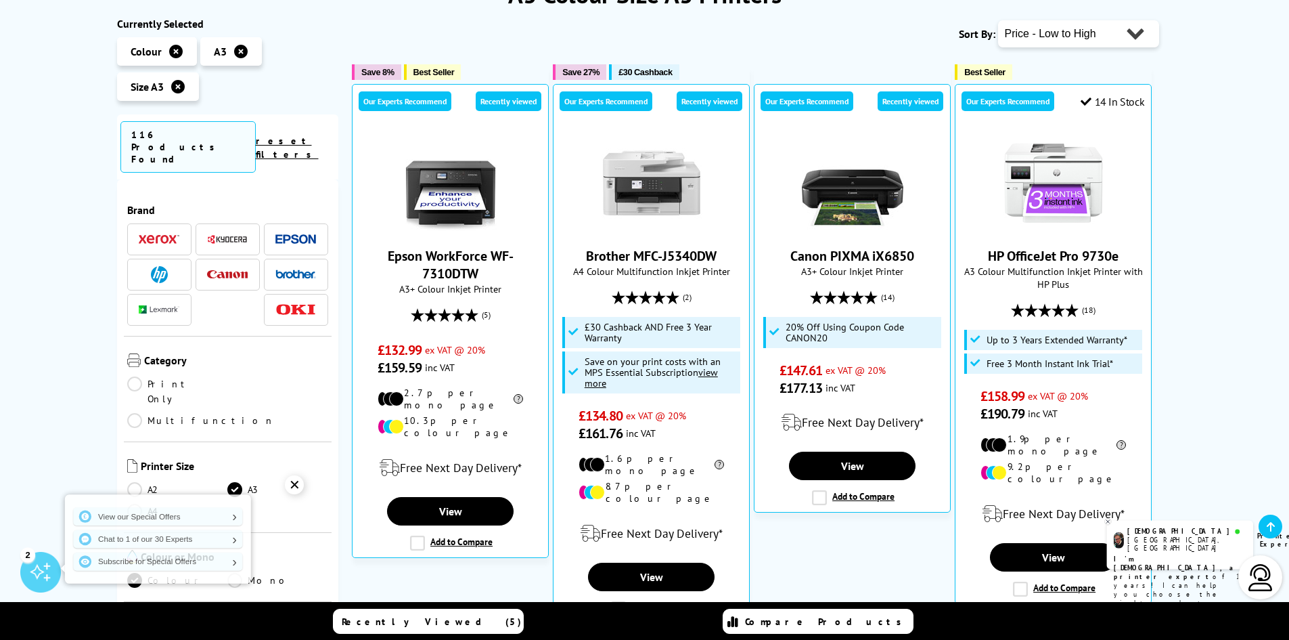
scroll to position [207, 0]
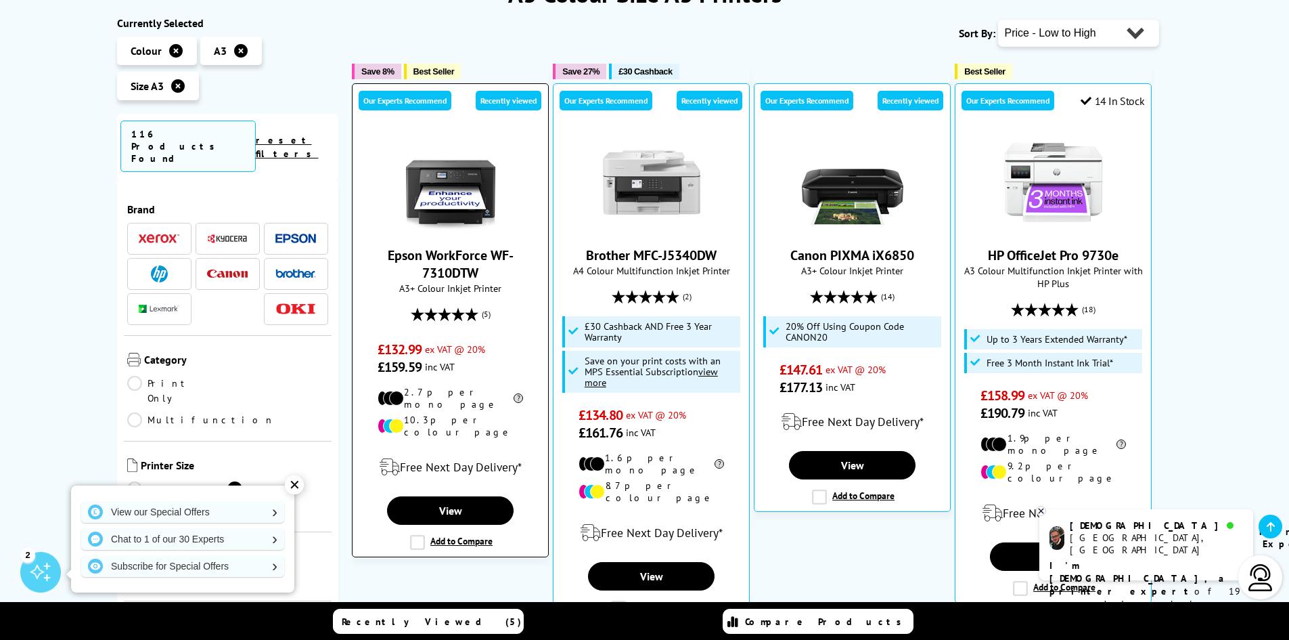
click at [416, 535] on label "Add to Compare" at bounding box center [451, 542] width 83 height 15
click at [0, 0] on input "Add to Compare" at bounding box center [0, 0] width 0 height 0
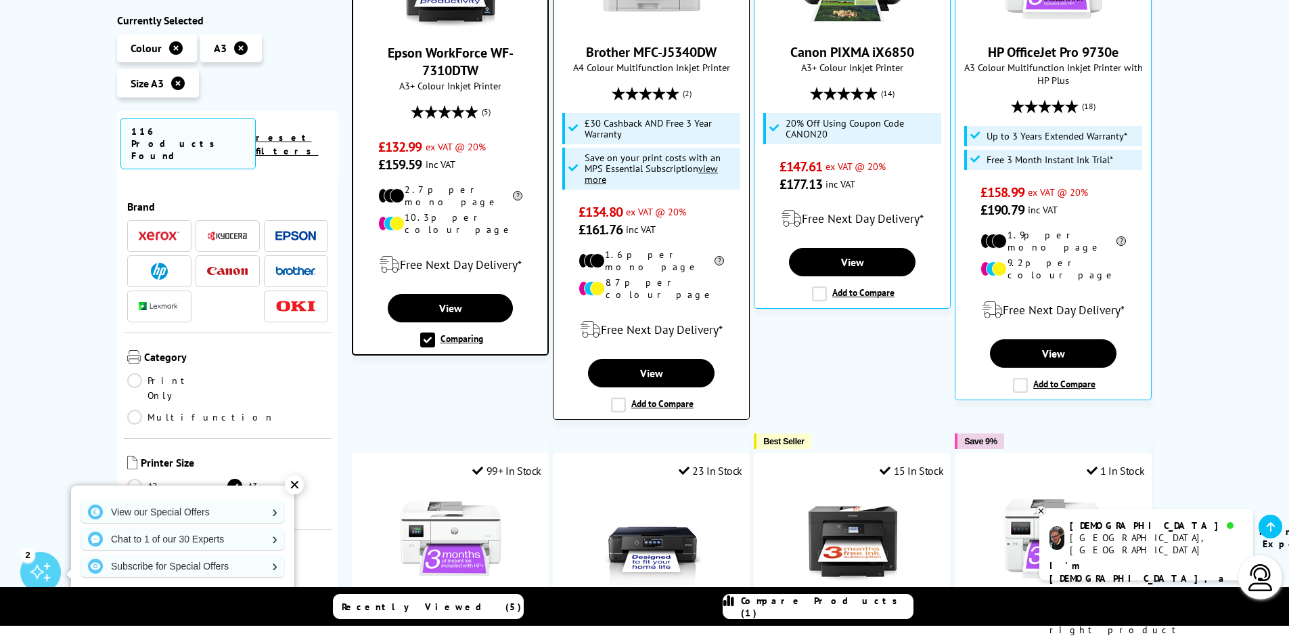
scroll to position [478, 0]
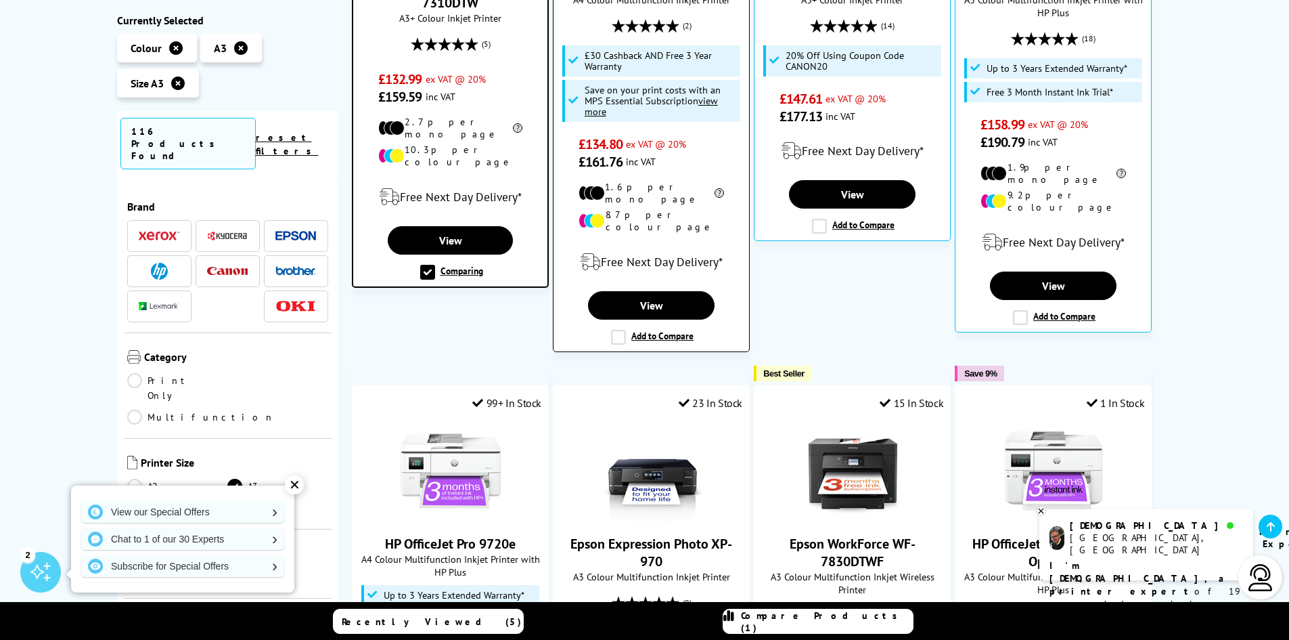
click at [619, 330] on label "Add to Compare" at bounding box center [652, 337] width 83 height 15
click at [0, 0] on input "Add to Compare" at bounding box center [0, 0] width 0 height 0
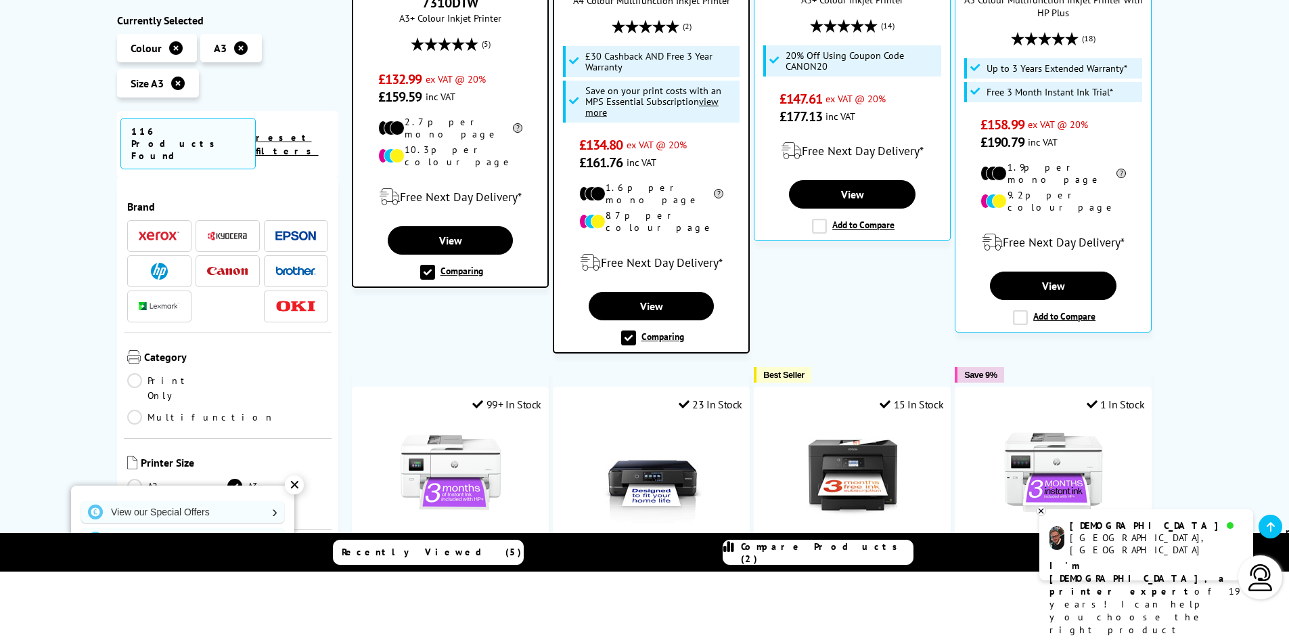
scroll to position [613, 0]
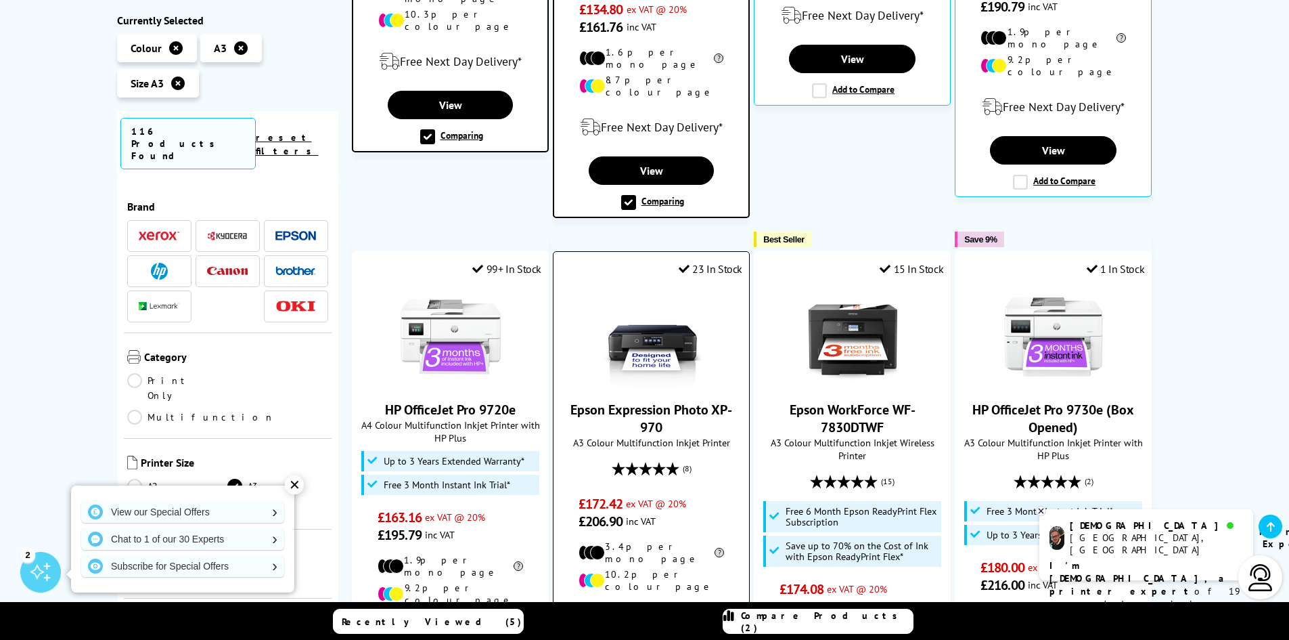
click at [667, 330] on img at bounding box center [652, 337] width 102 height 102
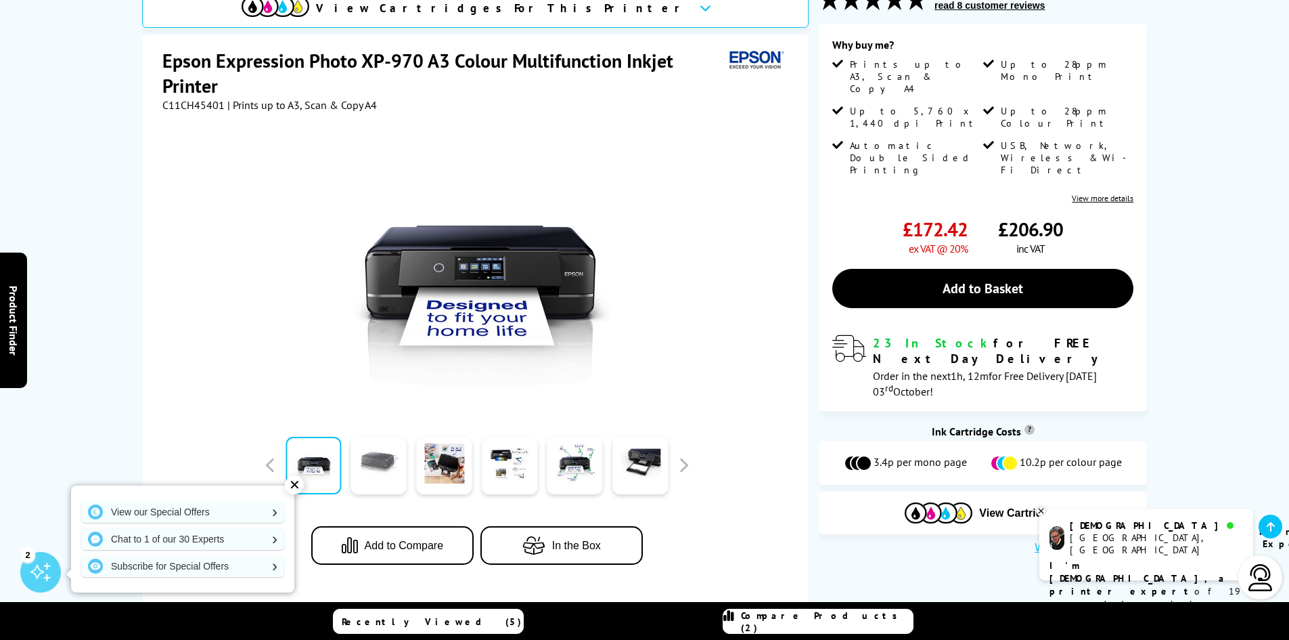
click at [378, 464] on link at bounding box center [378, 466] width 55 height 58
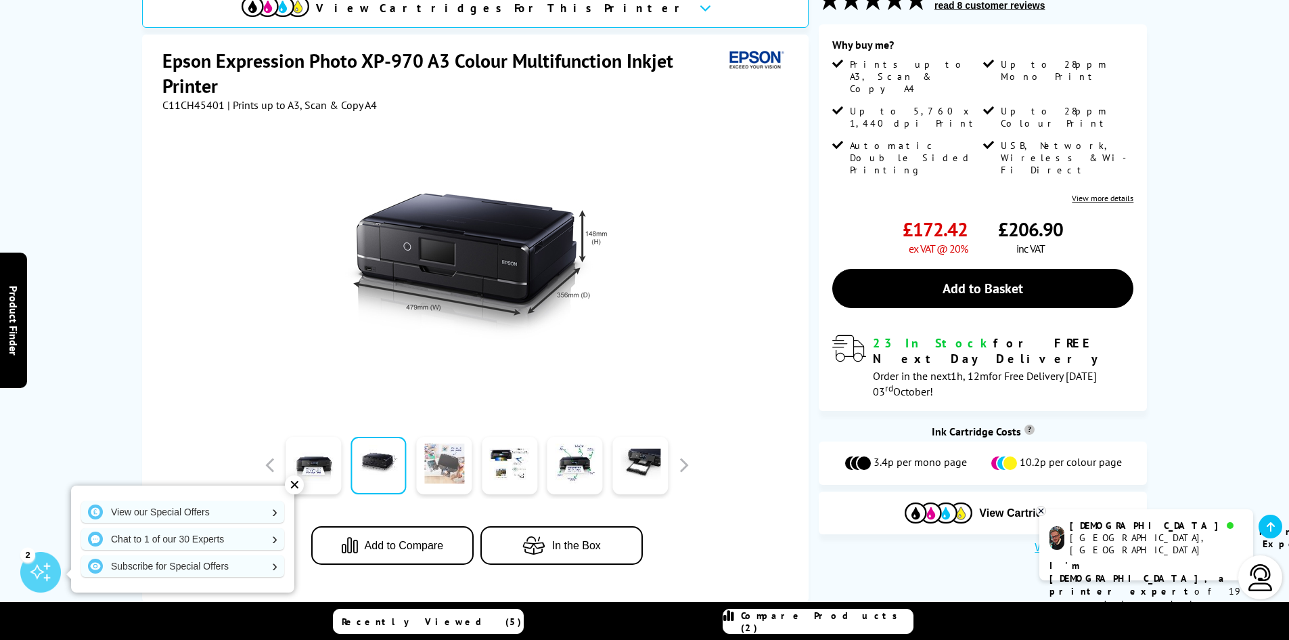
click at [441, 468] on link at bounding box center [443, 466] width 55 height 58
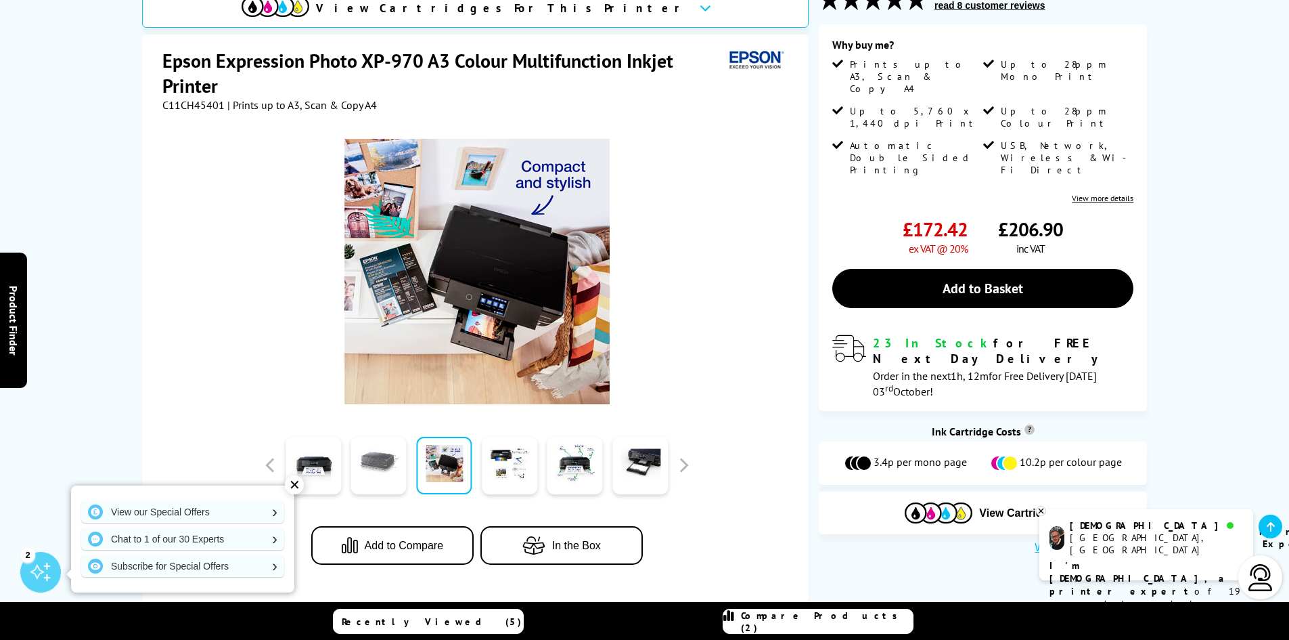
click at [386, 463] on link at bounding box center [378, 466] width 55 height 58
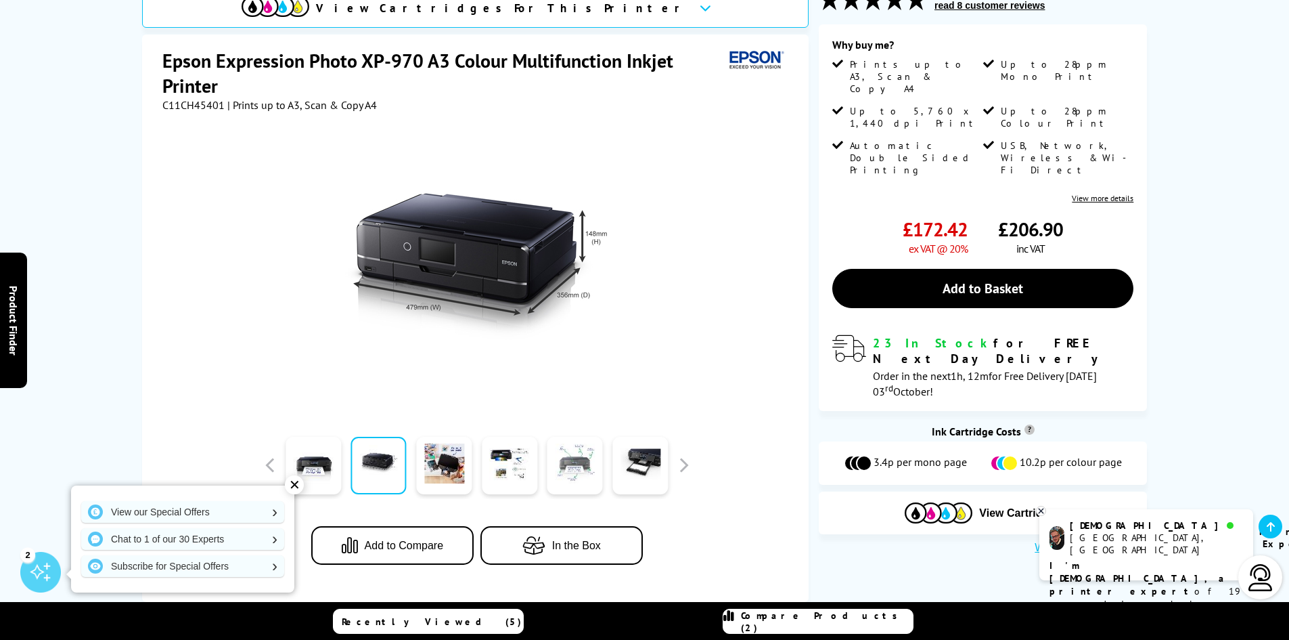
click at [585, 483] on link at bounding box center [575, 466] width 55 height 58
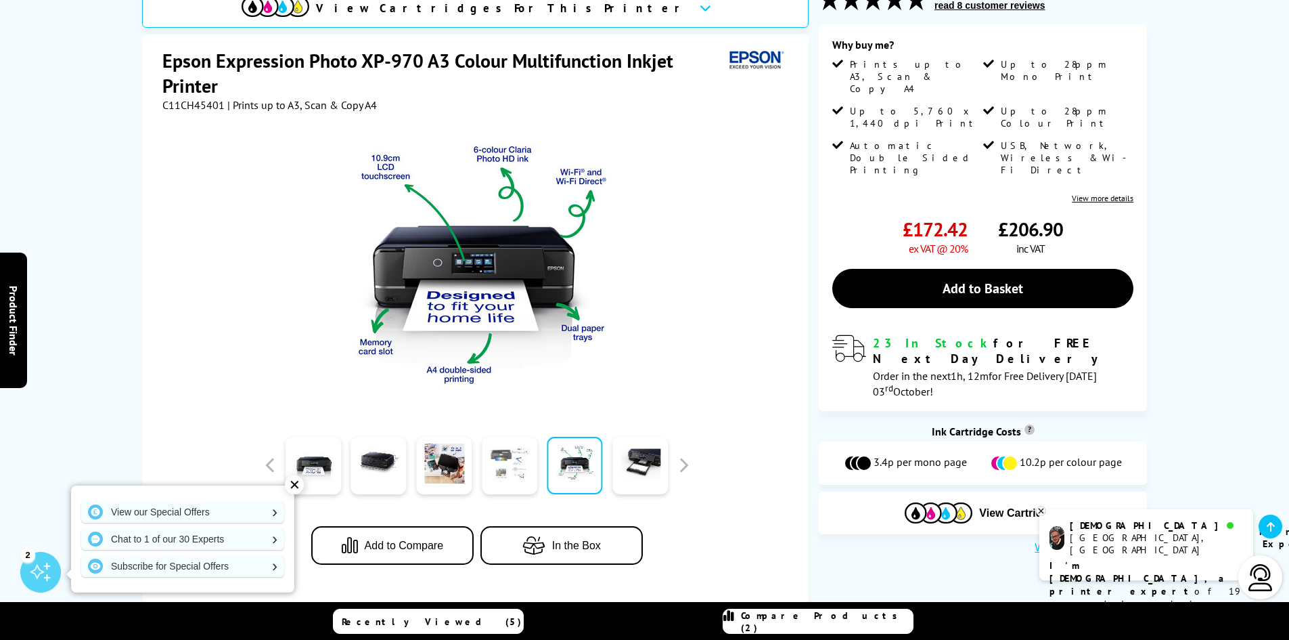
click at [514, 470] on link at bounding box center [509, 466] width 55 height 58
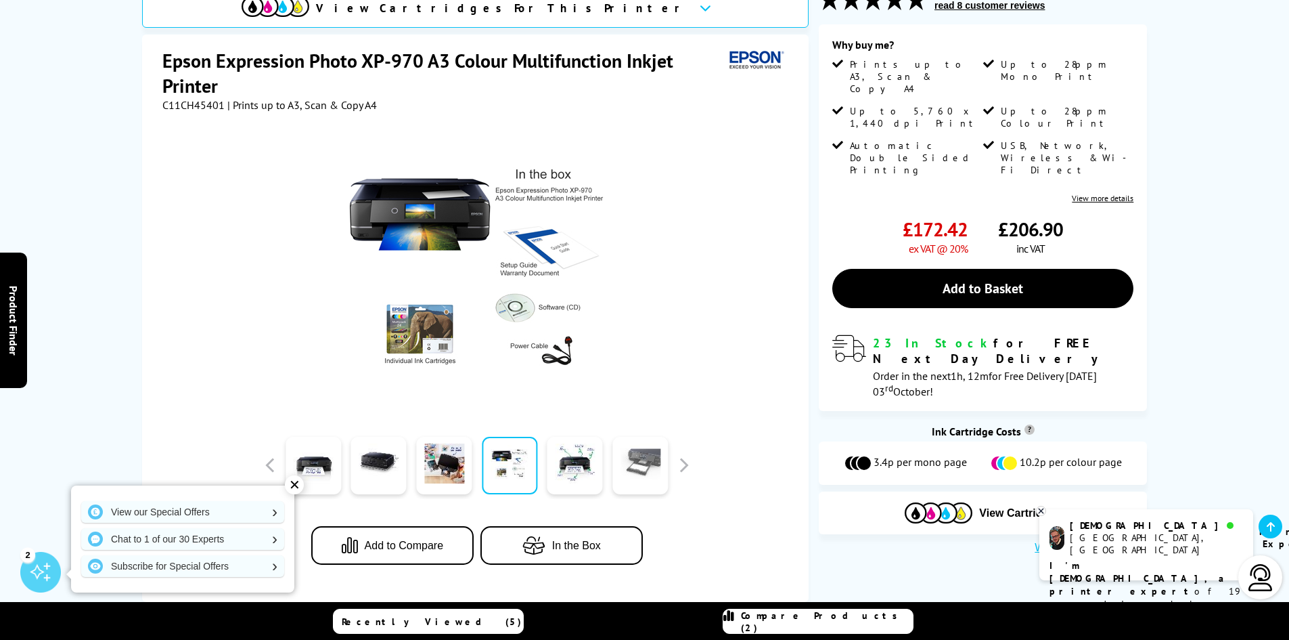
click at [650, 476] on link at bounding box center [640, 466] width 55 height 58
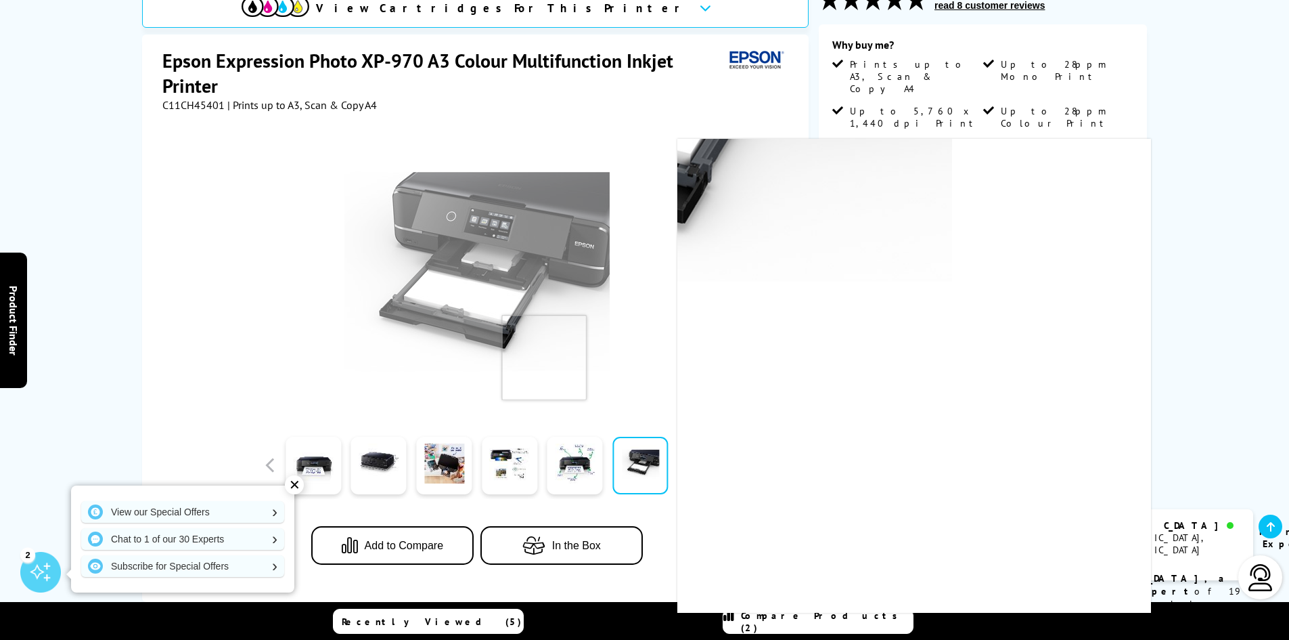
click at [485, 286] on img at bounding box center [477, 271] width 265 height 265
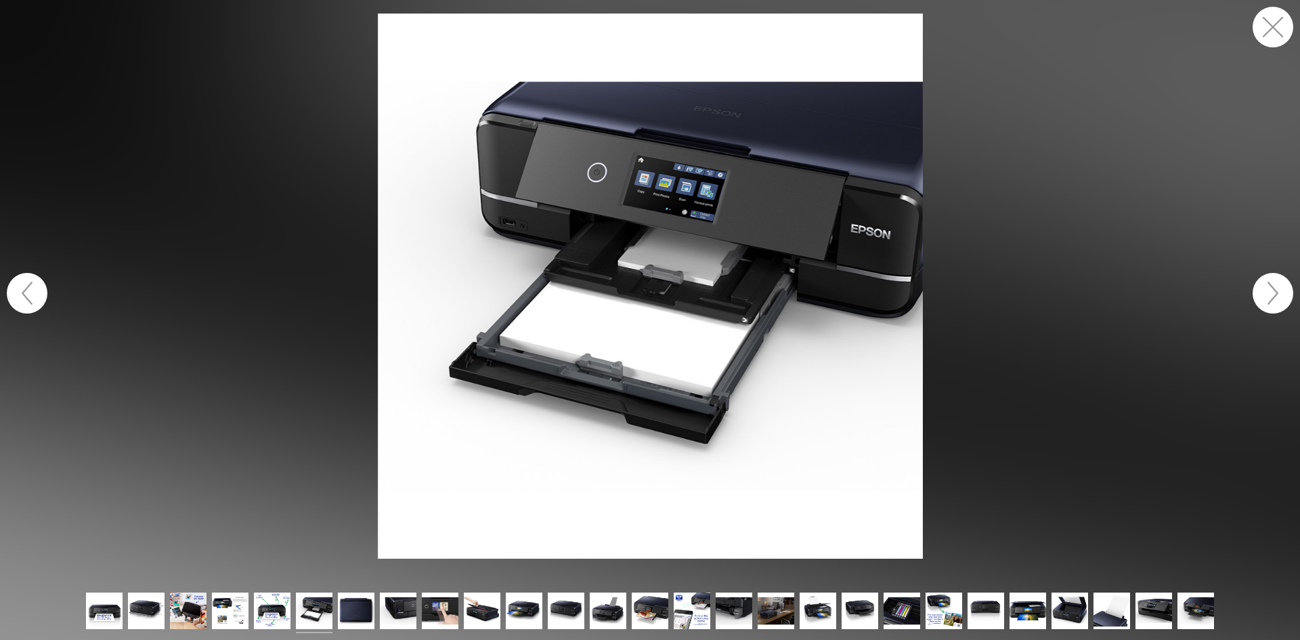
click at [1264, 288] on button "button" at bounding box center [1272, 293] width 41 height 41
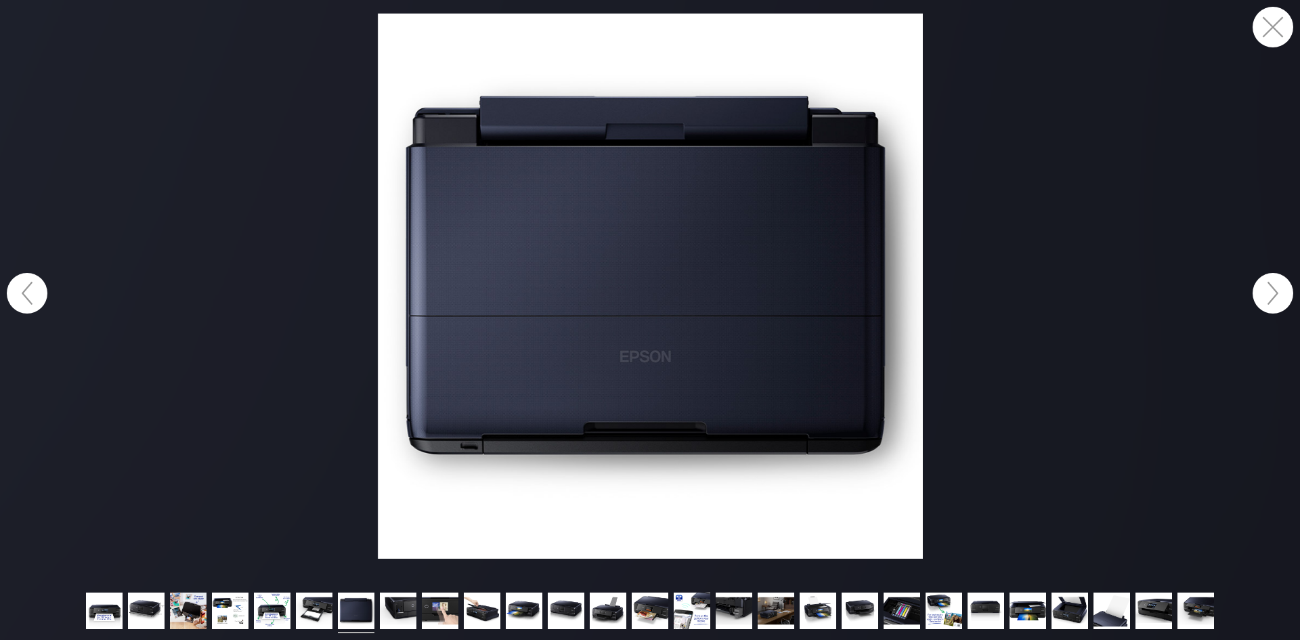
click at [1264, 288] on button "button" at bounding box center [1272, 293] width 41 height 41
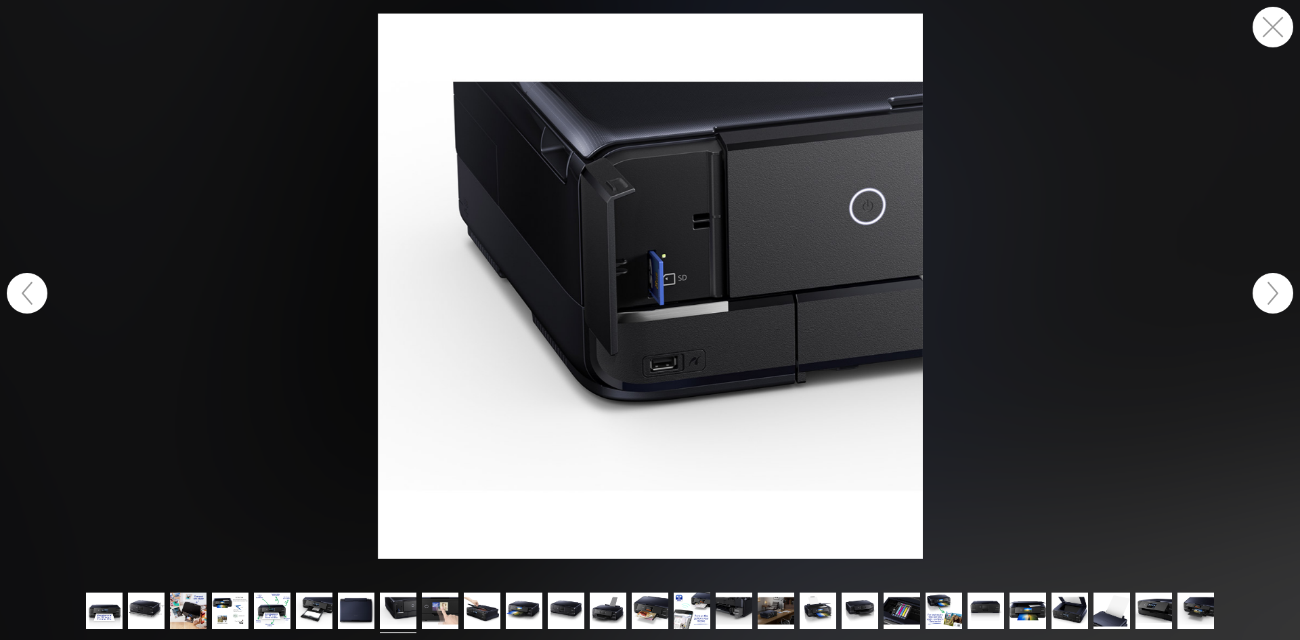
click at [1264, 288] on button "button" at bounding box center [1272, 293] width 41 height 41
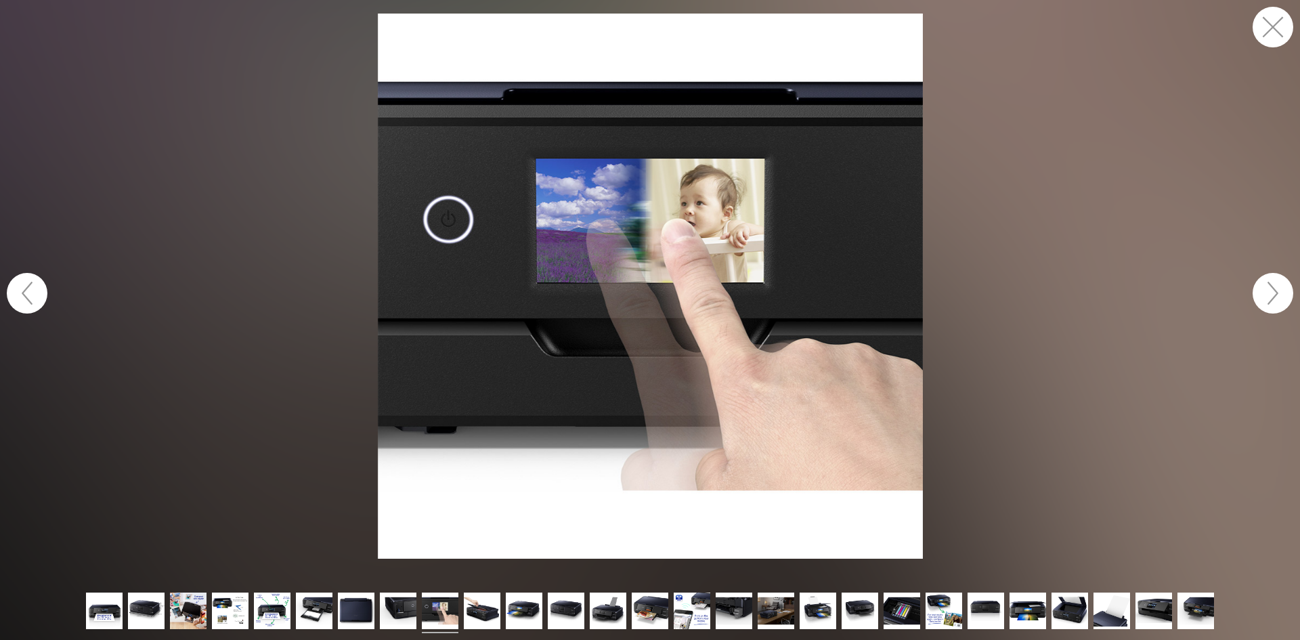
click at [1264, 288] on button "button" at bounding box center [1272, 293] width 41 height 41
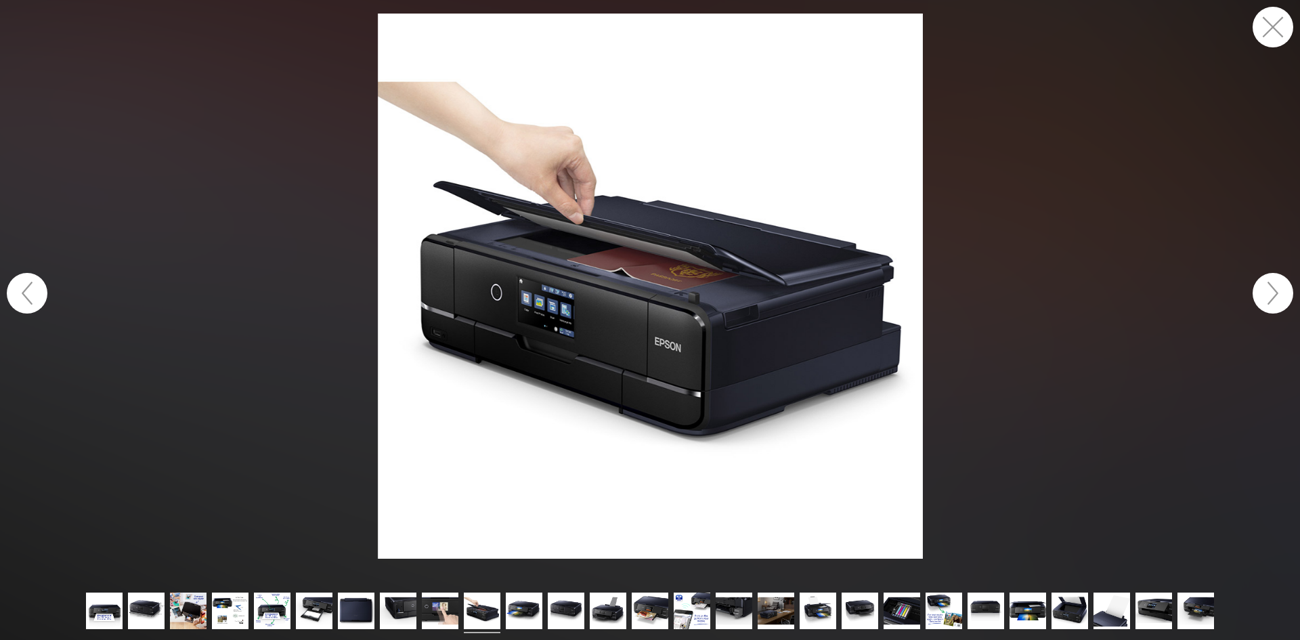
click at [1264, 288] on button "button" at bounding box center [1272, 293] width 41 height 41
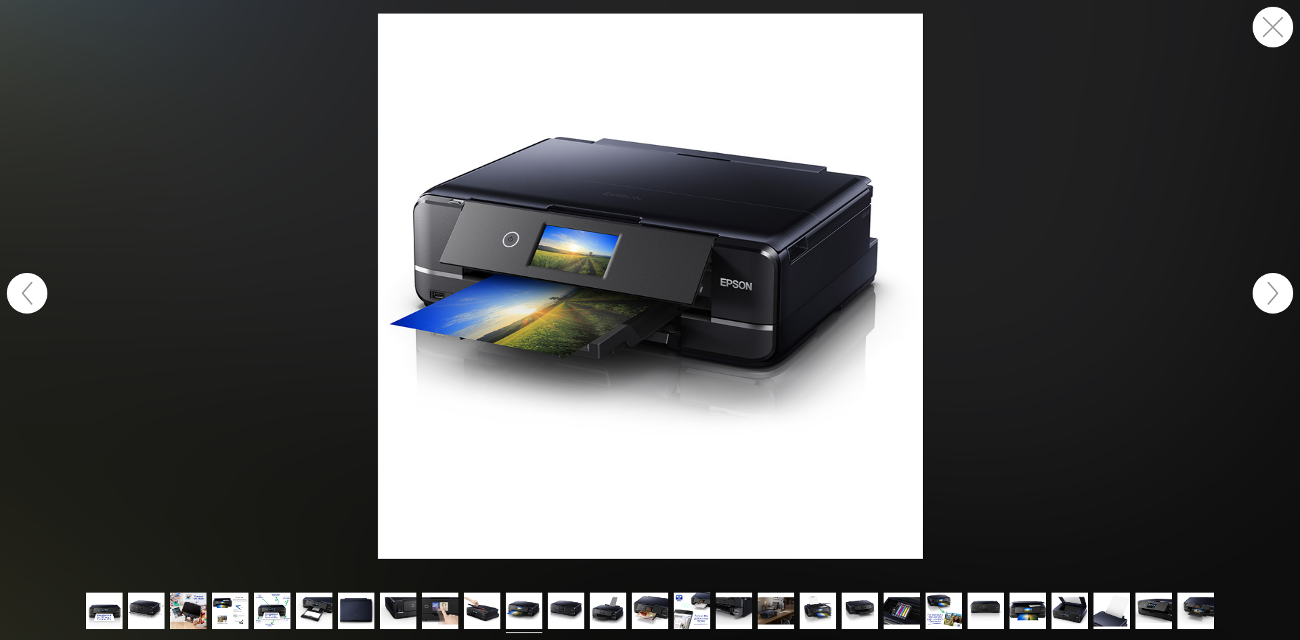
click at [1264, 288] on button "button" at bounding box center [1272, 293] width 41 height 41
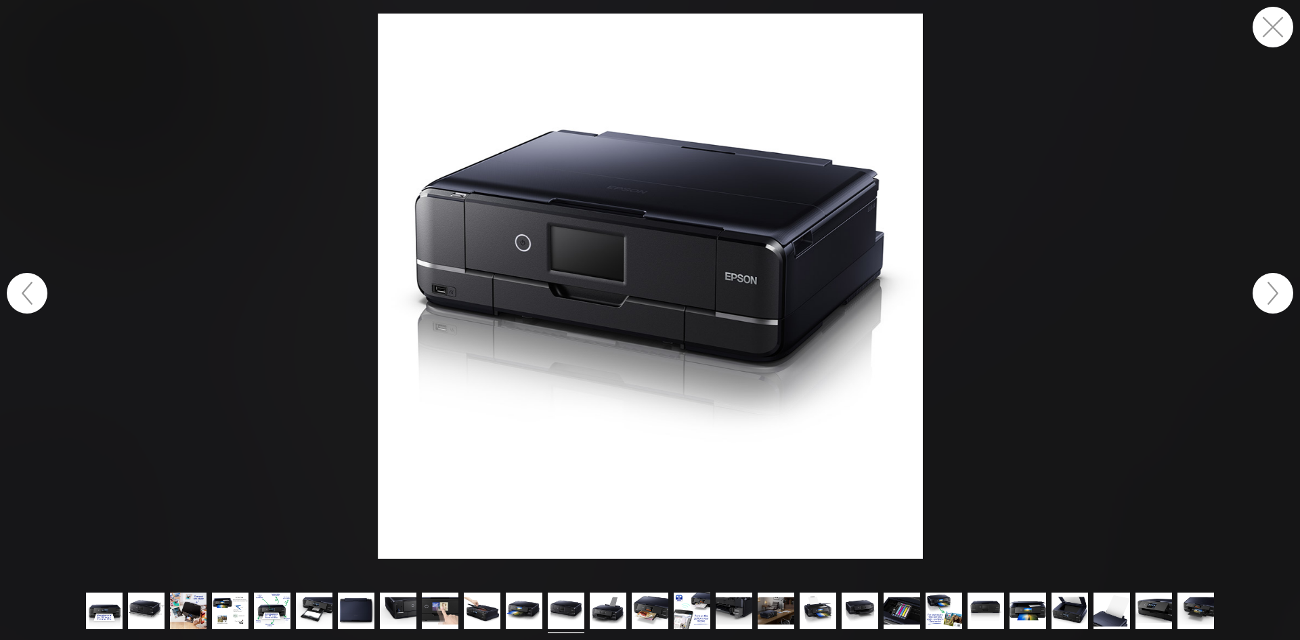
click at [1264, 288] on button "button" at bounding box center [1272, 293] width 41 height 41
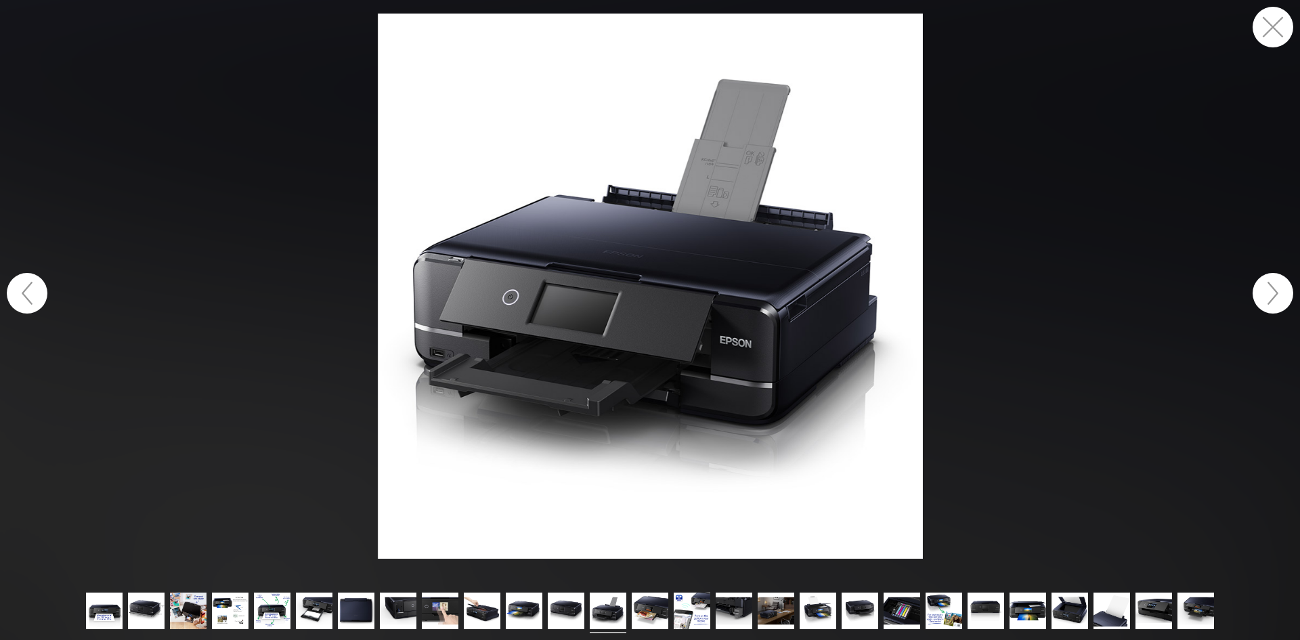
click at [1278, 18] on button "button" at bounding box center [1272, 27] width 41 height 41
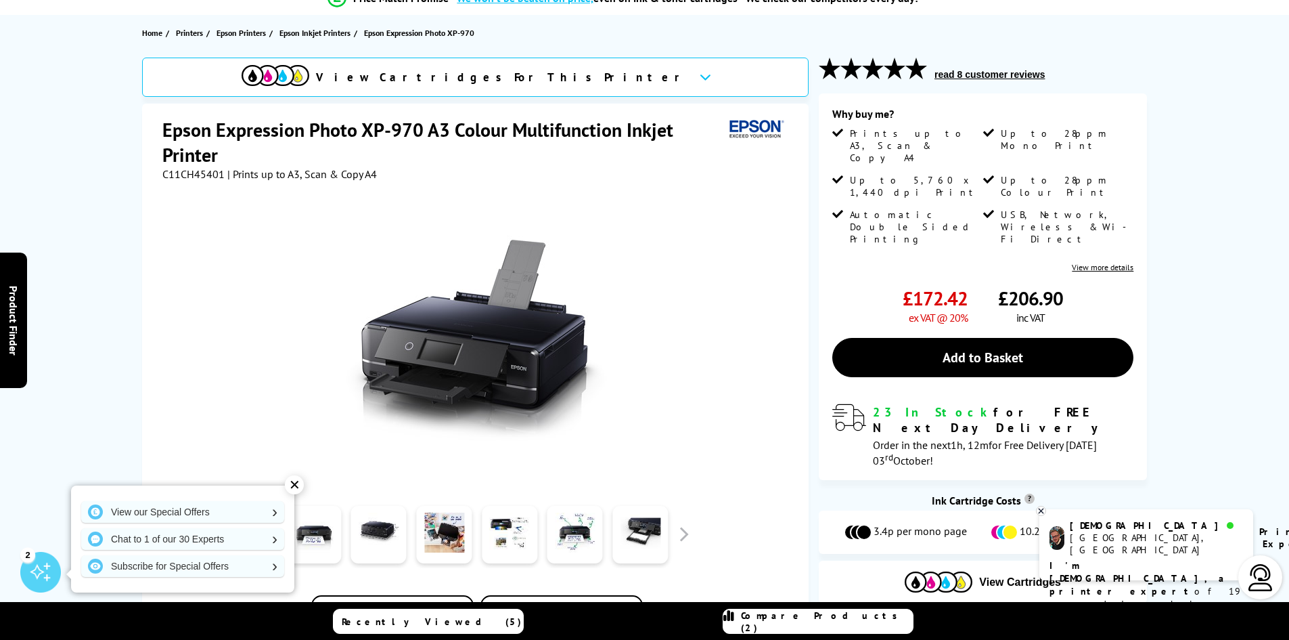
scroll to position [135, 0]
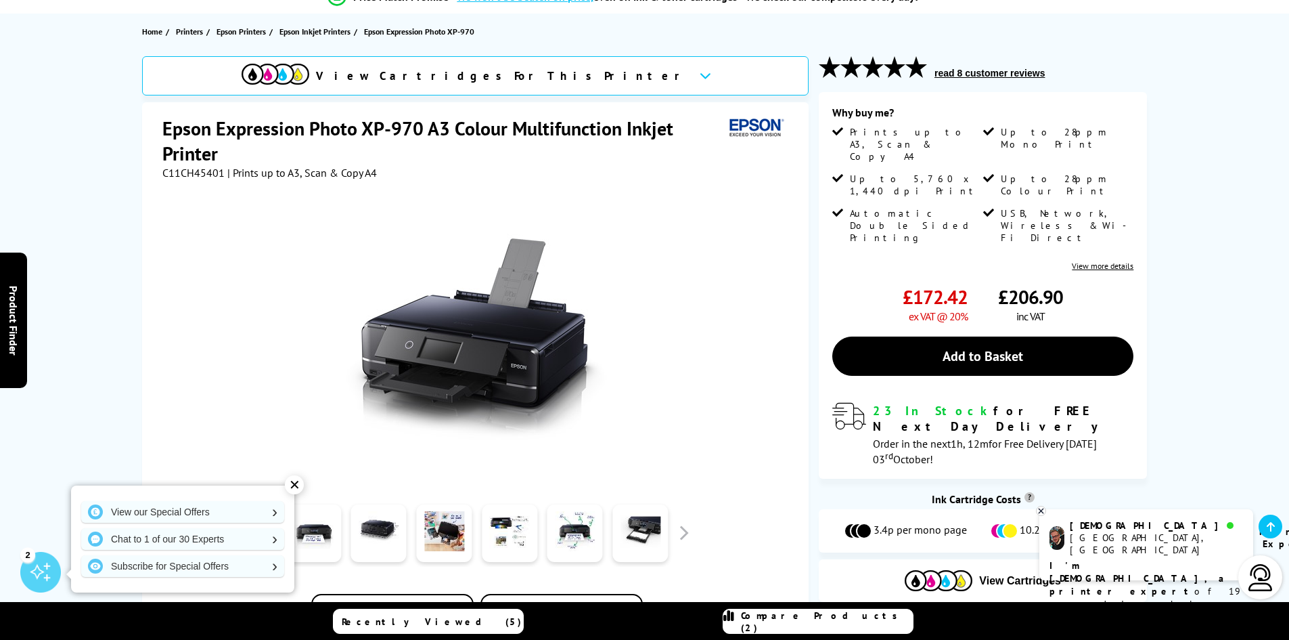
click at [359, 131] on h1 "Epson Expression Photo XP-970 A3 Colour Multifunction Inkjet Printer" at bounding box center [443, 141] width 562 height 50
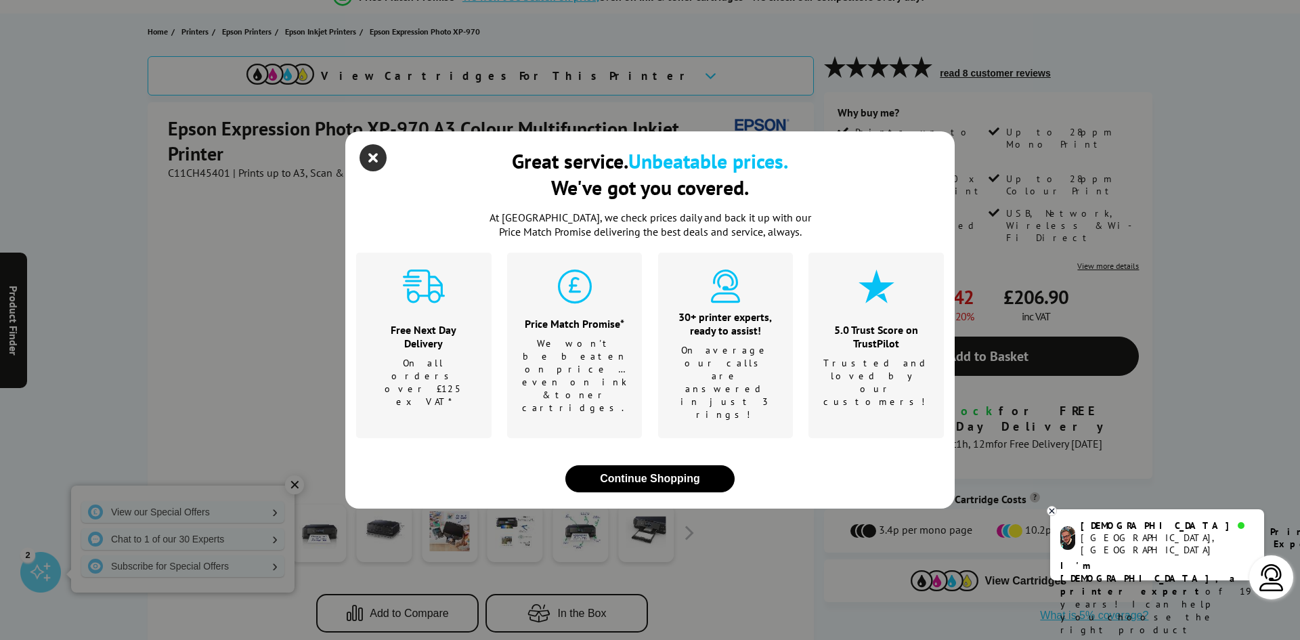
click at [370, 171] on icon "close modal" at bounding box center [372, 157] width 27 height 27
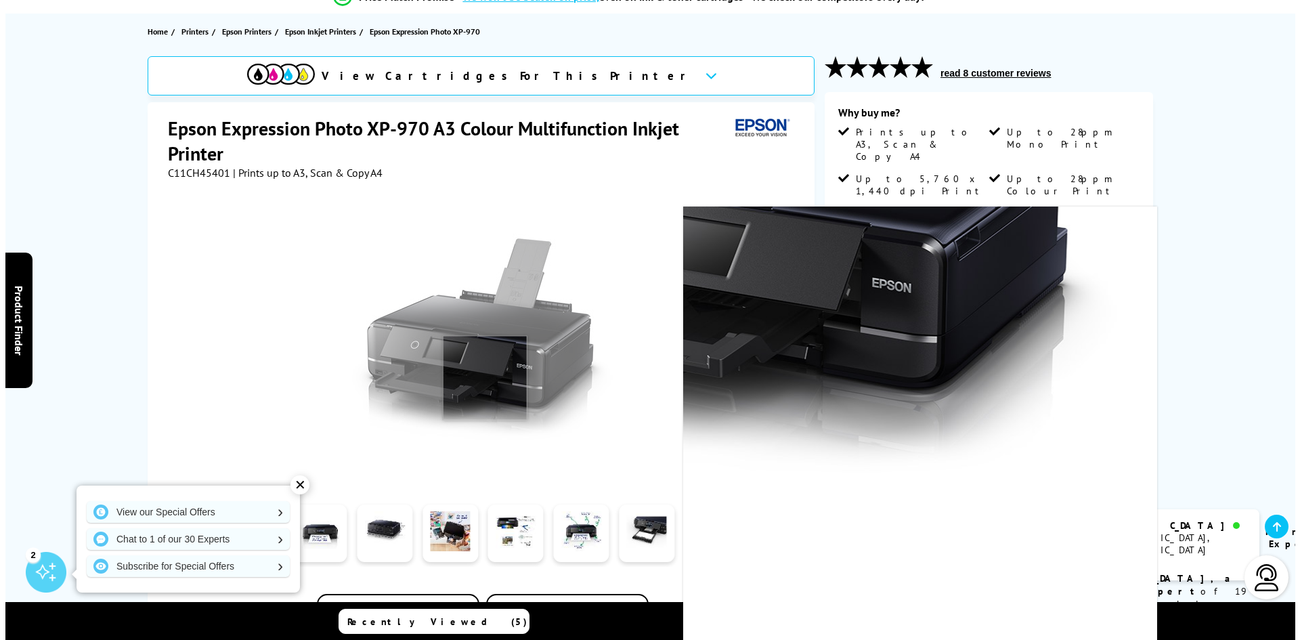
scroll to position [271, 0]
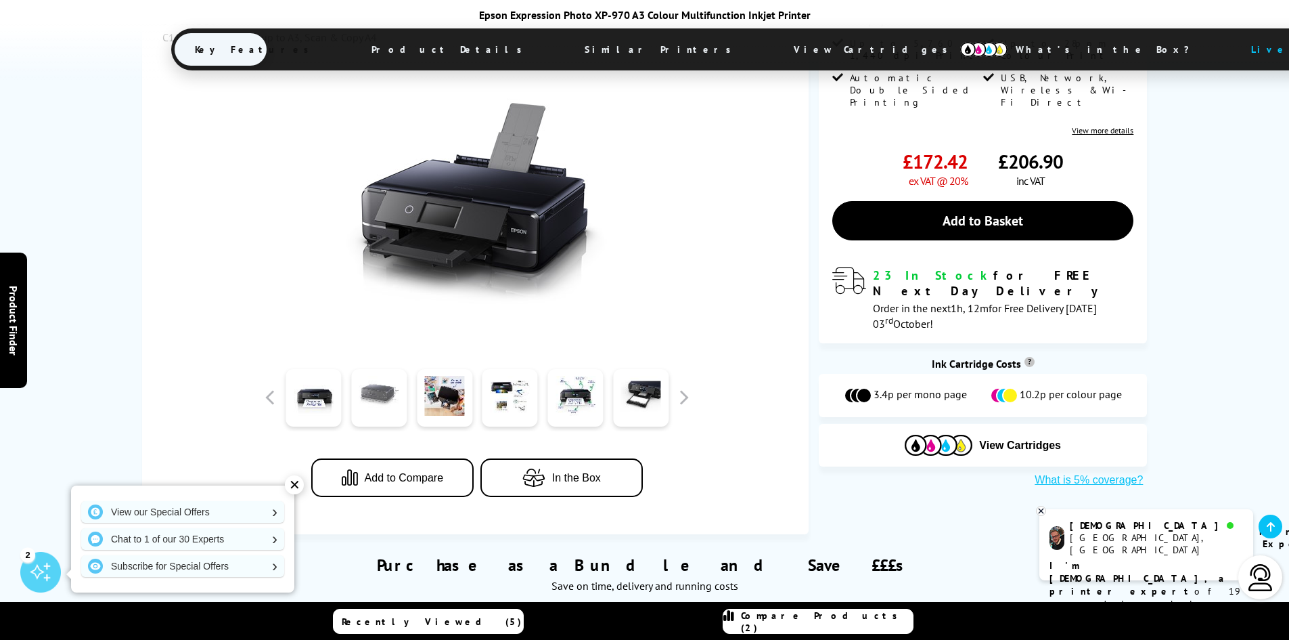
click at [388, 399] on link at bounding box center [378, 398] width 55 height 58
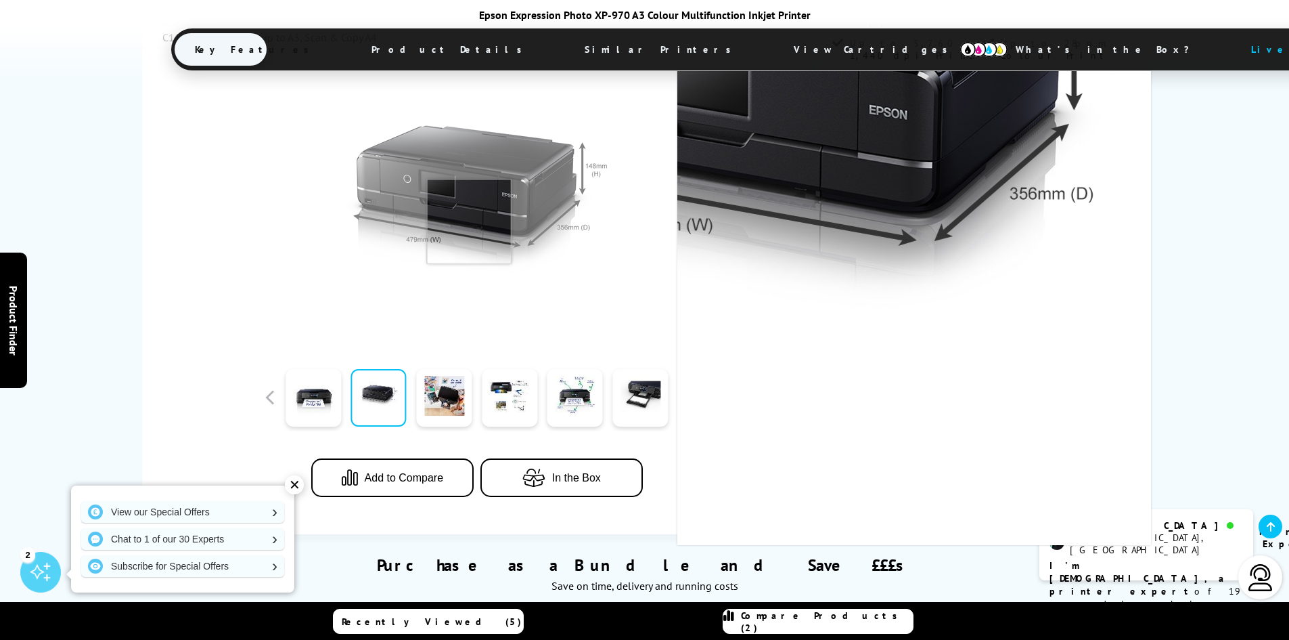
click at [469, 221] on img at bounding box center [477, 203] width 265 height 265
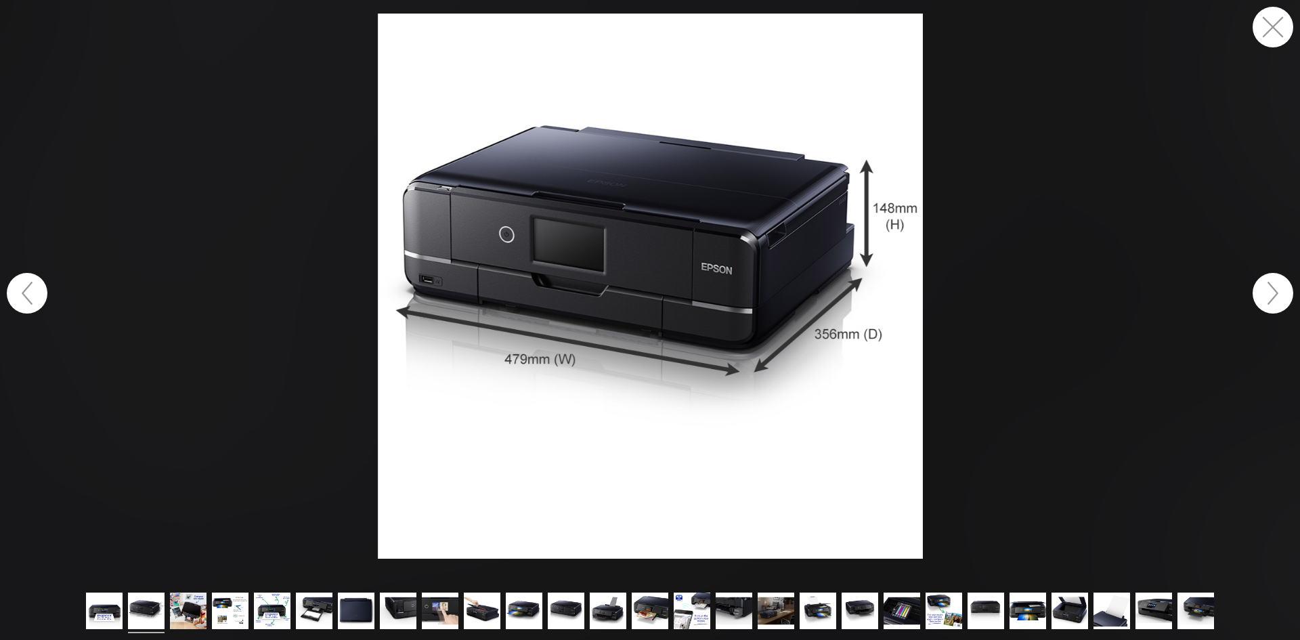
click at [1265, 287] on button "button" at bounding box center [1272, 293] width 41 height 41
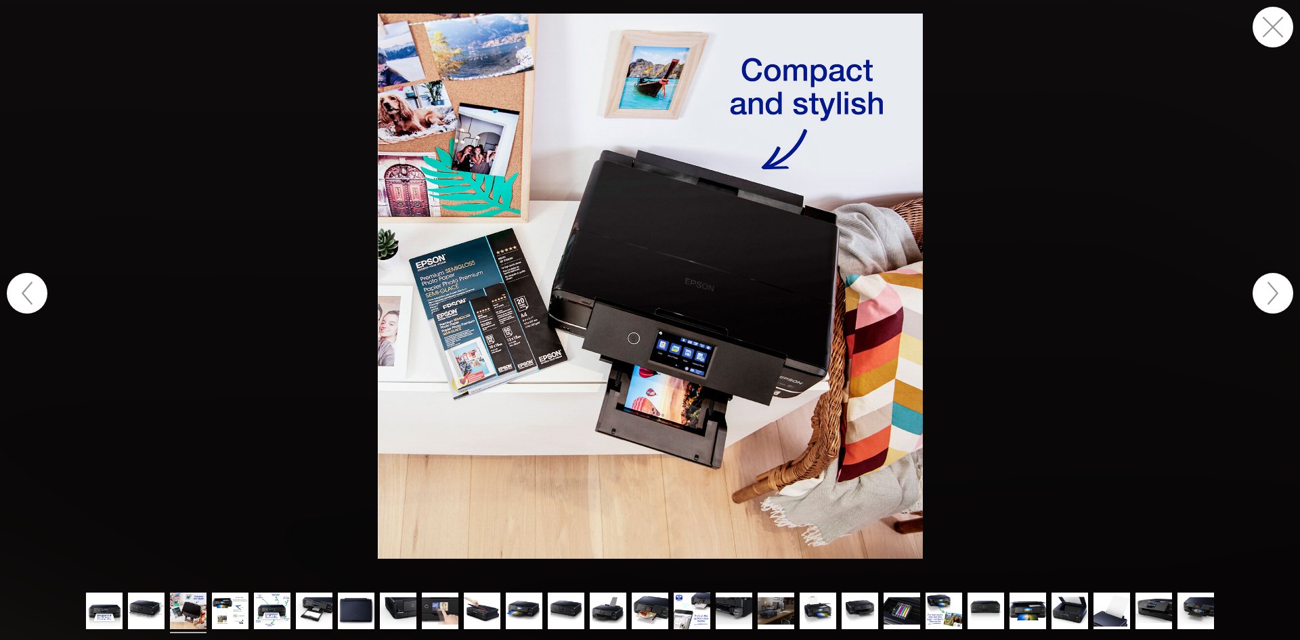
click at [1265, 287] on button "button" at bounding box center [1272, 293] width 41 height 41
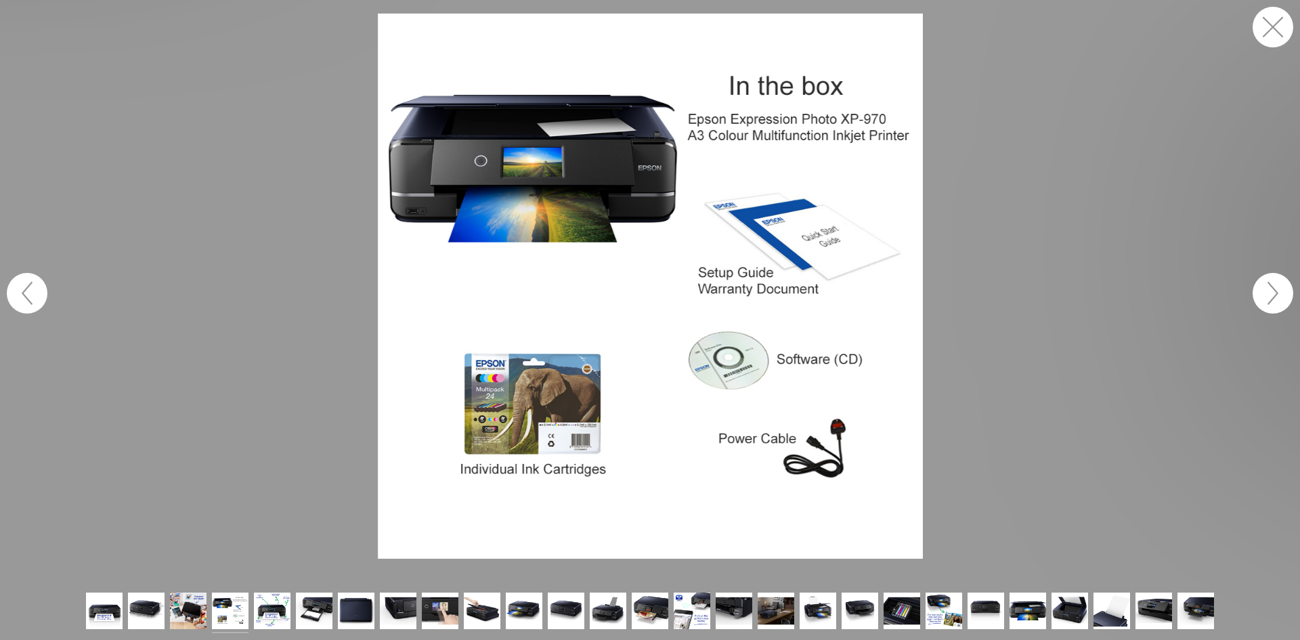
click at [1265, 287] on button "button" at bounding box center [1272, 293] width 41 height 41
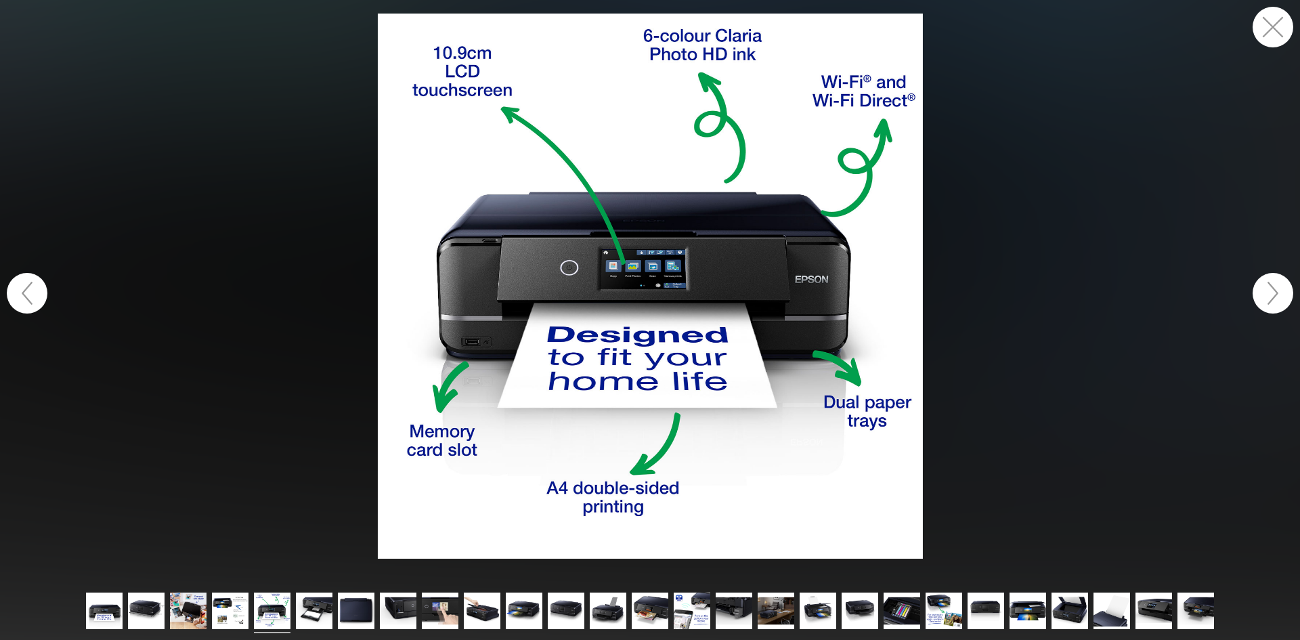
click at [1265, 287] on button "button" at bounding box center [1272, 293] width 41 height 41
